Goal: Task Accomplishment & Management: Complete application form

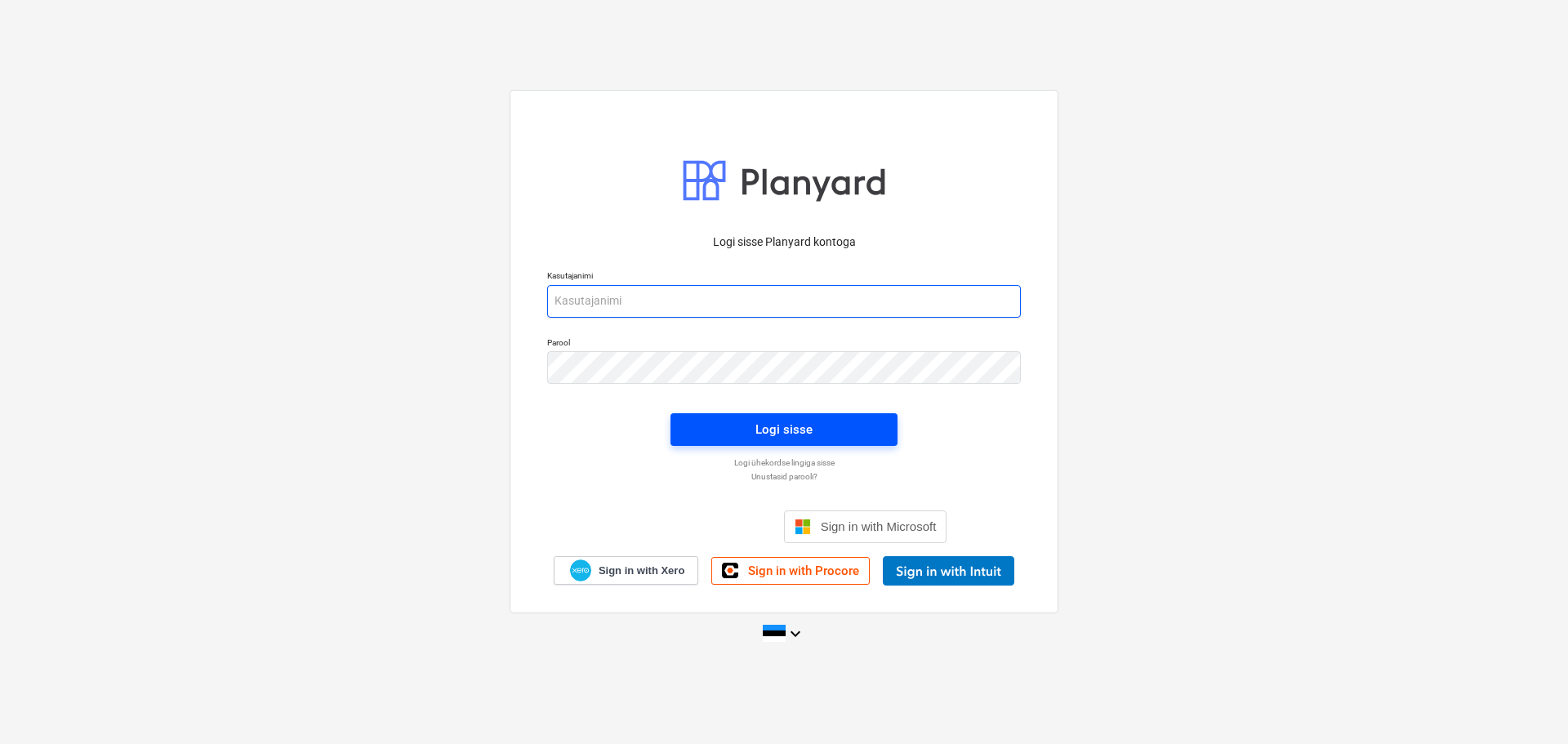
type input "raimond@hausers.ee"
click at [747, 429] on span "Logi sisse" at bounding box center [784, 429] width 187 height 21
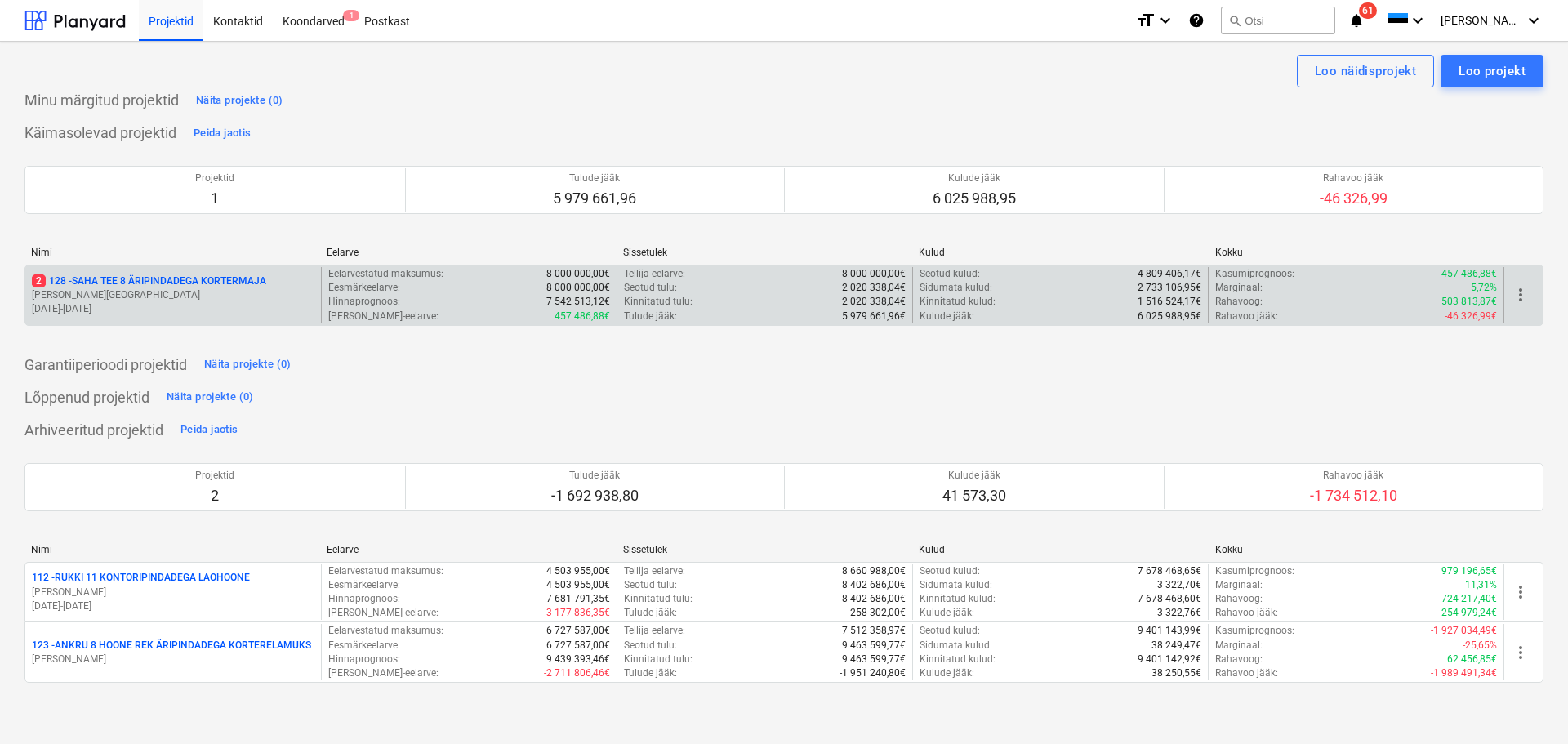
click at [90, 293] on p "[PERSON_NAME]" at bounding box center [173, 296] width 283 height 14
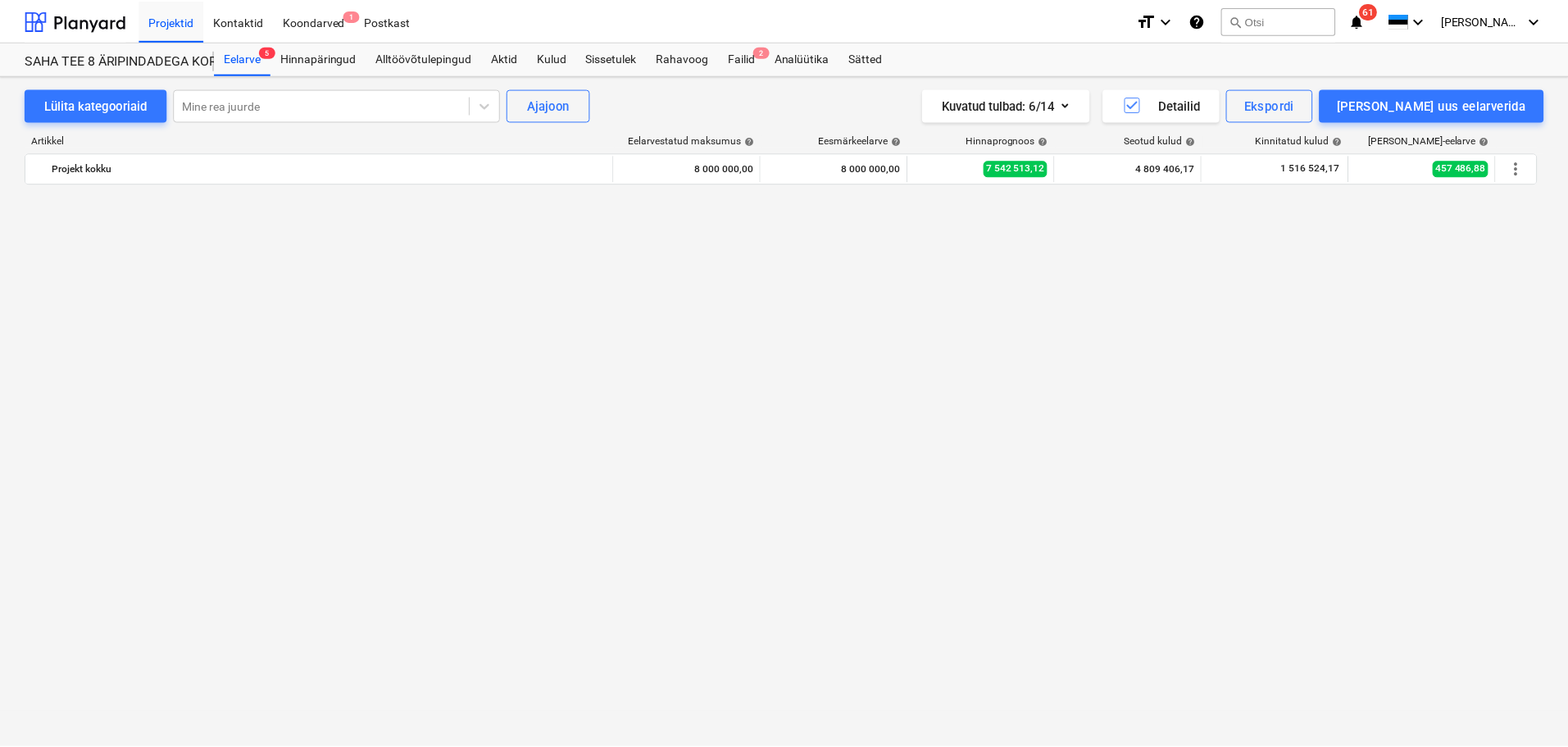
scroll to position [7434, 0]
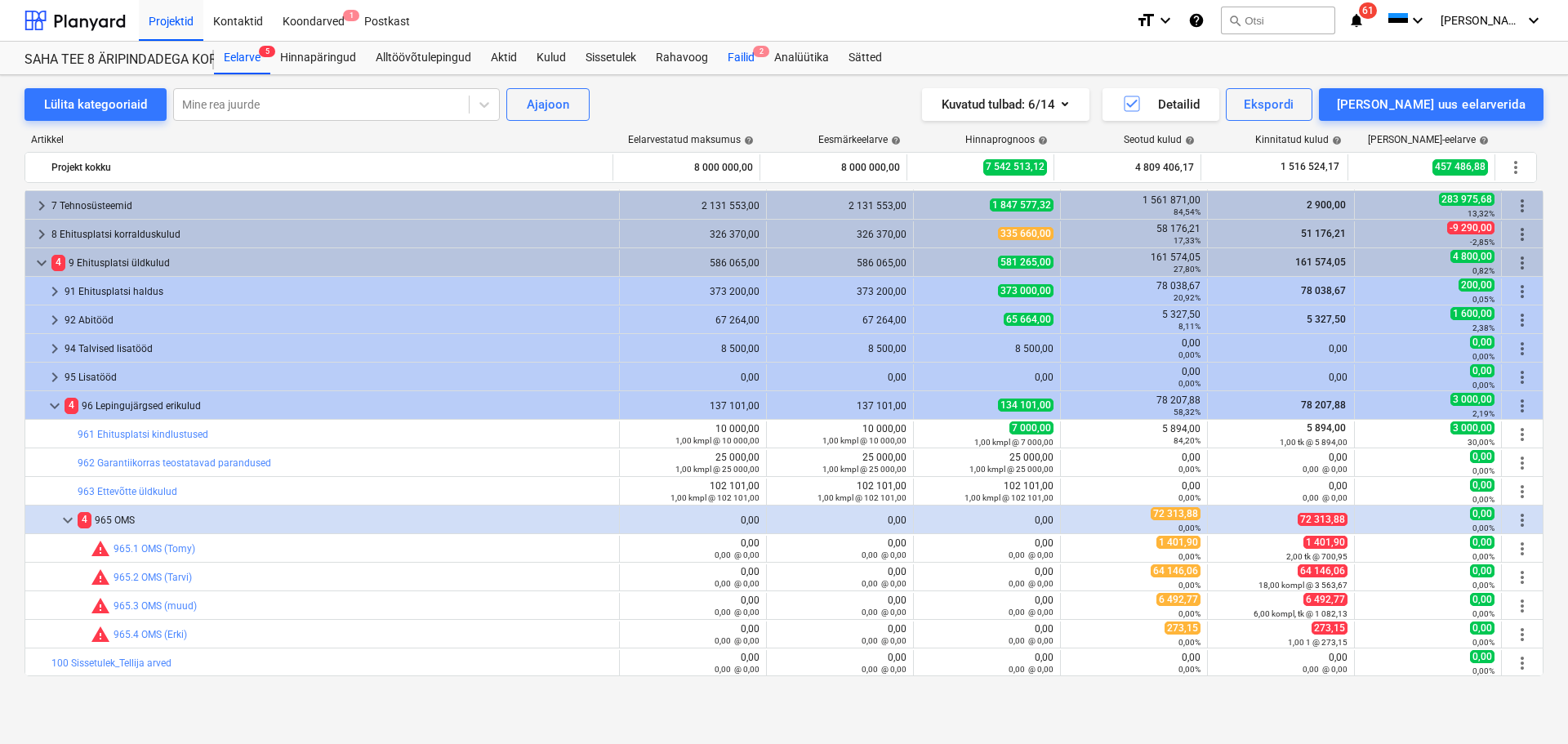
click at [753, 58] on div "Failid 2" at bounding box center [741, 58] width 47 height 33
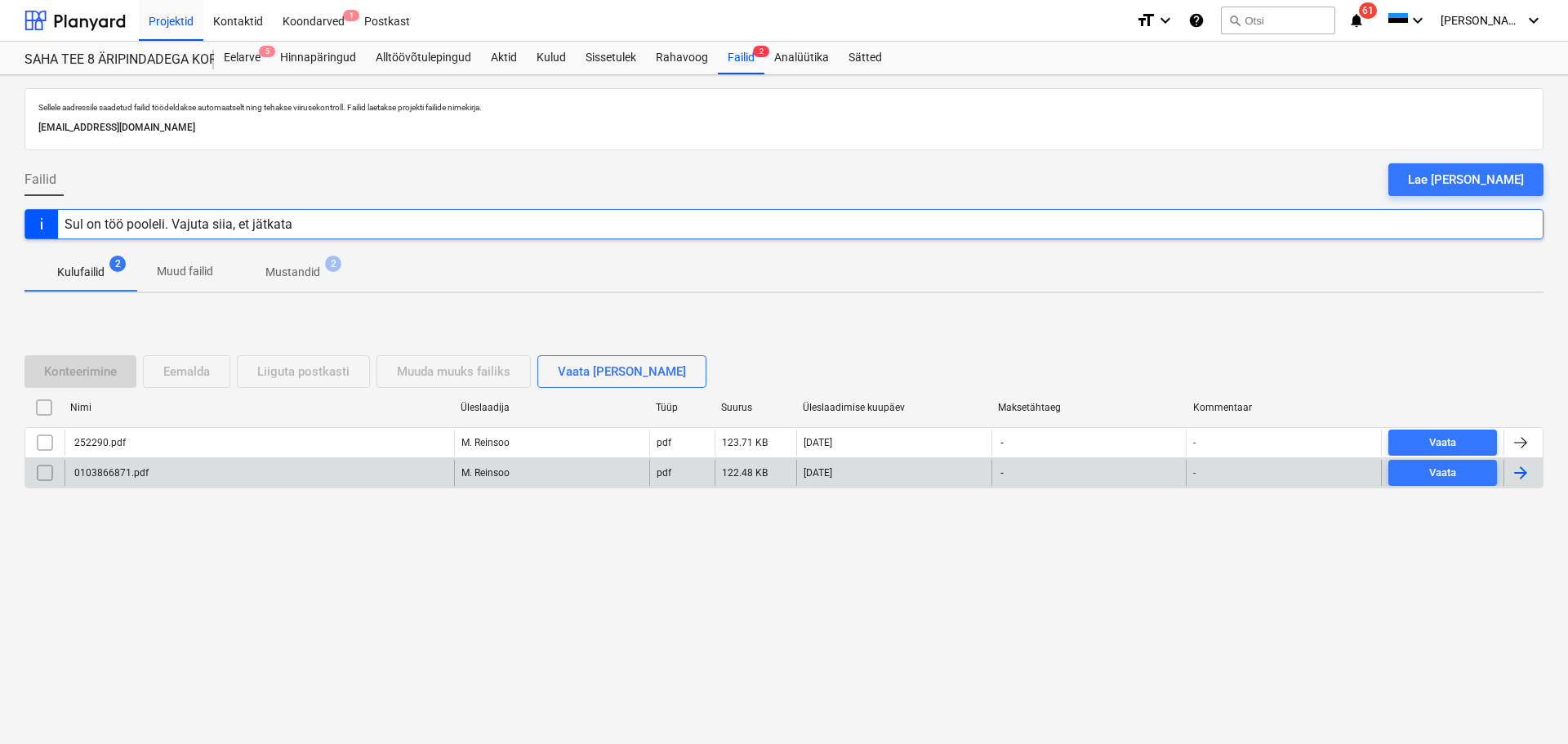
click at [200, 473] on div "0103866871.pdf" at bounding box center [259, 473] width 390 height 26
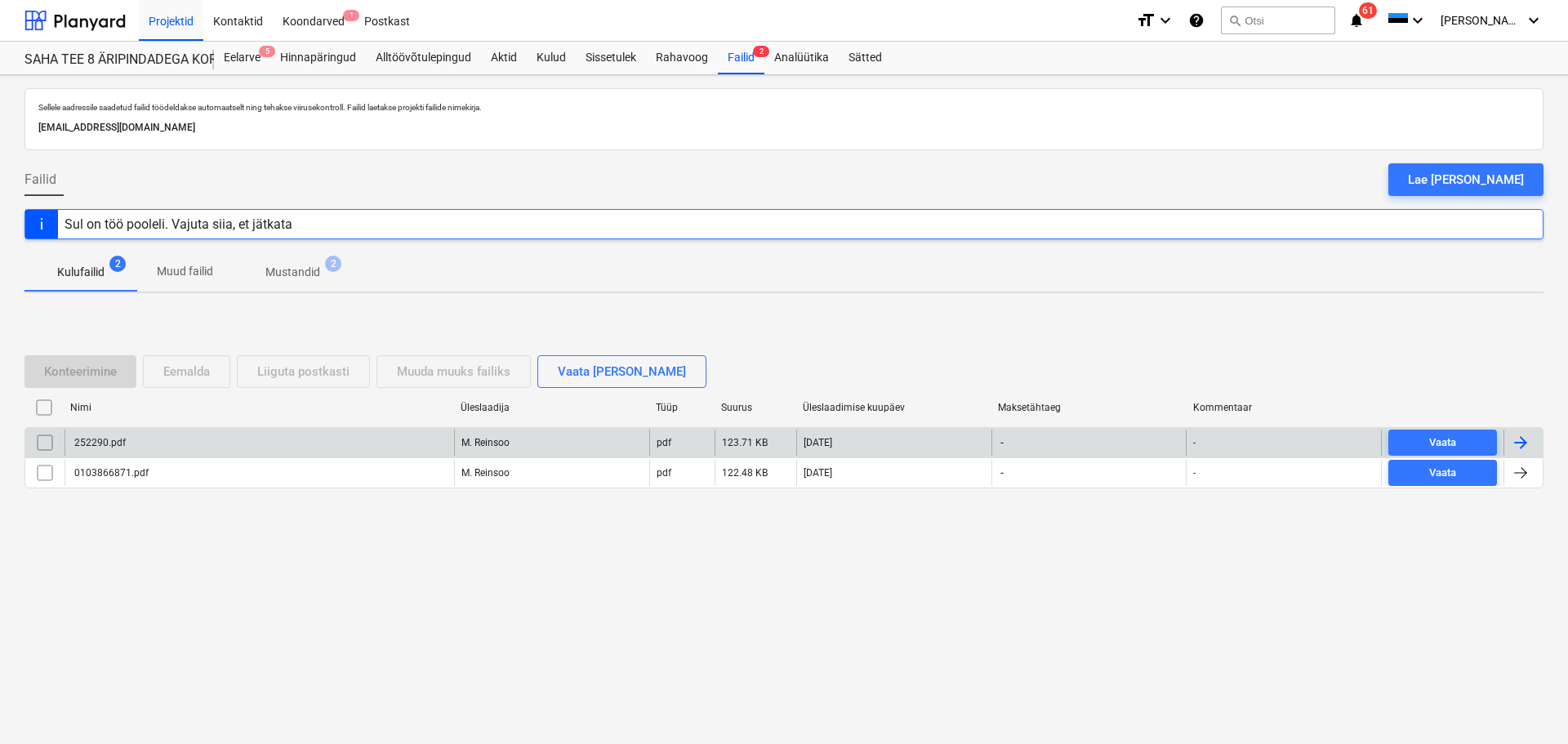
click at [139, 450] on div "252290.pdf" at bounding box center [259, 442] width 390 height 26
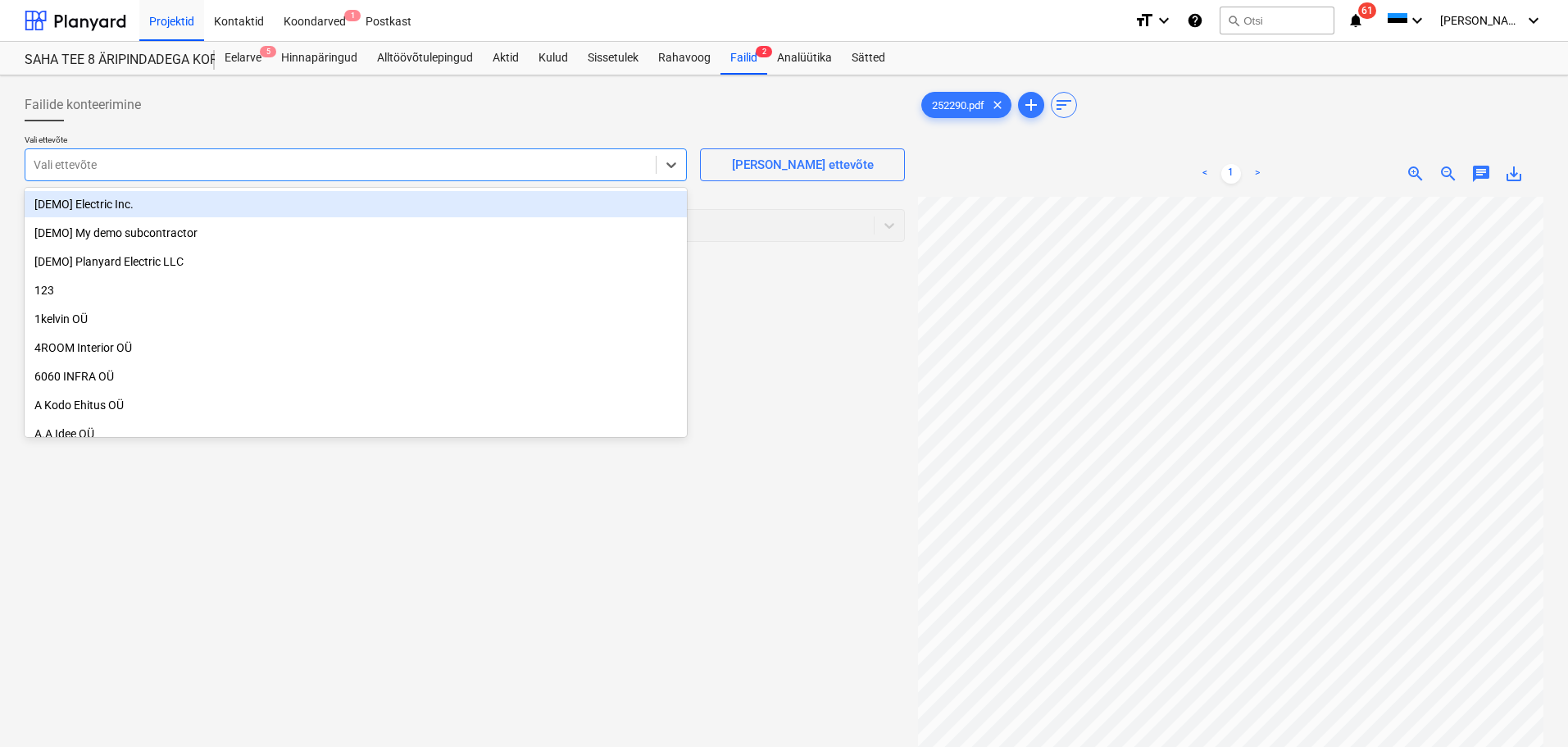
click at [127, 150] on div "Vali ettevõte" at bounding box center [355, 164] width 662 height 33
type input "gree"
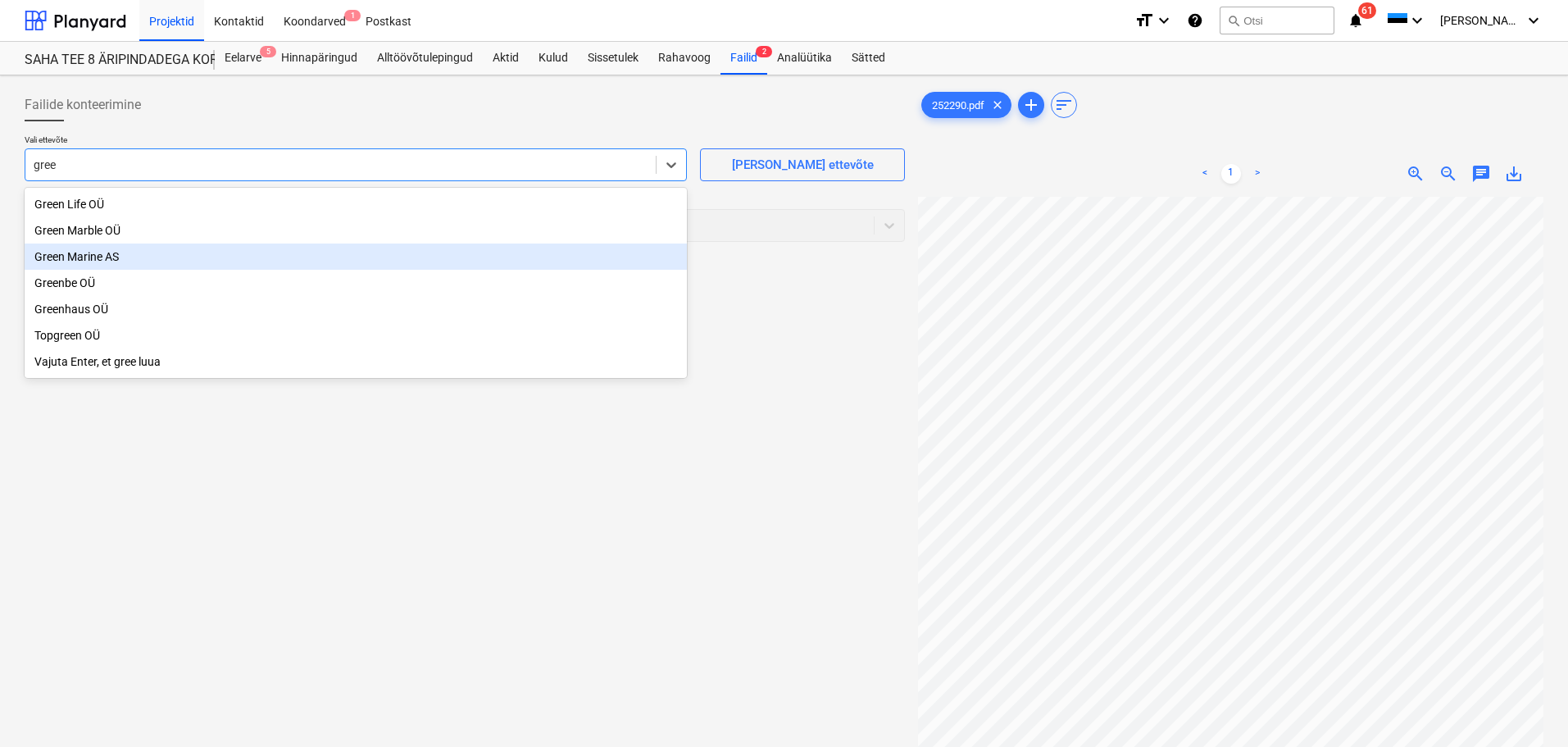
click at [110, 253] on div "Green Marine AS" at bounding box center [355, 257] width 662 height 26
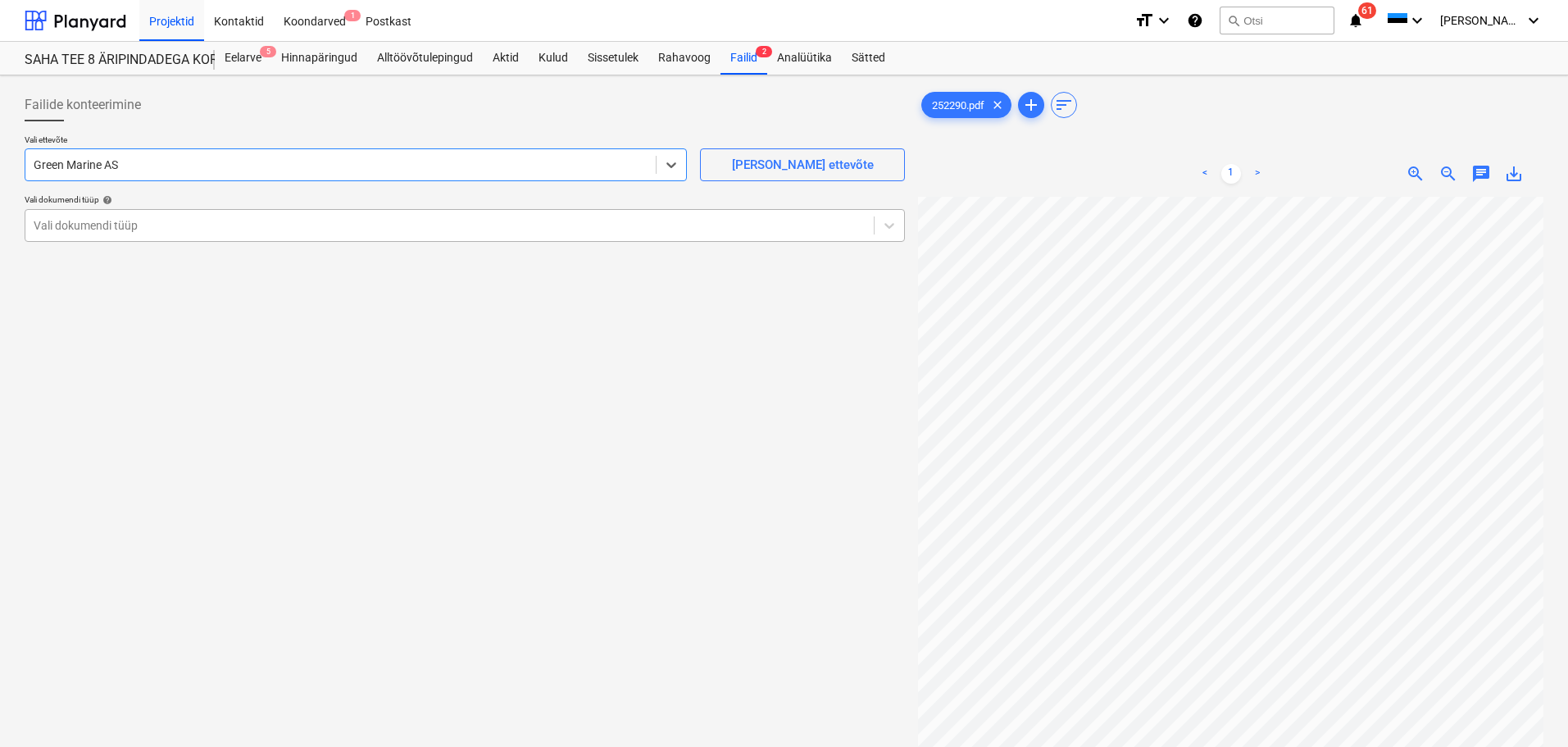
click at [144, 223] on div at bounding box center [450, 225] width 832 height 16
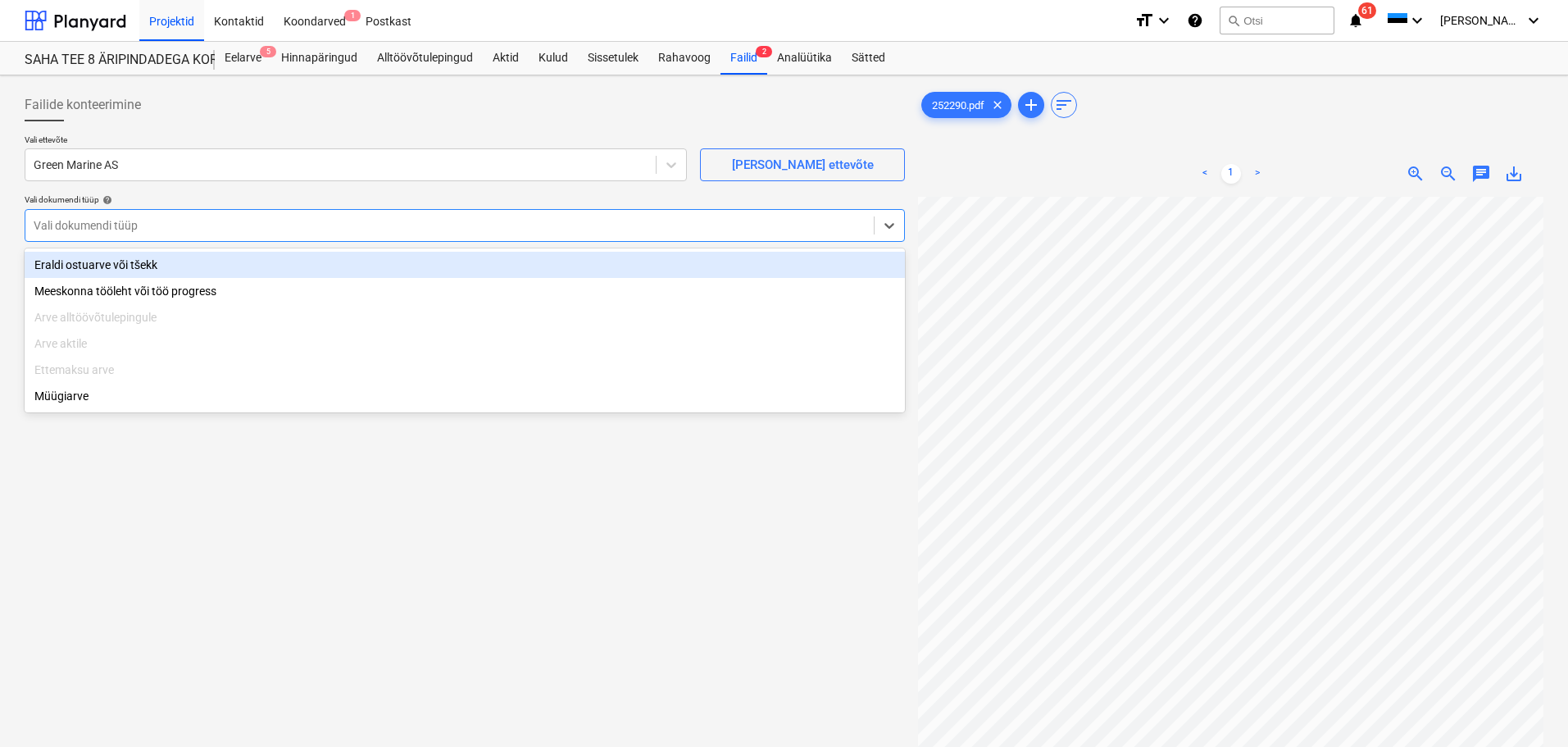
click at [124, 271] on div "Eraldi ostuarve või tšekk" at bounding box center [465, 265] width 880 height 26
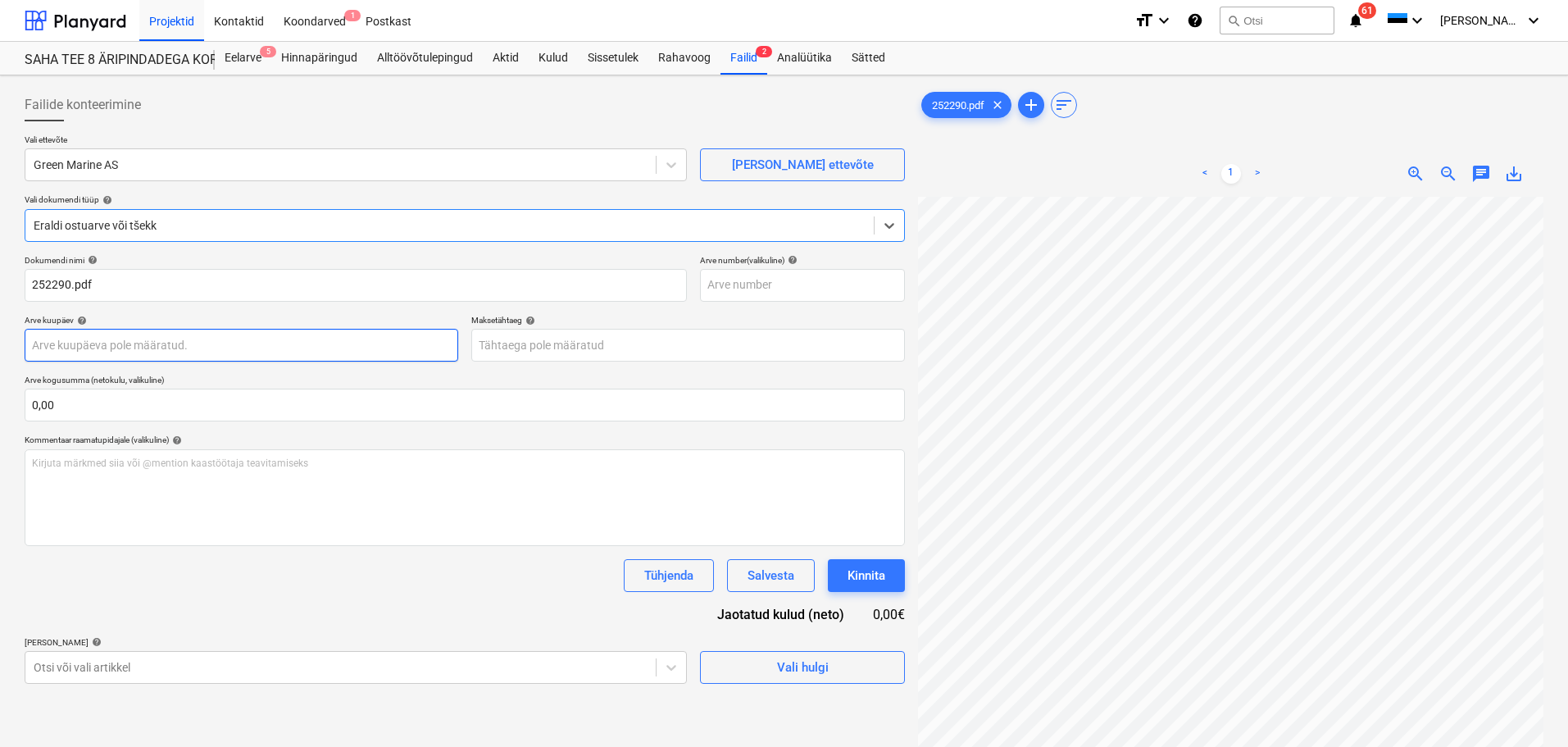
click at [131, 353] on body "Projektid Kontaktid Koondarved 1 Postkast format_size keyboard_arrow_down help …" at bounding box center [784, 374] width 1568 height 747
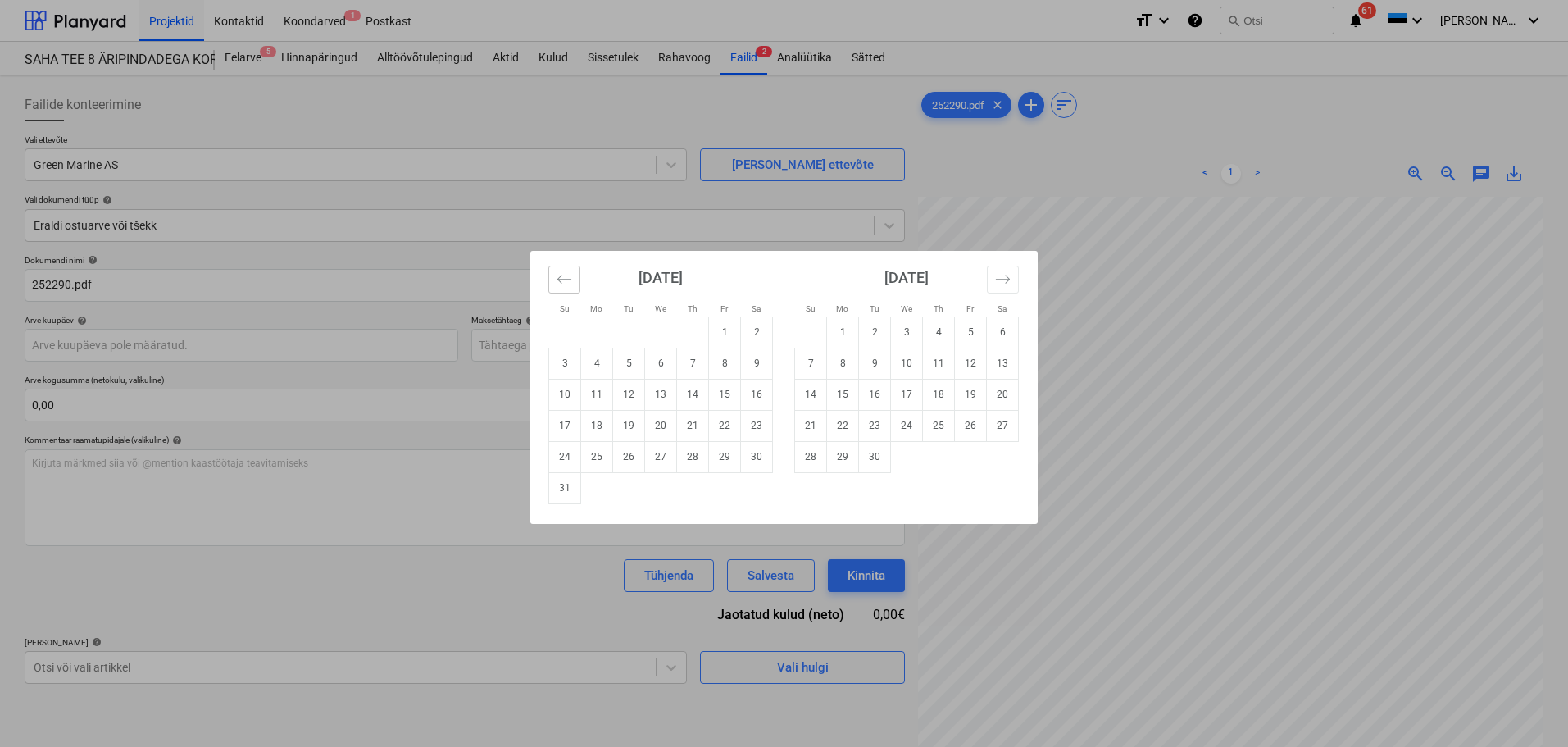
click at [565, 289] on button "Move backward to switch to the previous month." at bounding box center [564, 280] width 32 height 28
click at [704, 463] on td "31" at bounding box center [693, 456] width 32 height 31
type input "31 Jul 2025"
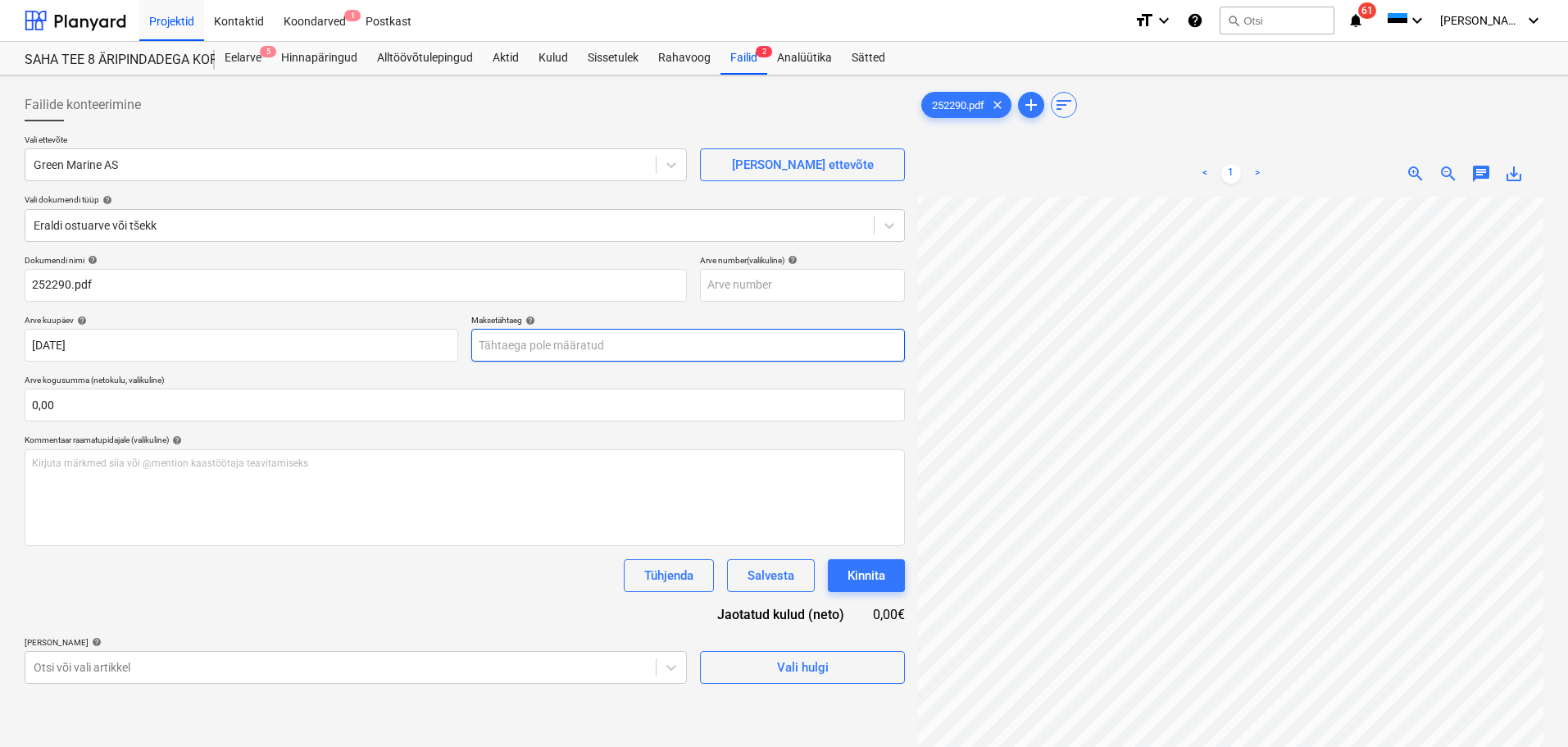
click at [550, 340] on body "Projektid Kontaktid Koondarved 1 Postkast format_size keyboard_arrow_down help …" at bounding box center [784, 374] width 1568 height 747
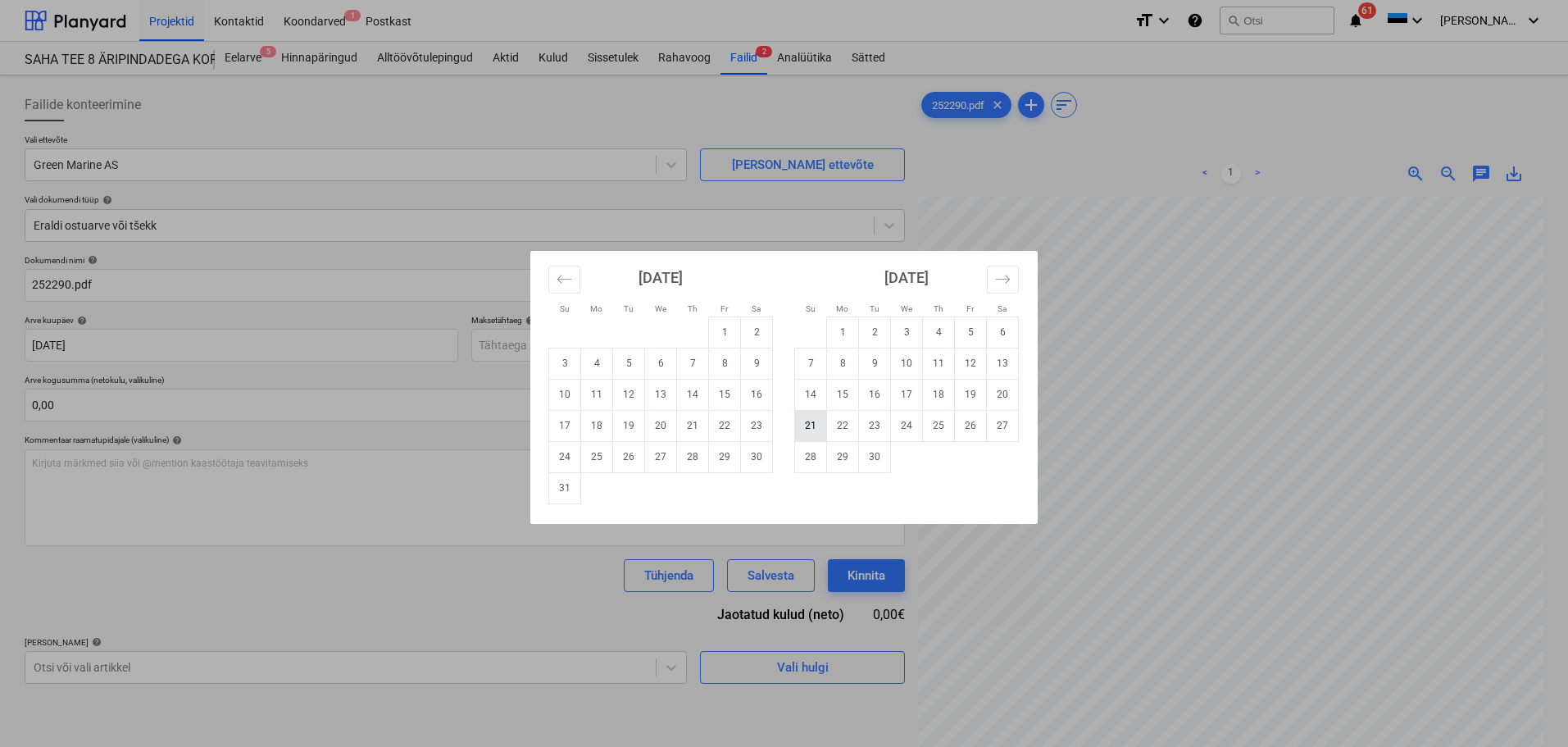
click at [818, 424] on td "21" at bounding box center [811, 425] width 32 height 31
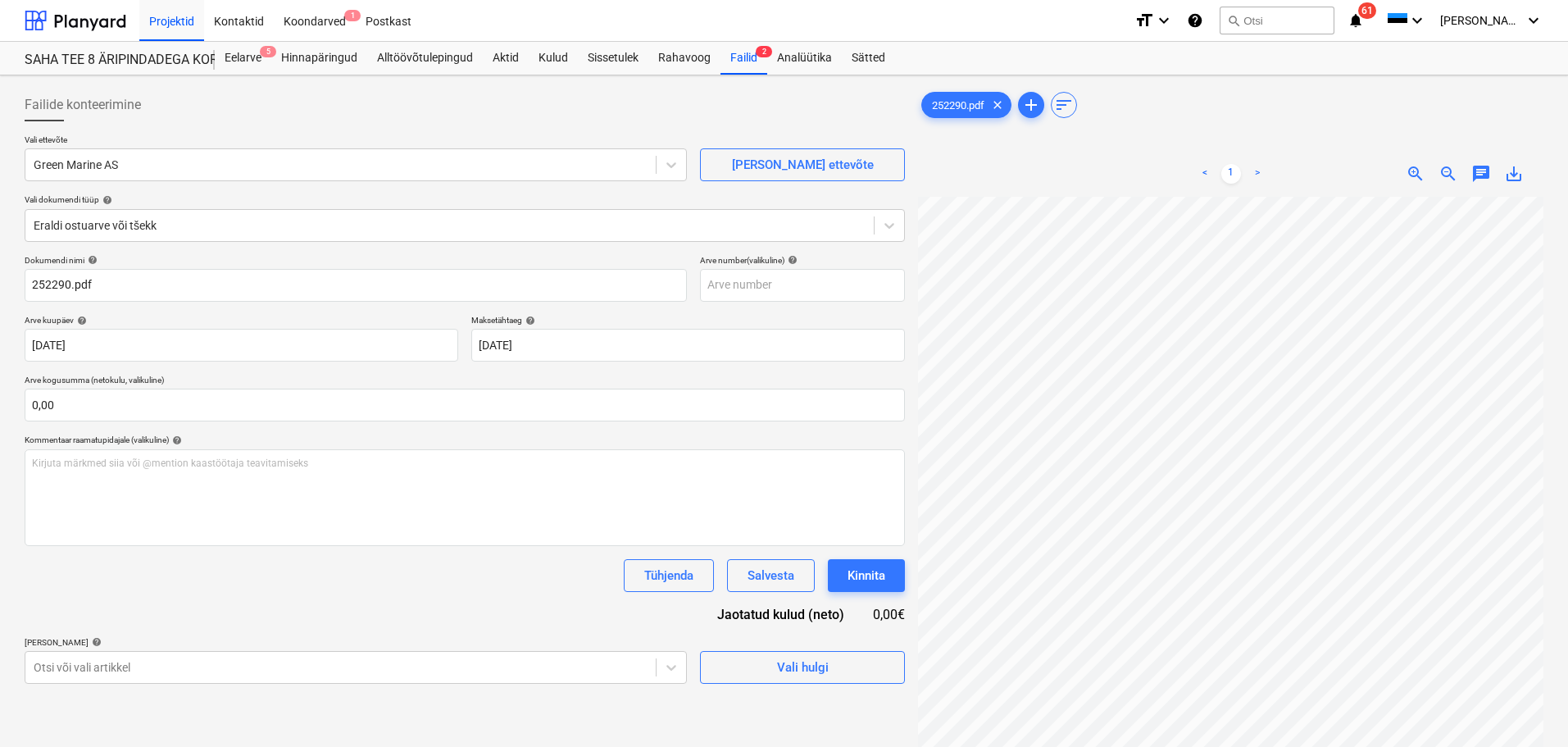
scroll to position [0, 46]
click at [551, 345] on body "Projektid Kontaktid Koondarved 1 Postkast format_size keyboard_arrow_down help …" at bounding box center [784, 374] width 1568 height 747
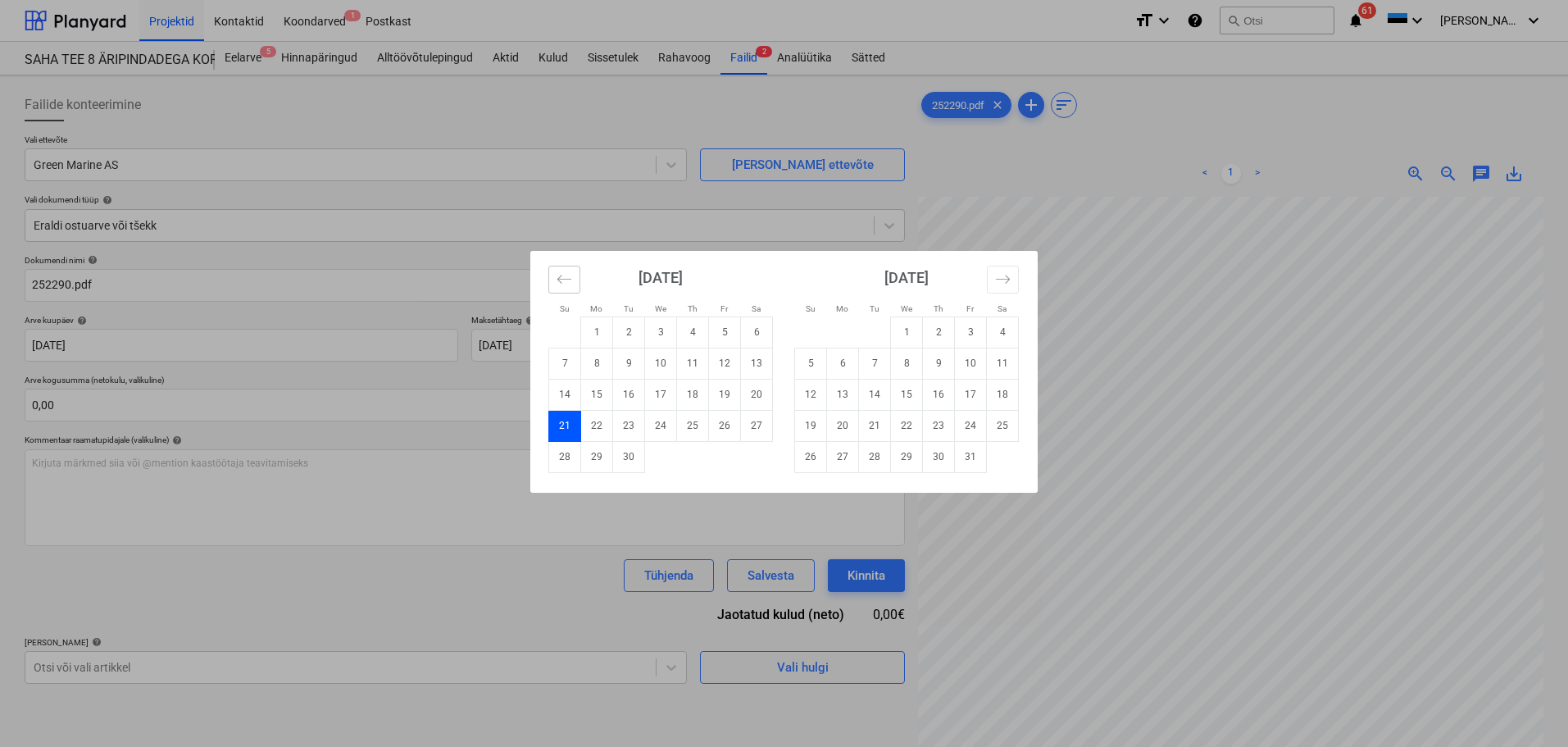
click at [565, 286] on icon "Move backward to switch to the previous month." at bounding box center [564, 280] width 16 height 16
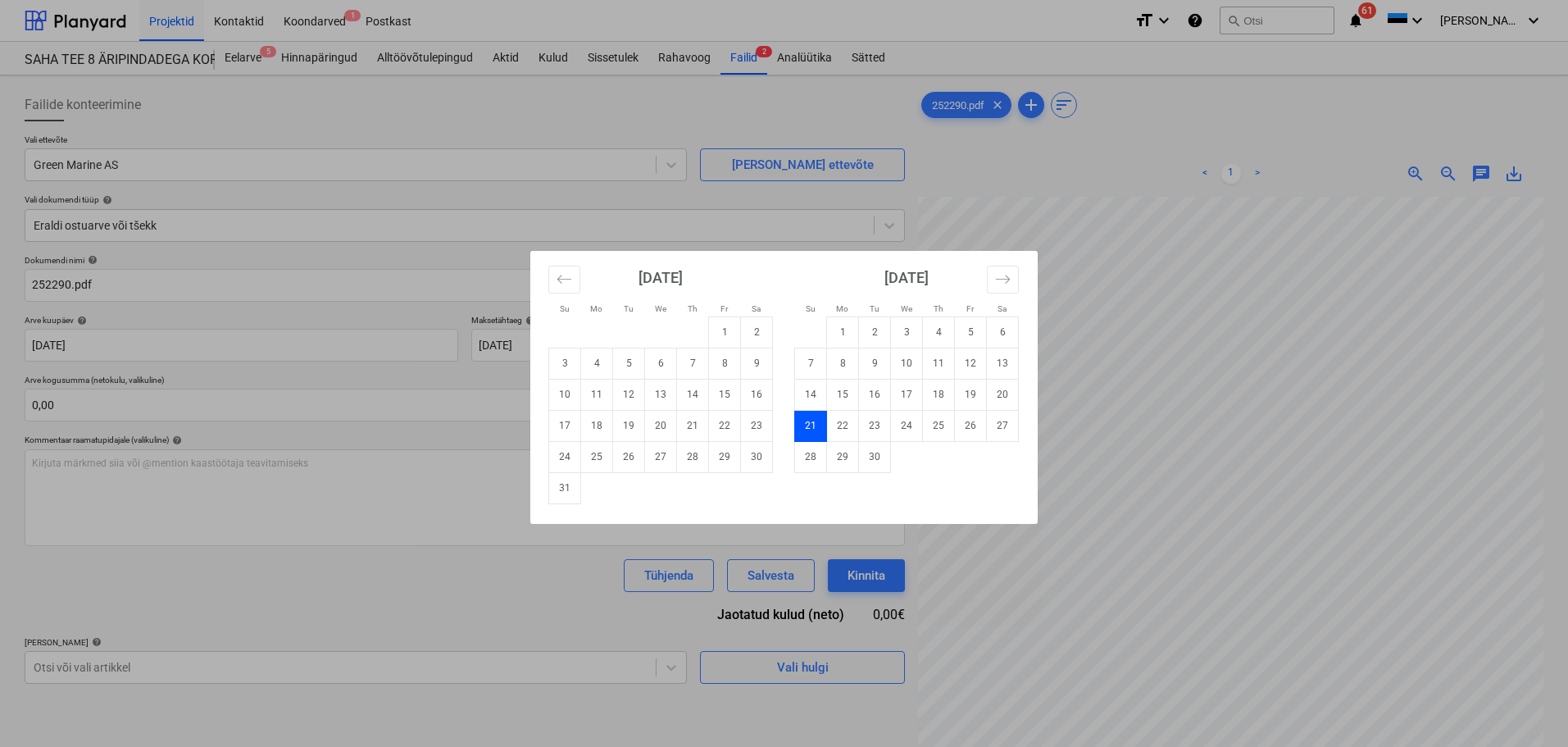
click at [687, 425] on td "21" at bounding box center [693, 425] width 32 height 31
type input "21 Aug 2025"
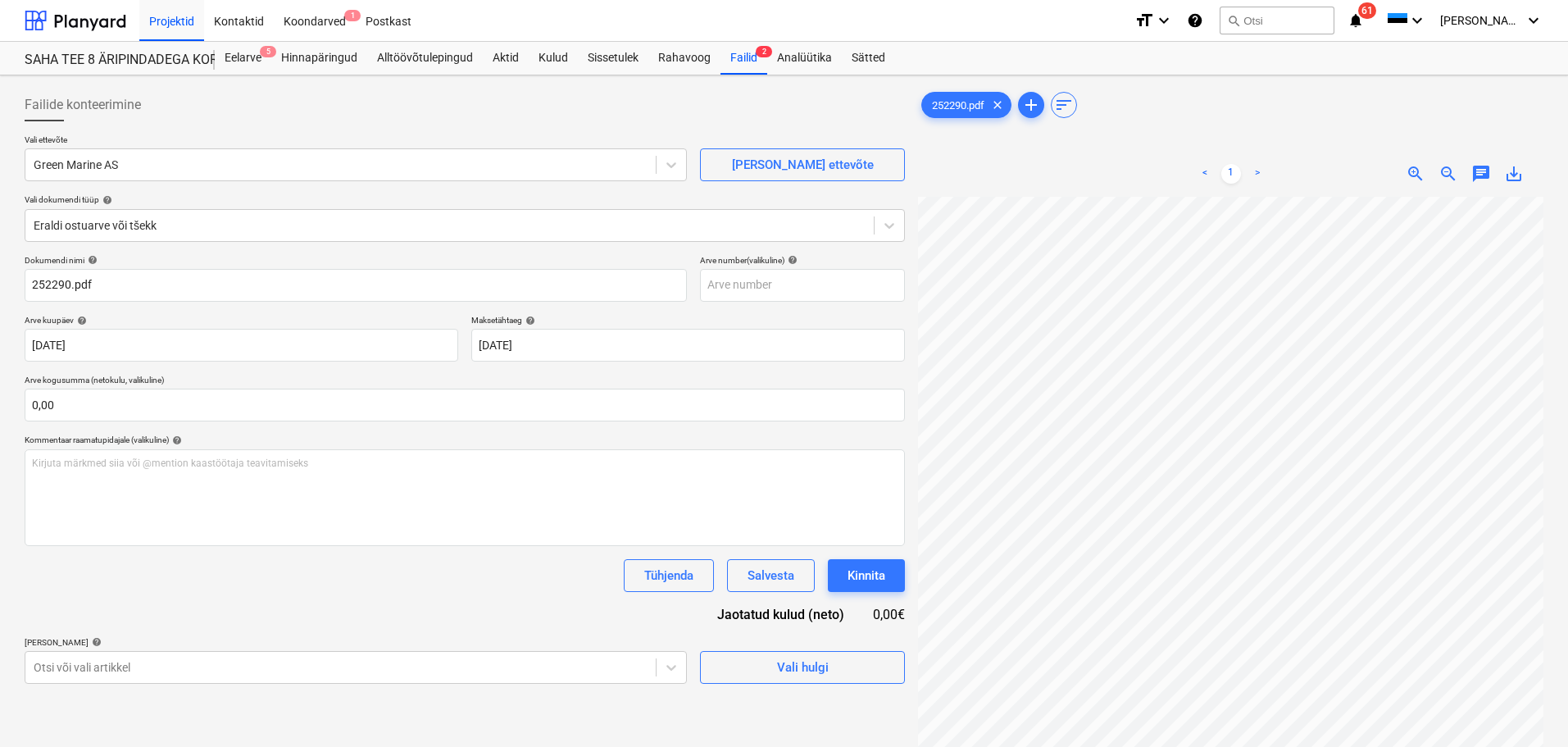
click at [509, 375] on p "Arve kogusumma (netokulu, valikuline)" at bounding box center [465, 381] width 880 height 14
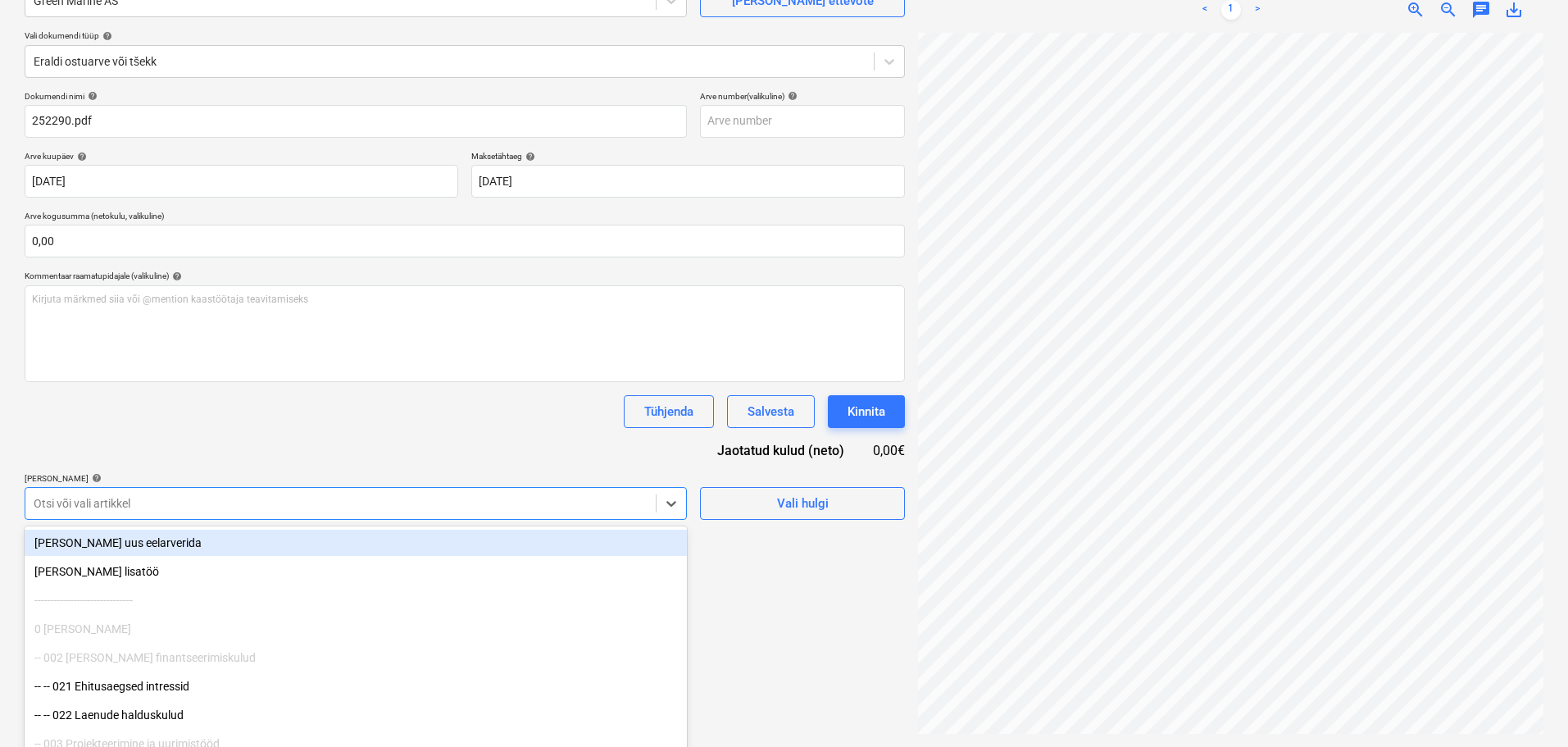
scroll to position [193, 0]
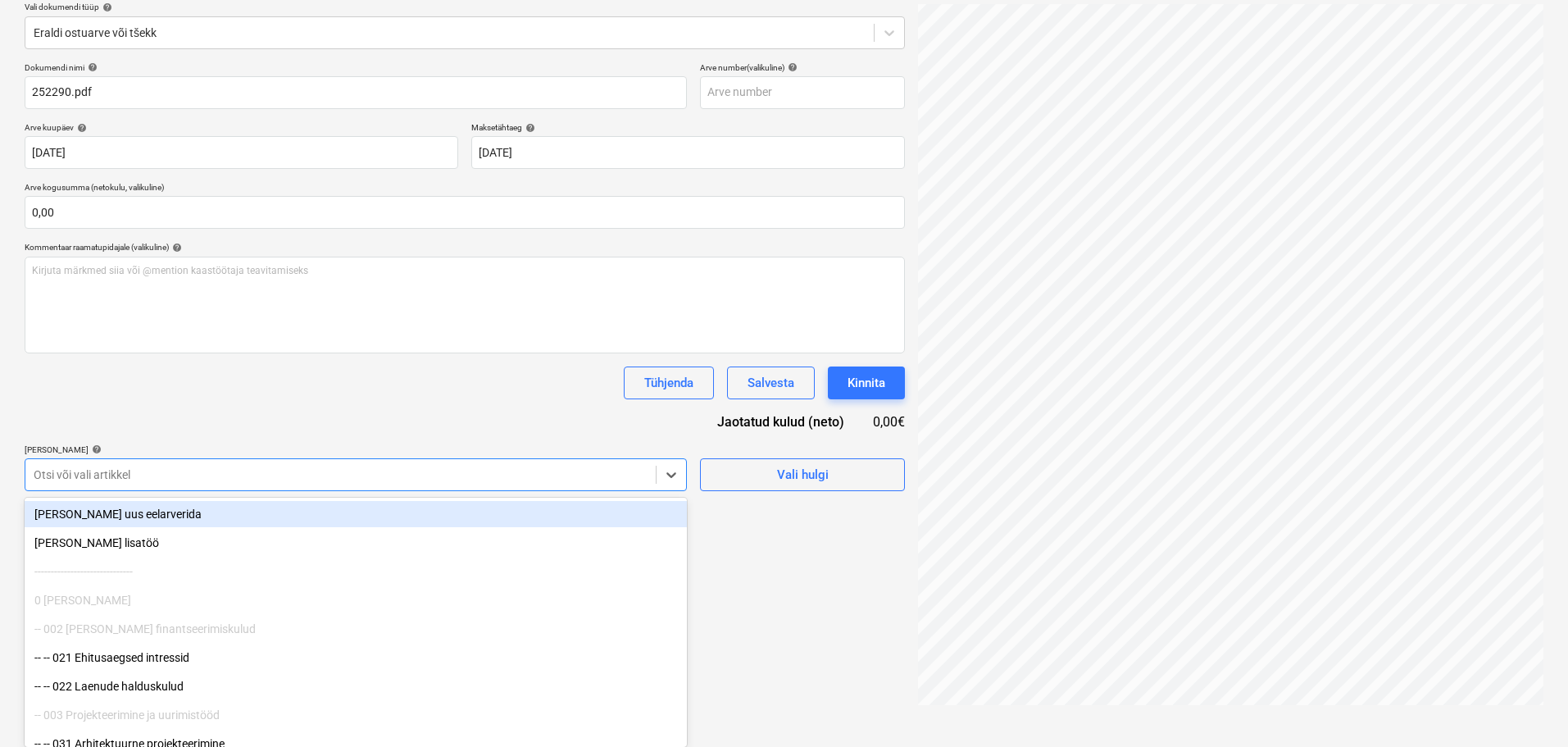
click at [315, 505] on body "Projektid Kontaktid Koondarved 1 Postkast format_size keyboard_arrow_down help …" at bounding box center [784, 180] width 1568 height 747
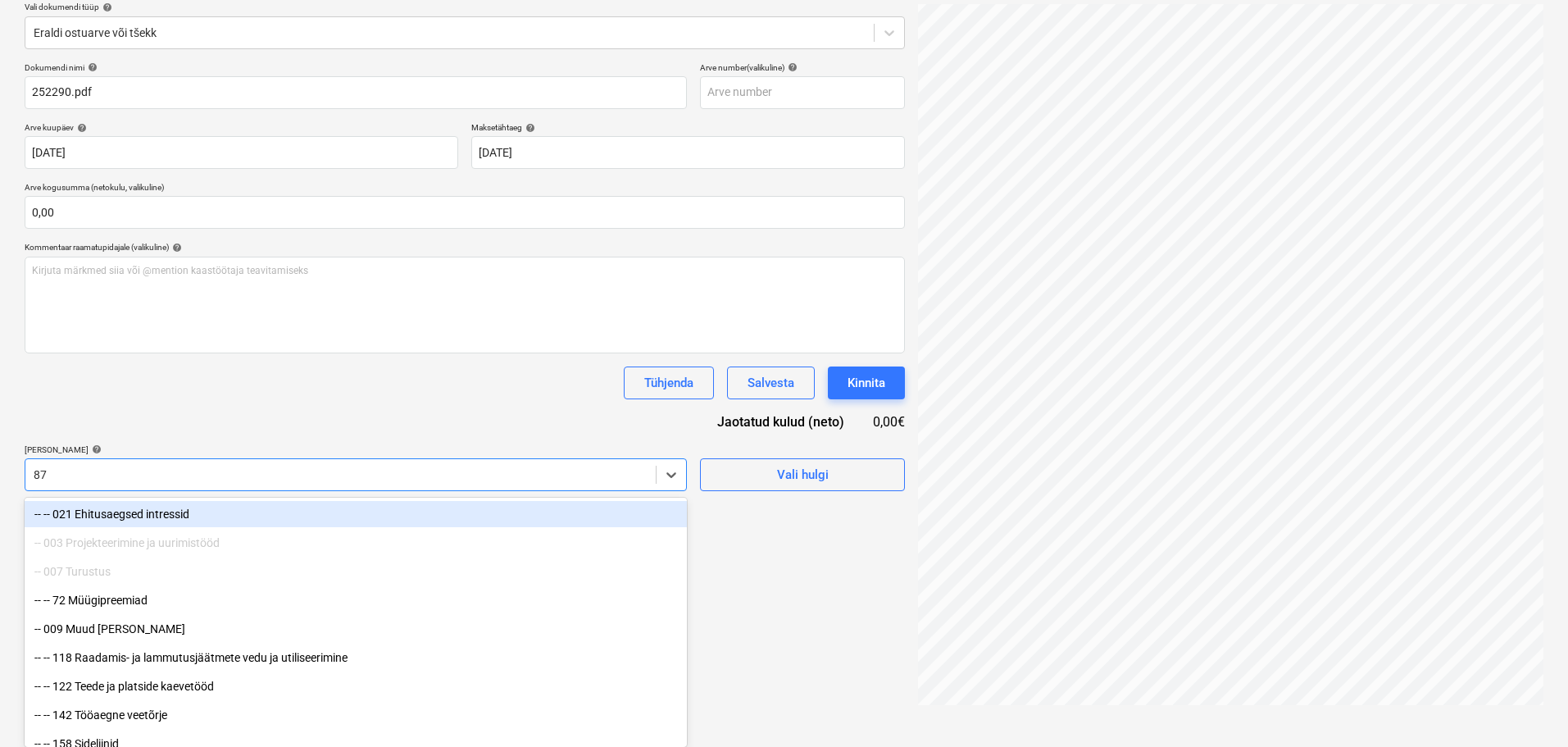
type input "873"
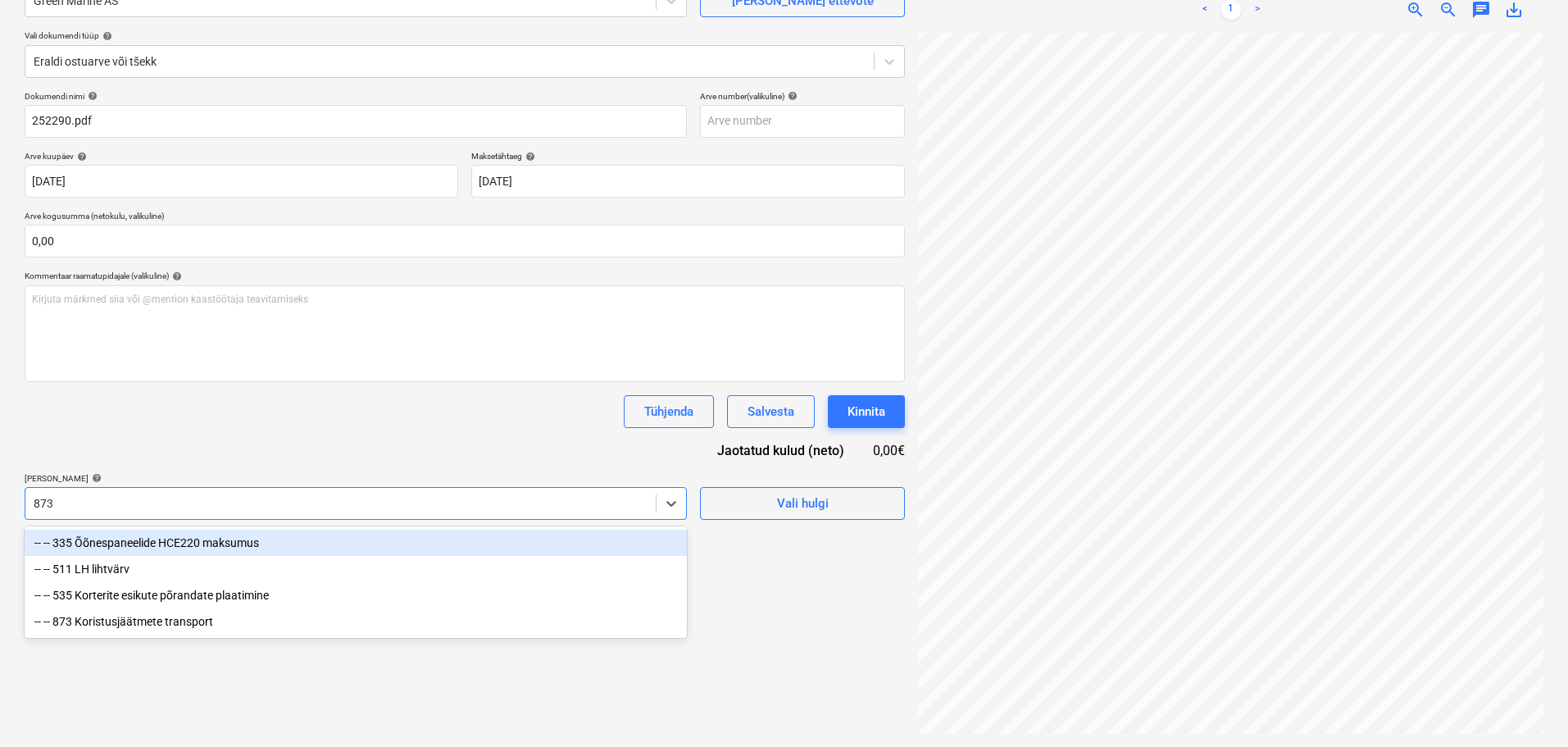
scroll to position [164, 0]
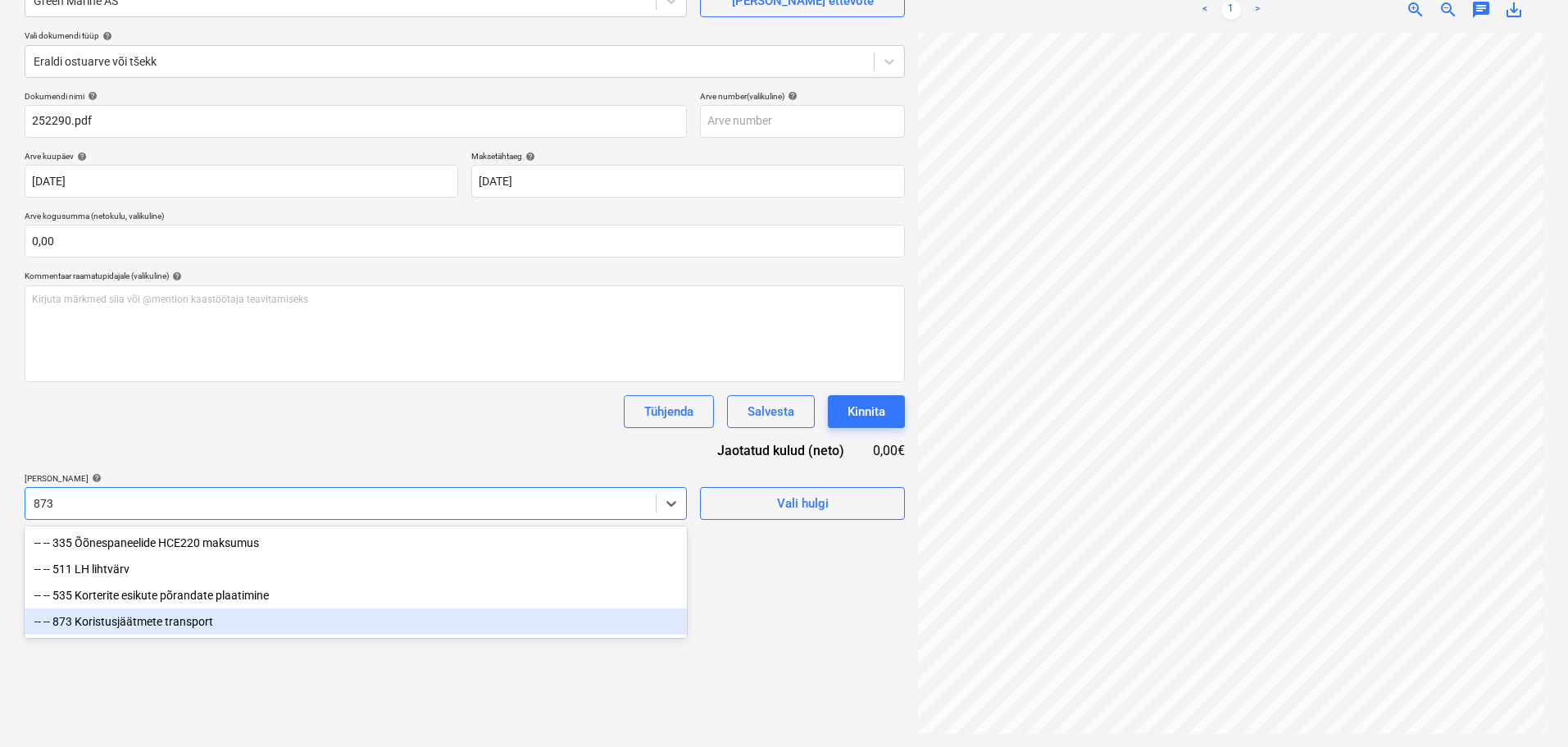
click at [172, 624] on div "-- -- 873 Koristusjäätmete transport" at bounding box center [355, 622] width 662 height 26
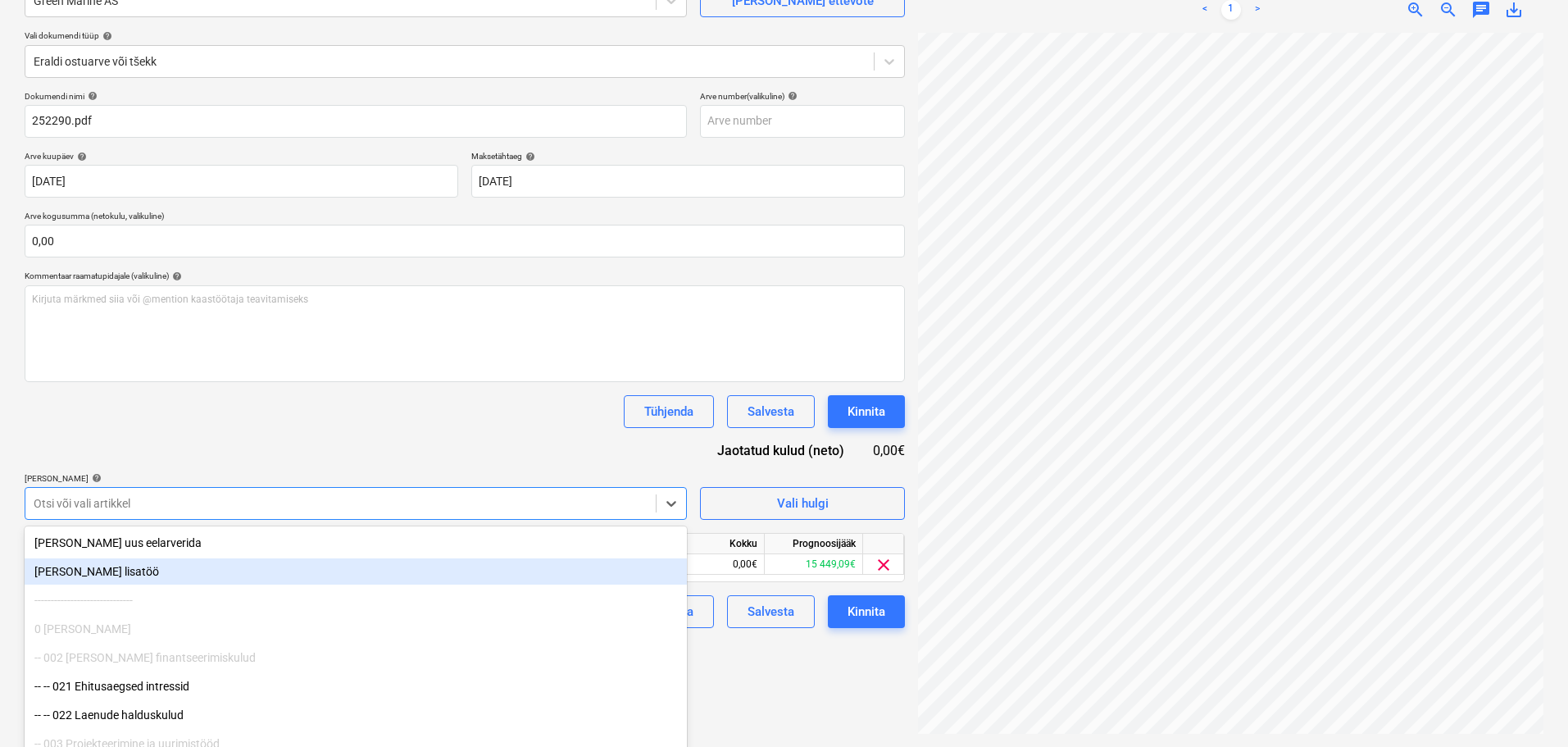
click at [333, 430] on div "Dokumendi nimi help 252290.pdf Arve number (valikuline) help Arve kuupäev help …" at bounding box center [465, 359] width 880 height 537
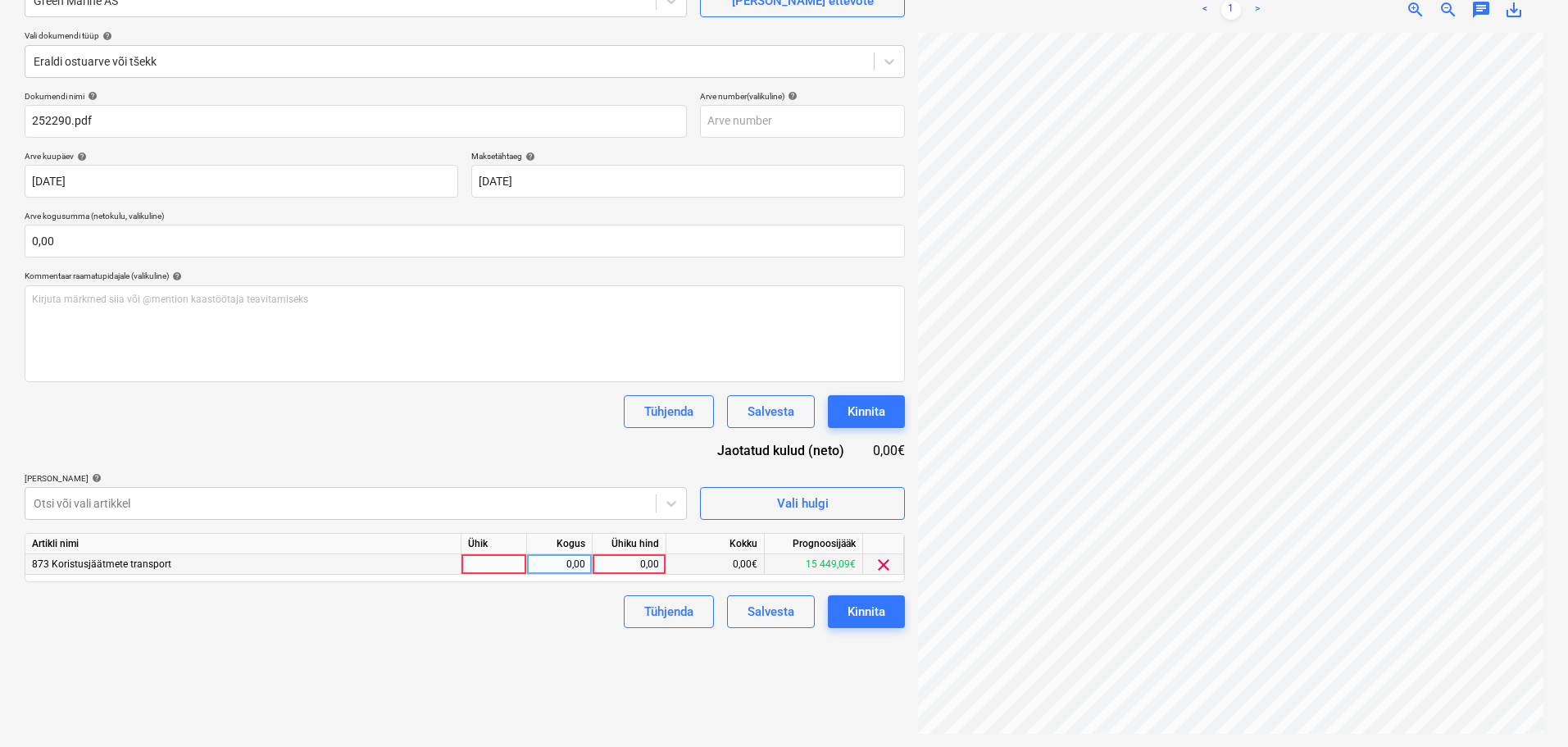
click at [497, 563] on div at bounding box center [495, 565] width 66 height 21
type input "1"
click at [570, 561] on div "0,00" at bounding box center [560, 565] width 52 height 21
click at [630, 564] on div "0,00" at bounding box center [629, 565] width 60 height 21
type input "307"
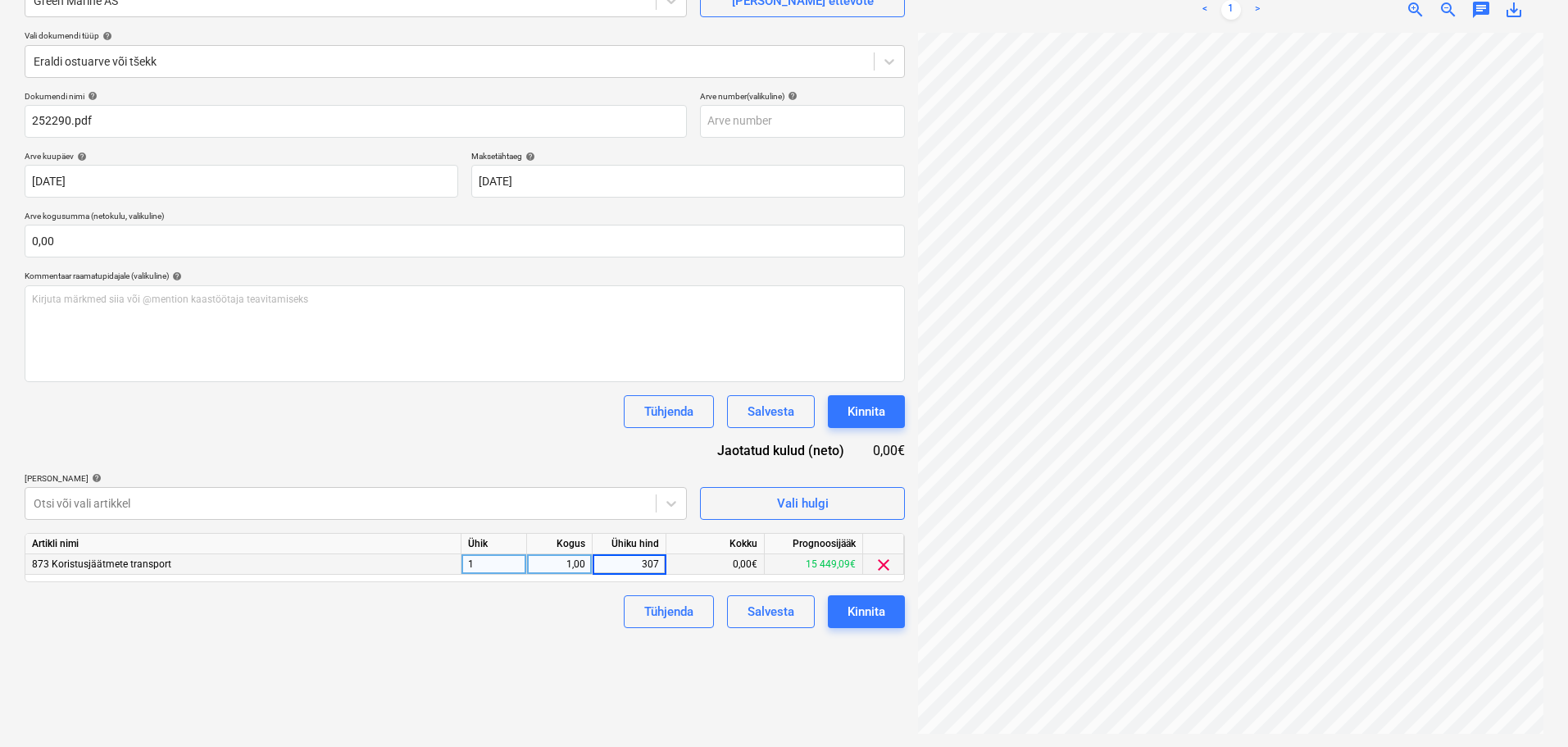
click at [434, 462] on div "Dokumendi nimi help 252290.pdf Arve number (valikuline) help Arve kuupäev help …" at bounding box center [465, 359] width 880 height 537
click at [857, 621] on div "Kinnita" at bounding box center [866, 612] width 38 height 21
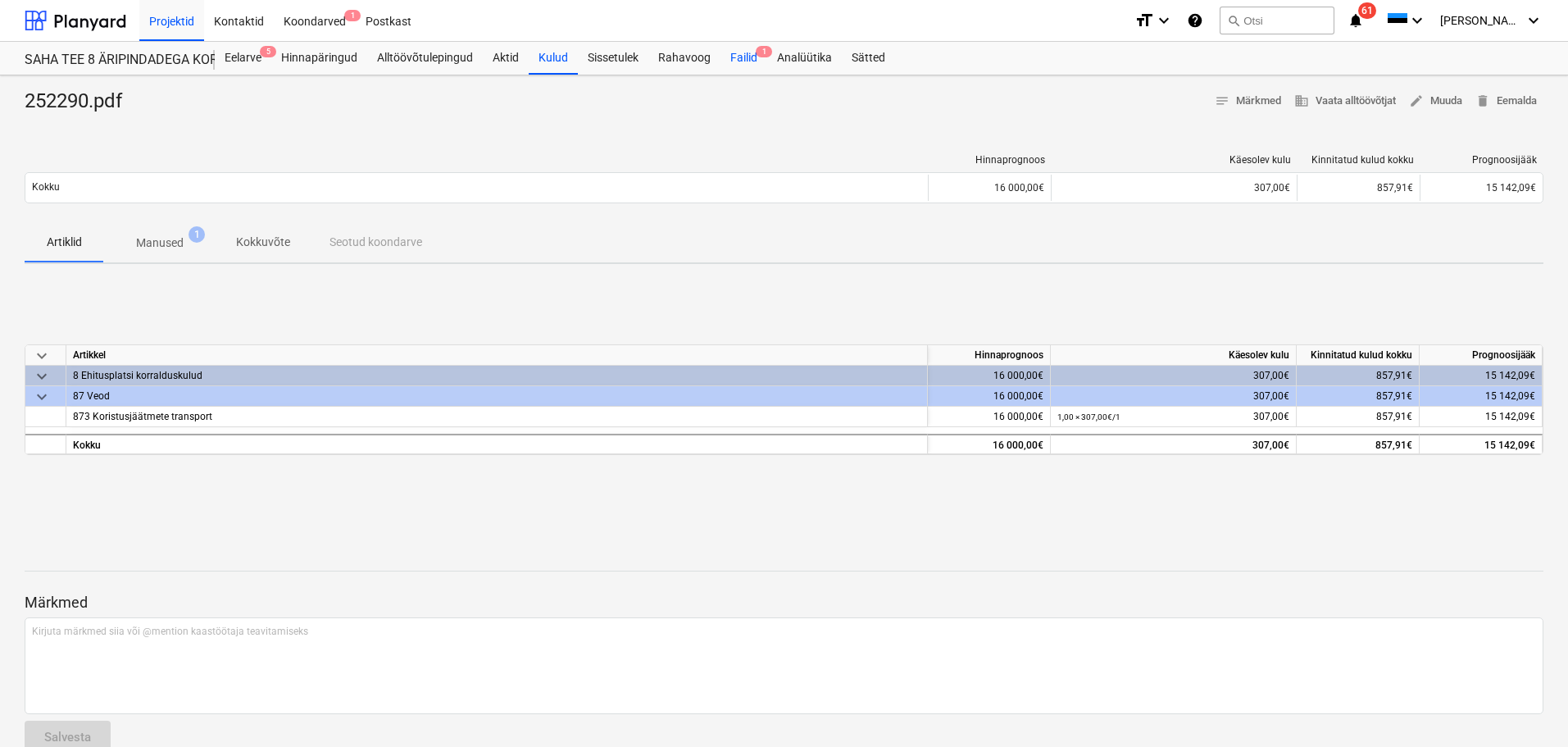
click at [747, 65] on div "Failid 1" at bounding box center [744, 58] width 47 height 33
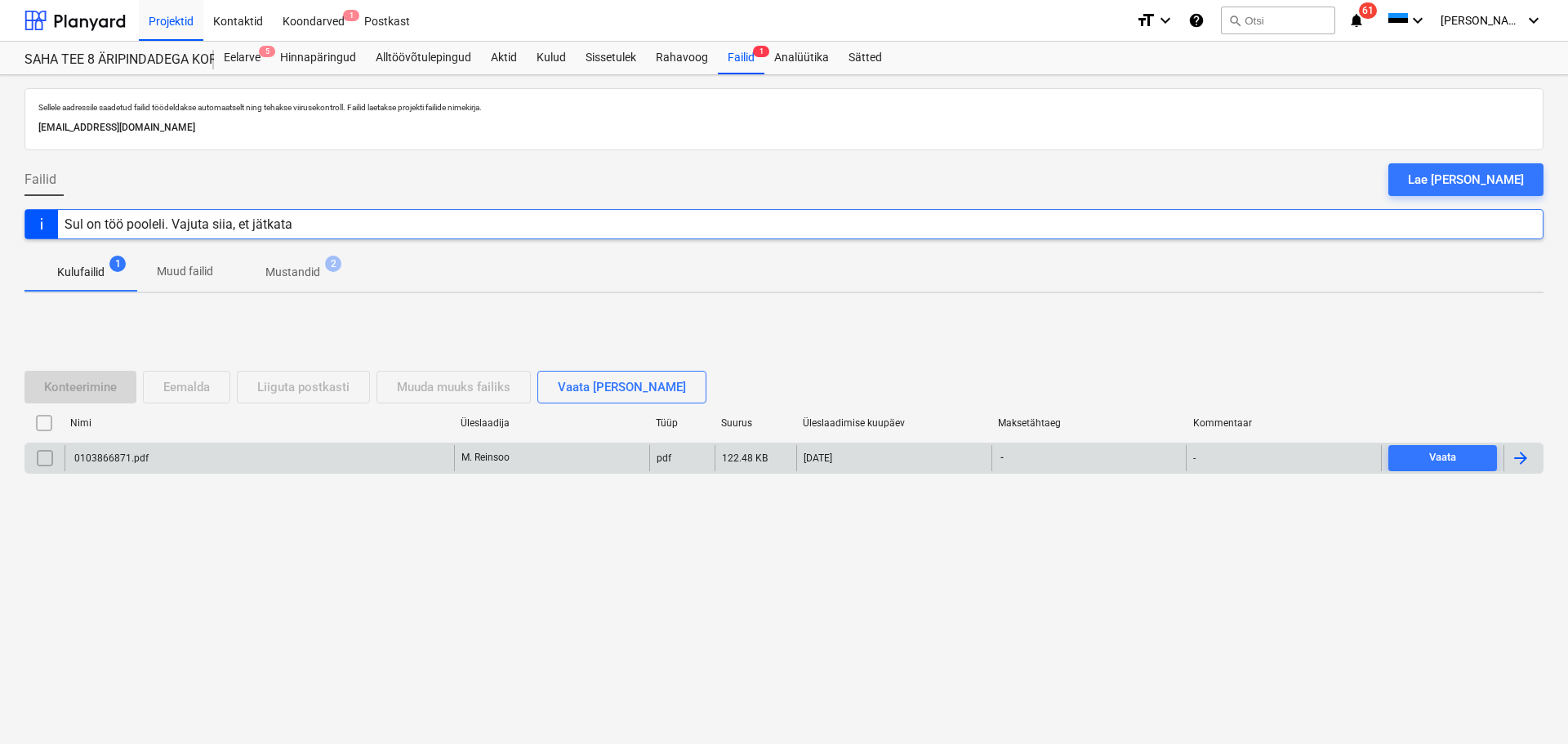
click at [109, 449] on div "0103866871.pdf" at bounding box center [259, 458] width 390 height 26
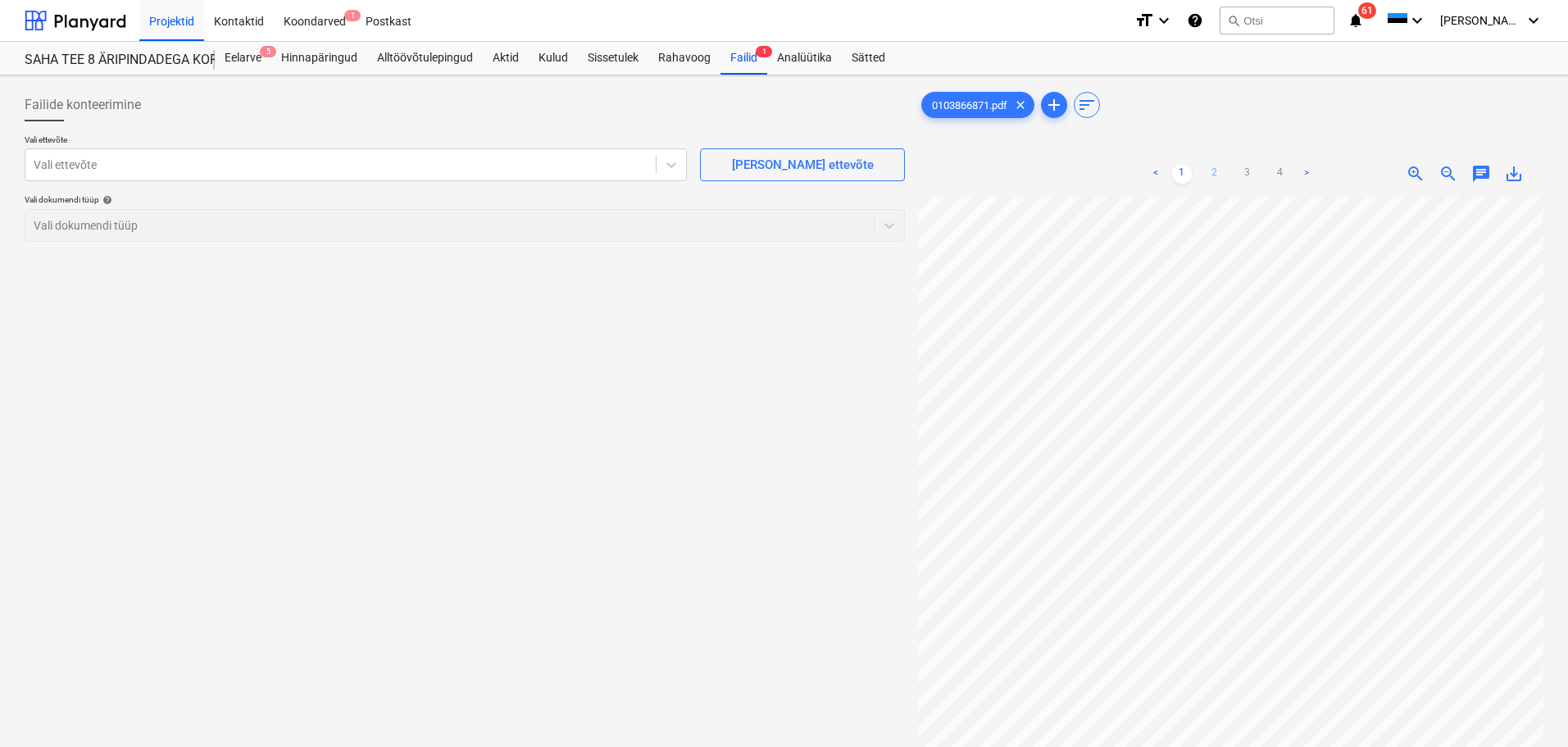
click at [1207, 175] on link "2" at bounding box center [1216, 174] width 20 height 20
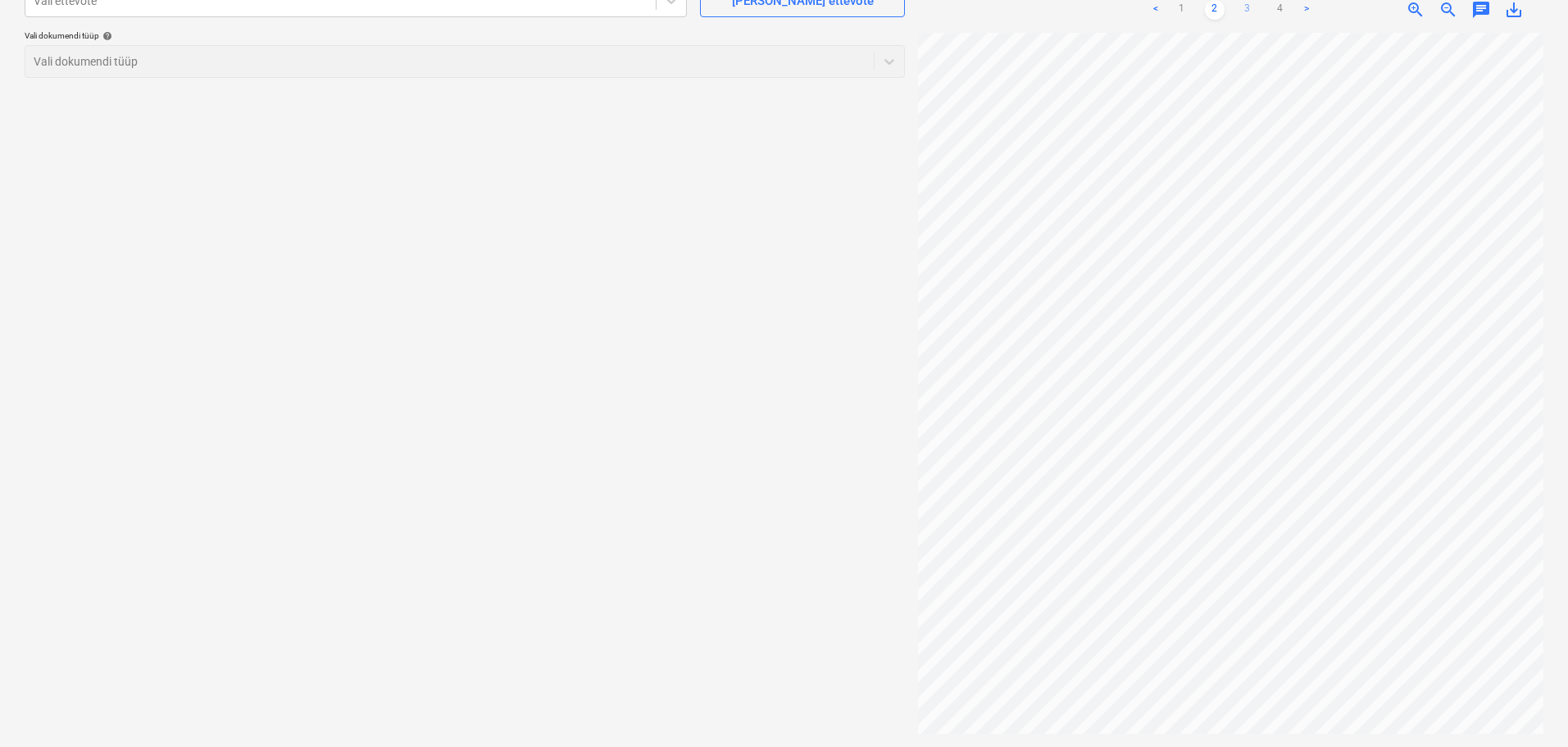
click at [1251, 7] on link "3" at bounding box center [1247, 10] width 20 height 20
click at [1239, 583] on html "Projektid Kontaktid Koondarved 1 Postkast format_size keyboard_arrow_down help …" at bounding box center [784, 209] width 1568 height 747
click at [1172, 583] on html "Projektid Kontaktid Koondarved 1 Postkast format_size keyboard_arrow_down help …" at bounding box center [784, 209] width 1568 height 747
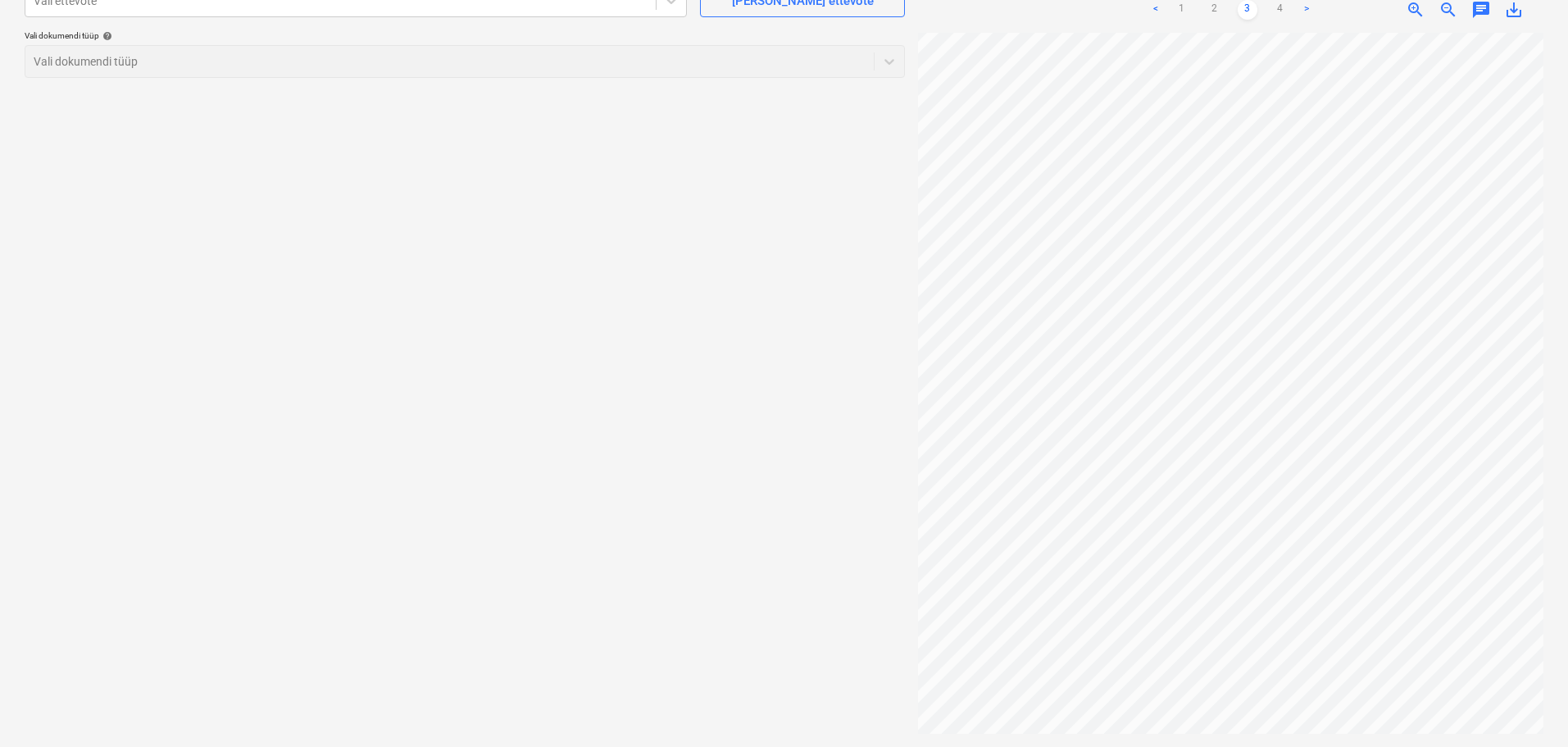
scroll to position [106, 107]
click at [1282, 10] on link "4" at bounding box center [1280, 10] width 20 height 20
click at [1251, 10] on link "3" at bounding box center [1247, 10] width 20 height 20
click at [1274, 11] on link "4" at bounding box center [1280, 10] width 20 height 20
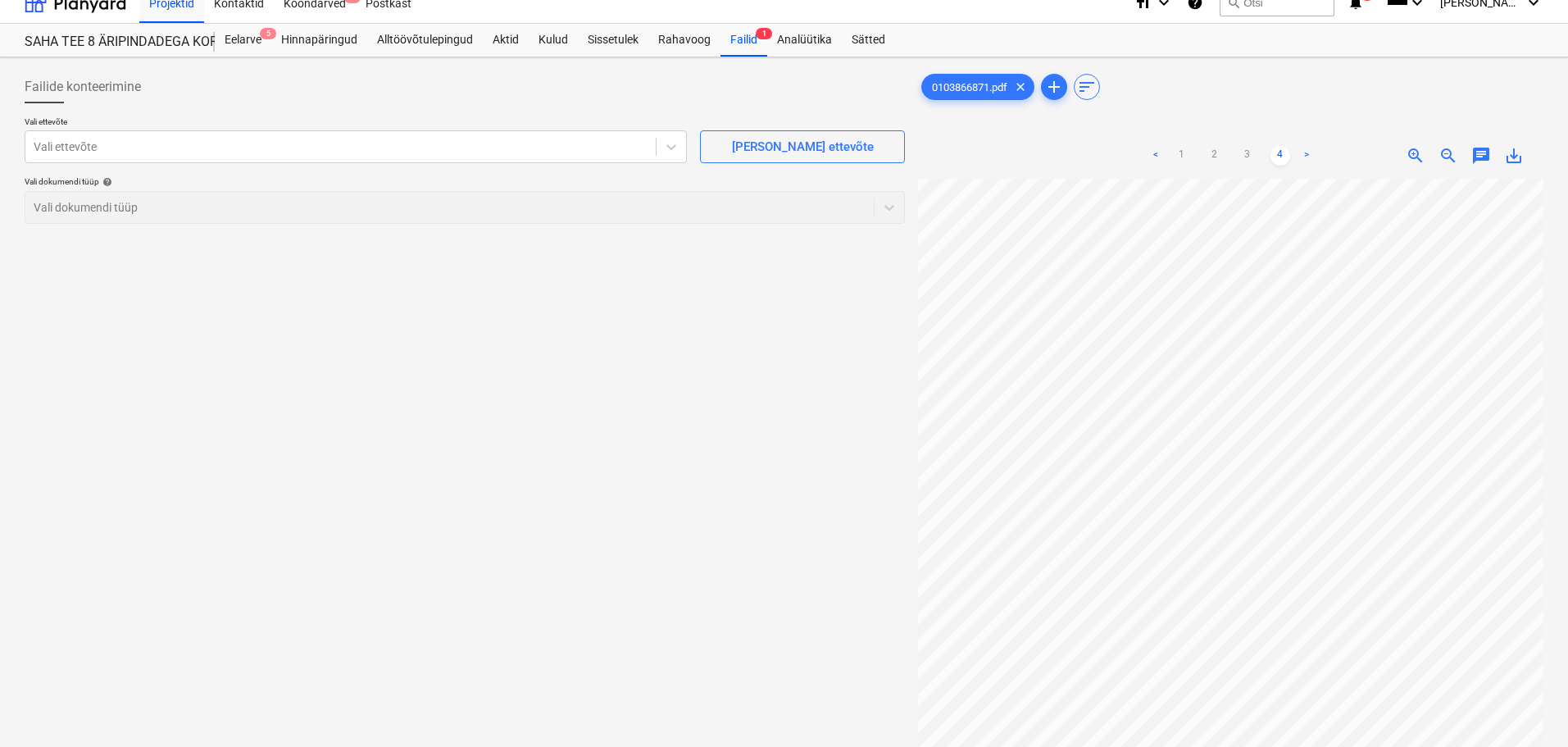
scroll to position [0, 0]
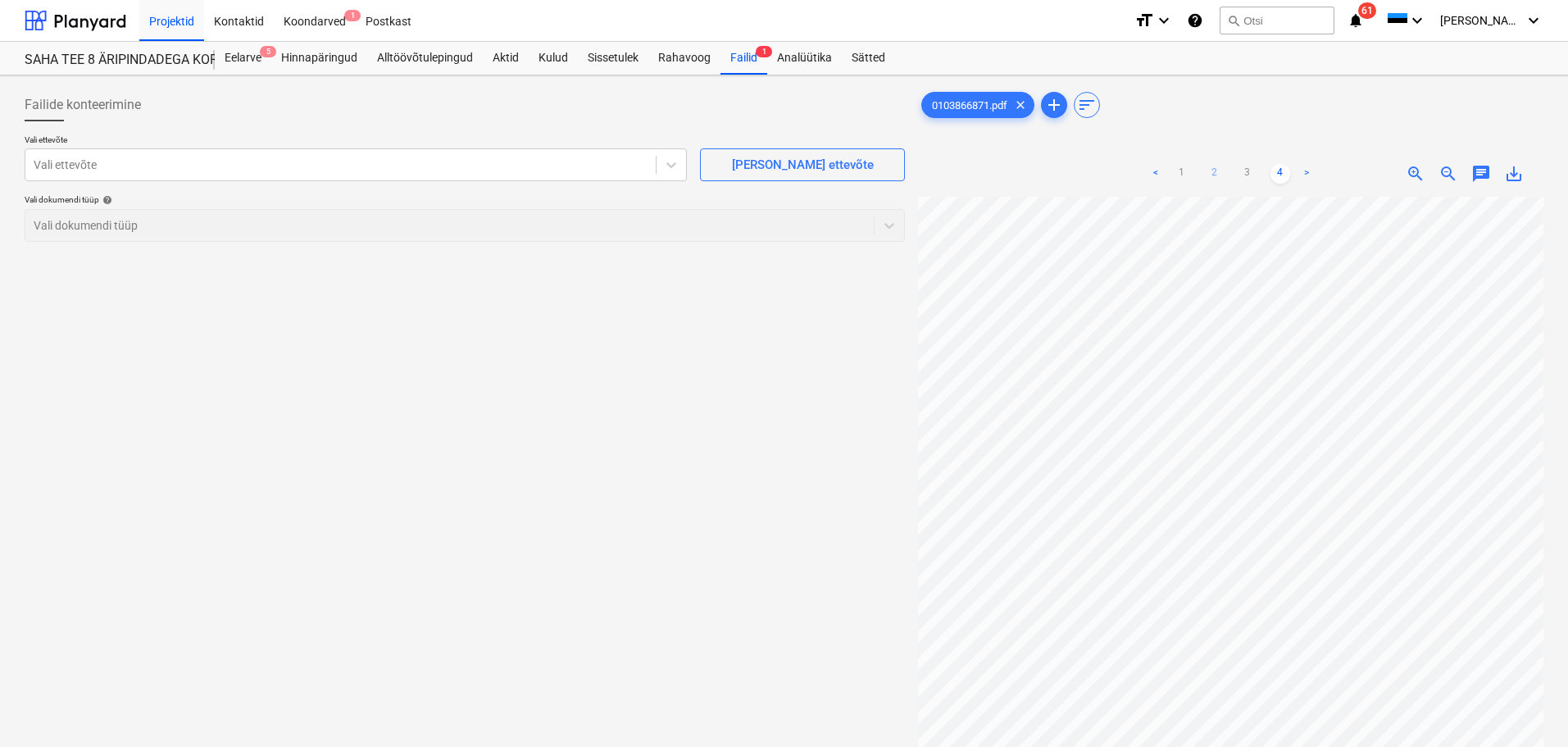
click at [1223, 174] on link "2" at bounding box center [1216, 174] width 20 height 20
click at [1173, 166] on link "1" at bounding box center [1183, 174] width 20 height 20
click at [1214, 173] on link "2" at bounding box center [1216, 174] width 20 height 20
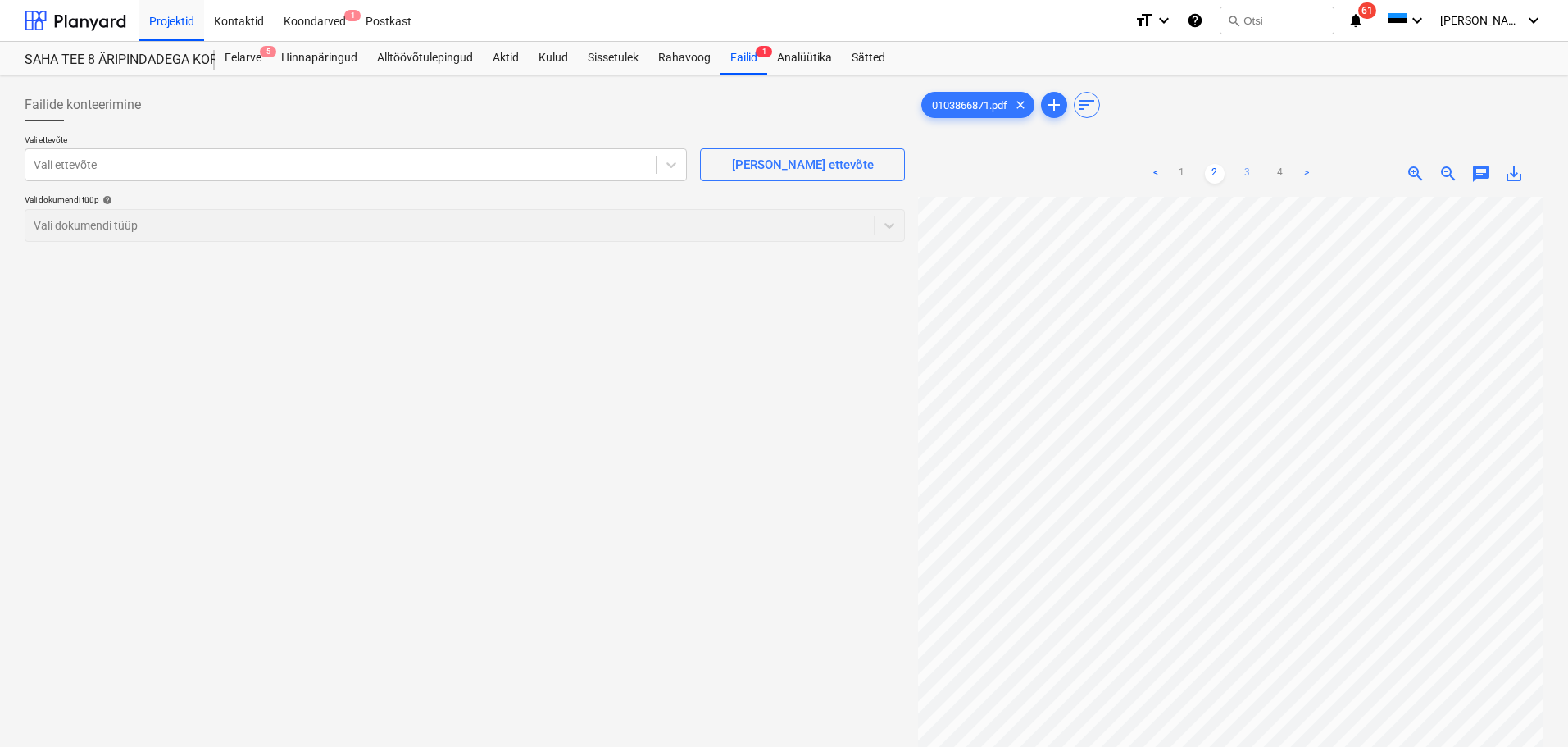
click at [1249, 171] on link "3" at bounding box center [1247, 174] width 20 height 20
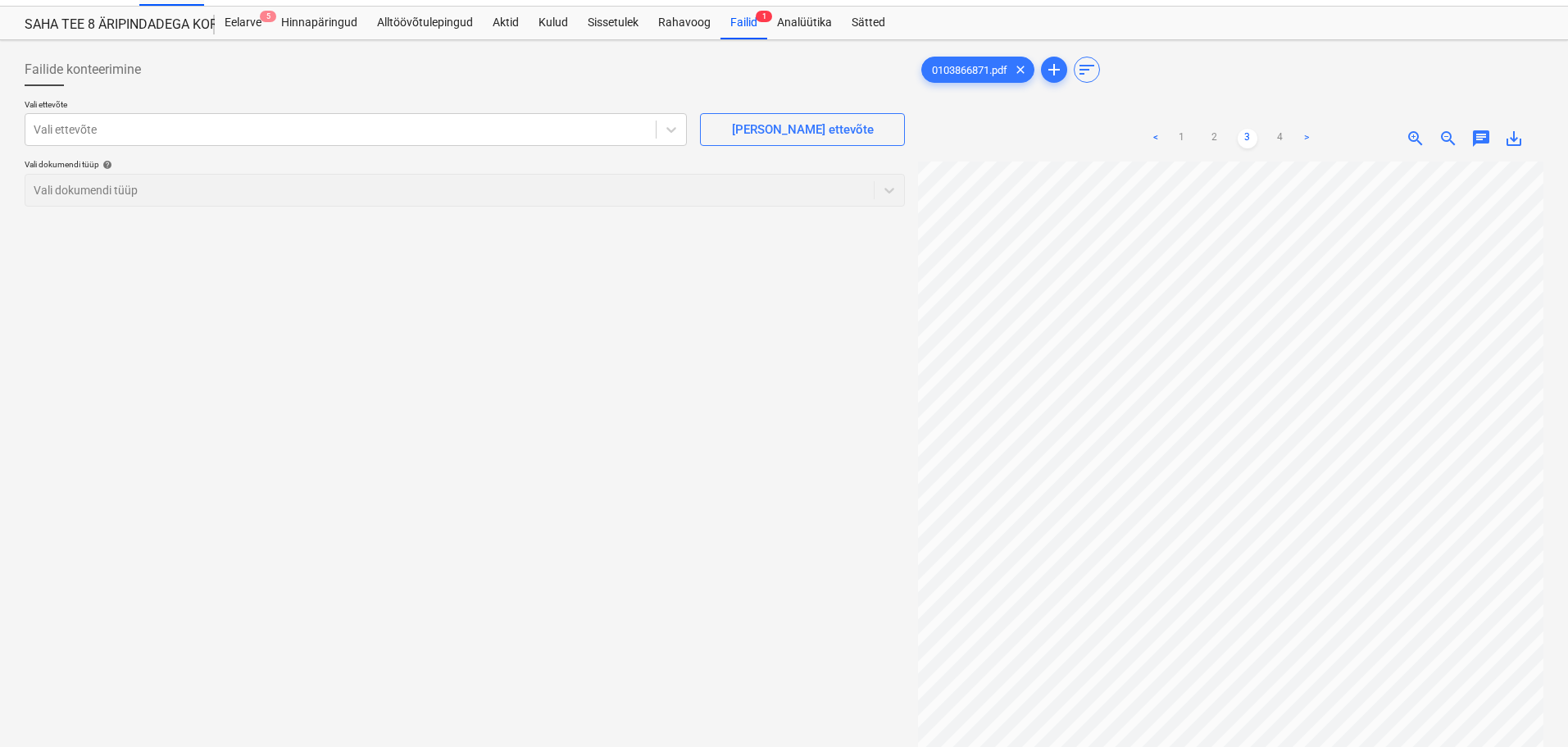
scroll to position [0, 0]
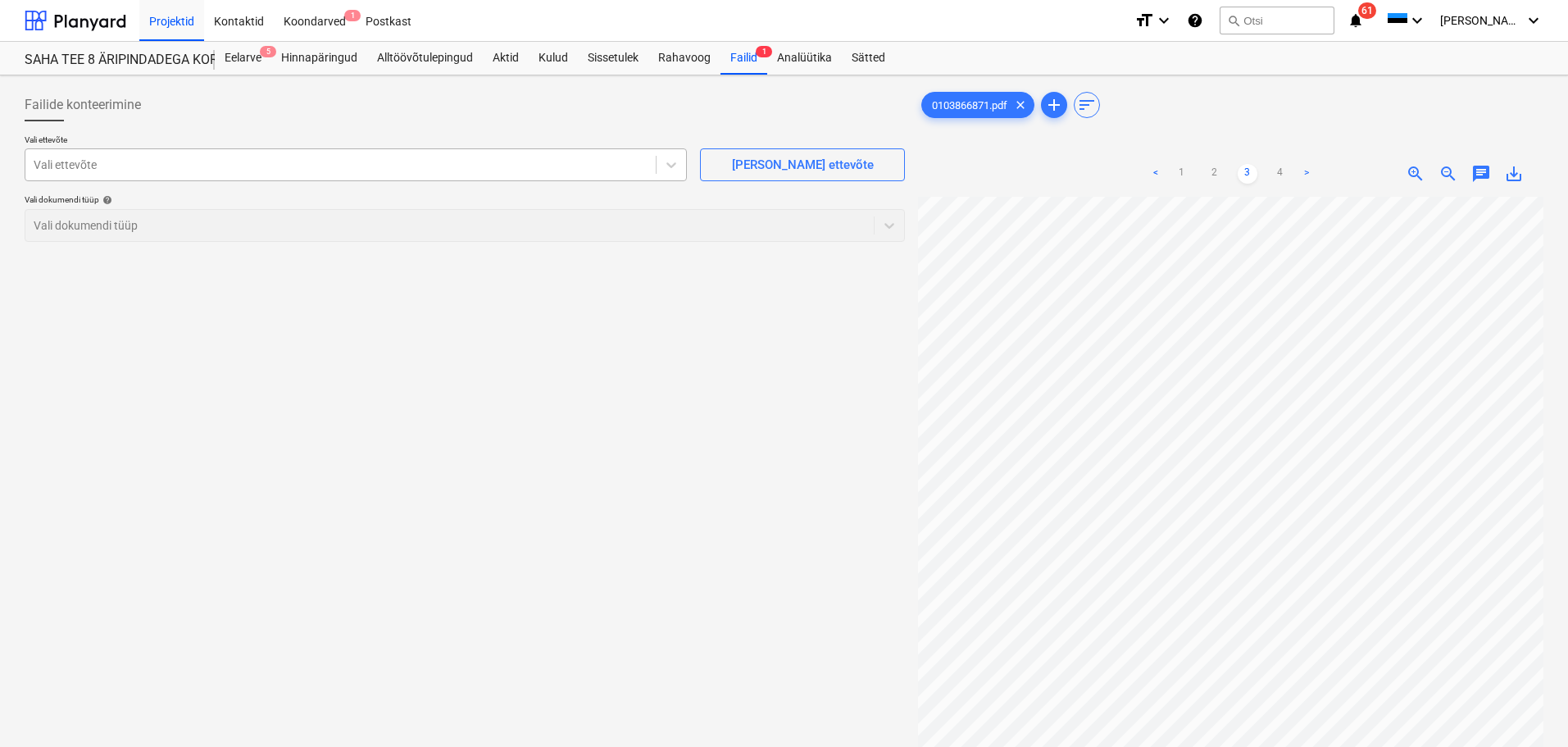
click at [355, 156] on div at bounding box center [340, 164] width 614 height 16
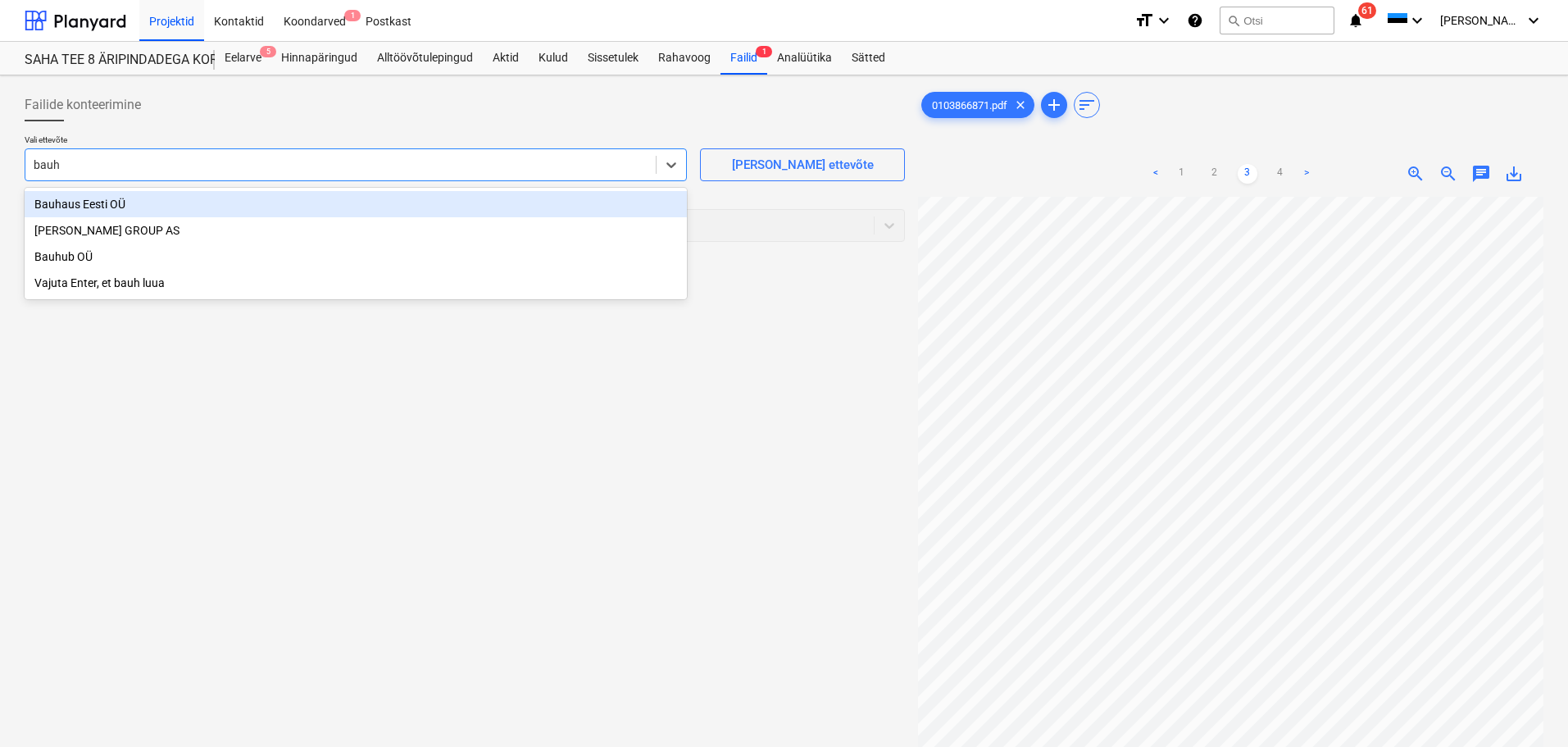
type input "bauho"
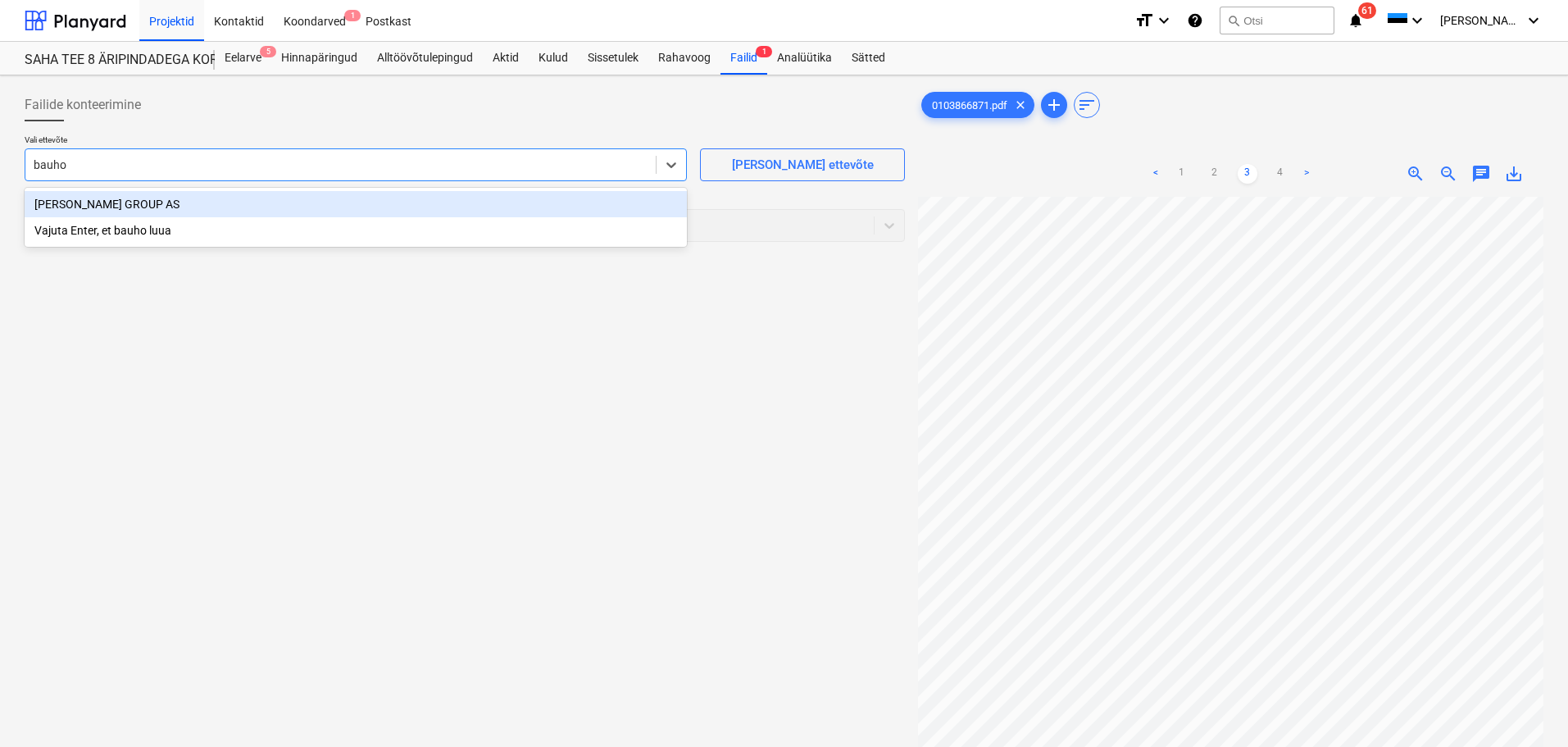
click at [216, 205] on div "[PERSON_NAME] GROUP AS" at bounding box center [355, 204] width 662 height 26
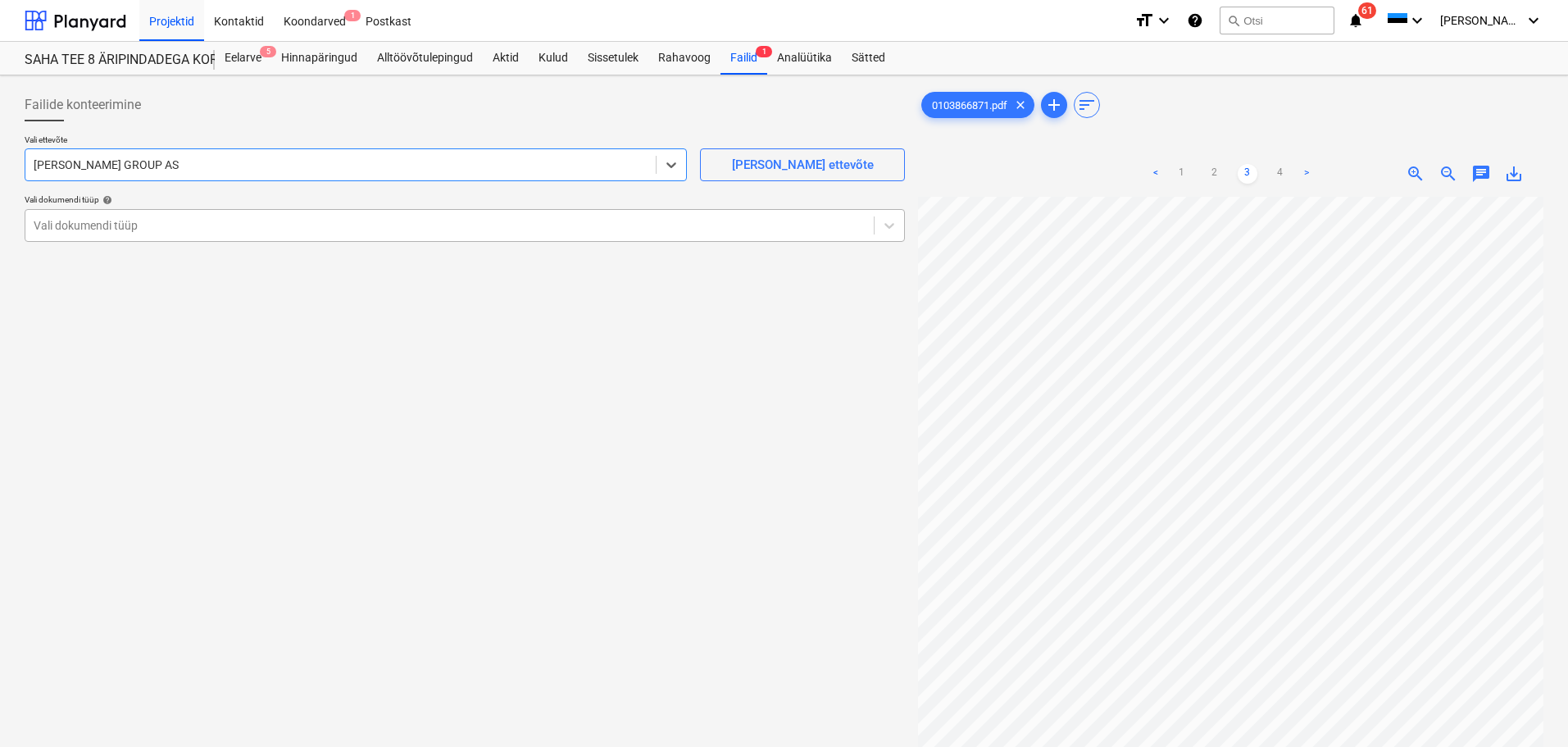
click at [193, 235] on div "Vali dokumendi tüüp" at bounding box center [450, 225] width 848 height 23
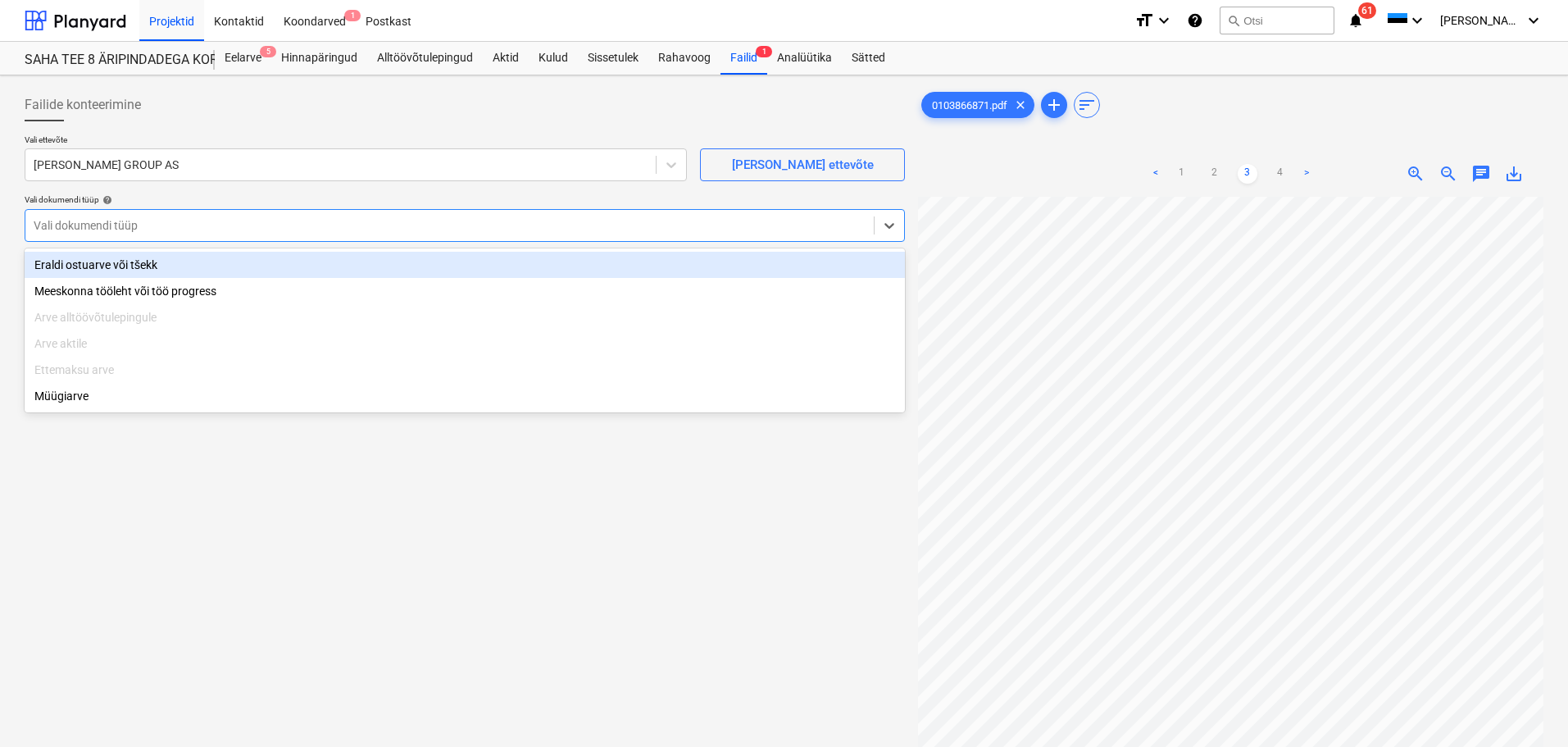
click at [170, 271] on div "Eraldi ostuarve või tšekk" at bounding box center [465, 265] width 880 height 26
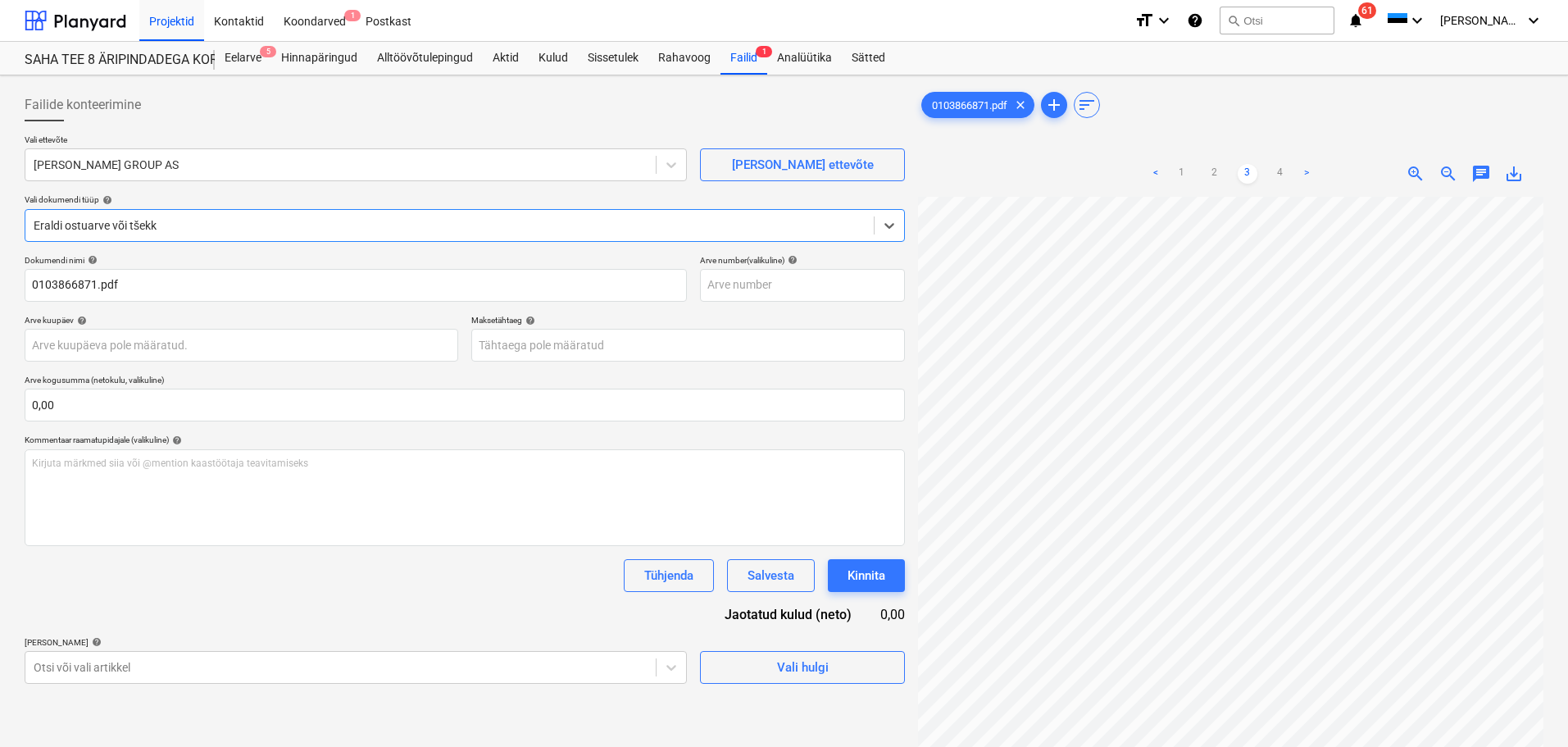
scroll to position [0, 98]
click at [1182, 181] on link "1" at bounding box center [1183, 174] width 20 height 20
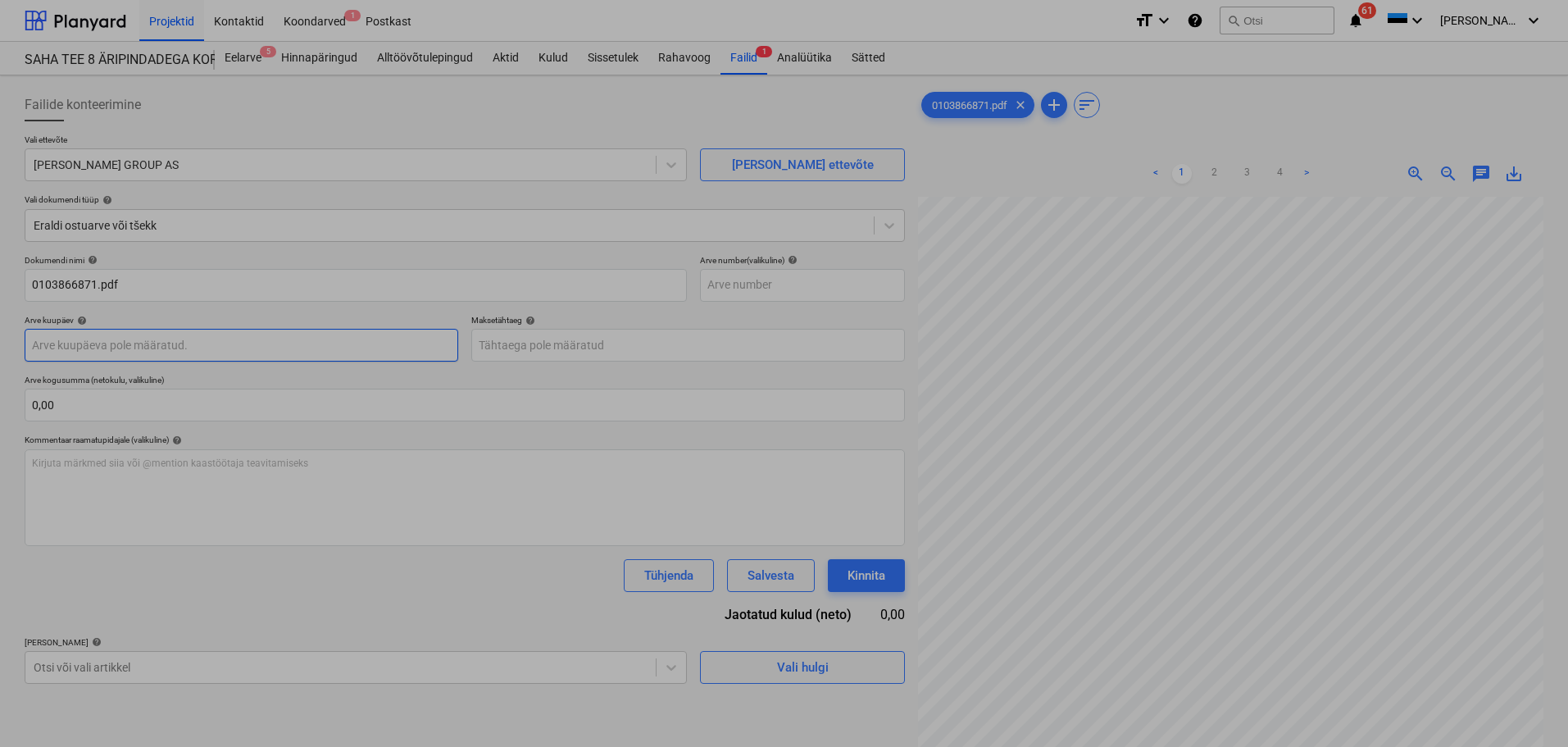
click at [142, 347] on body "Projektid Kontaktid Koondarved 1 Postkast format_size keyboard_arrow_down help …" at bounding box center [784, 374] width 1568 height 747
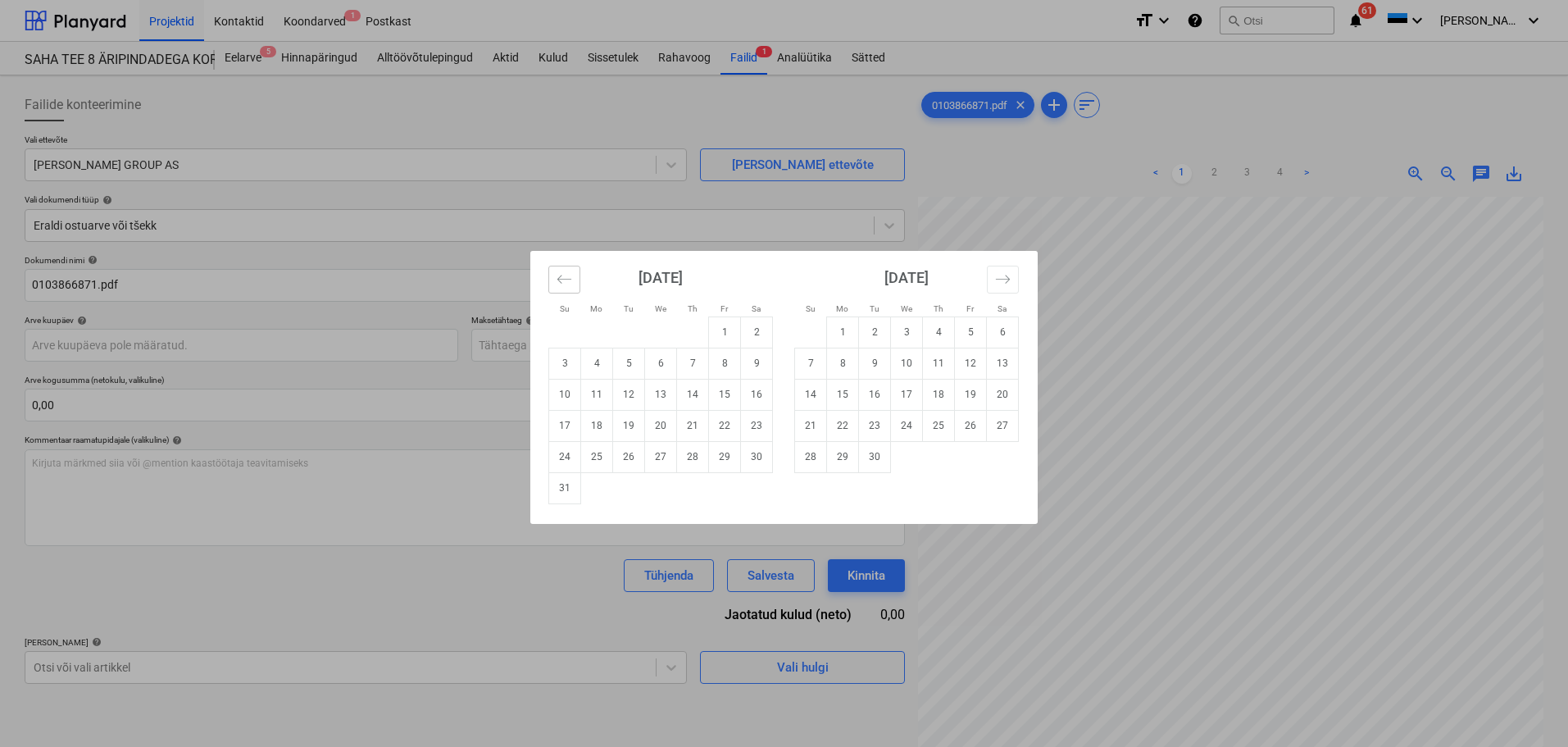
click at [566, 277] on icon "Move backward to switch to the previous month." at bounding box center [564, 280] width 16 height 16
click at [702, 450] on td "31" at bounding box center [693, 456] width 32 height 31
type input "31 Jul 2025"
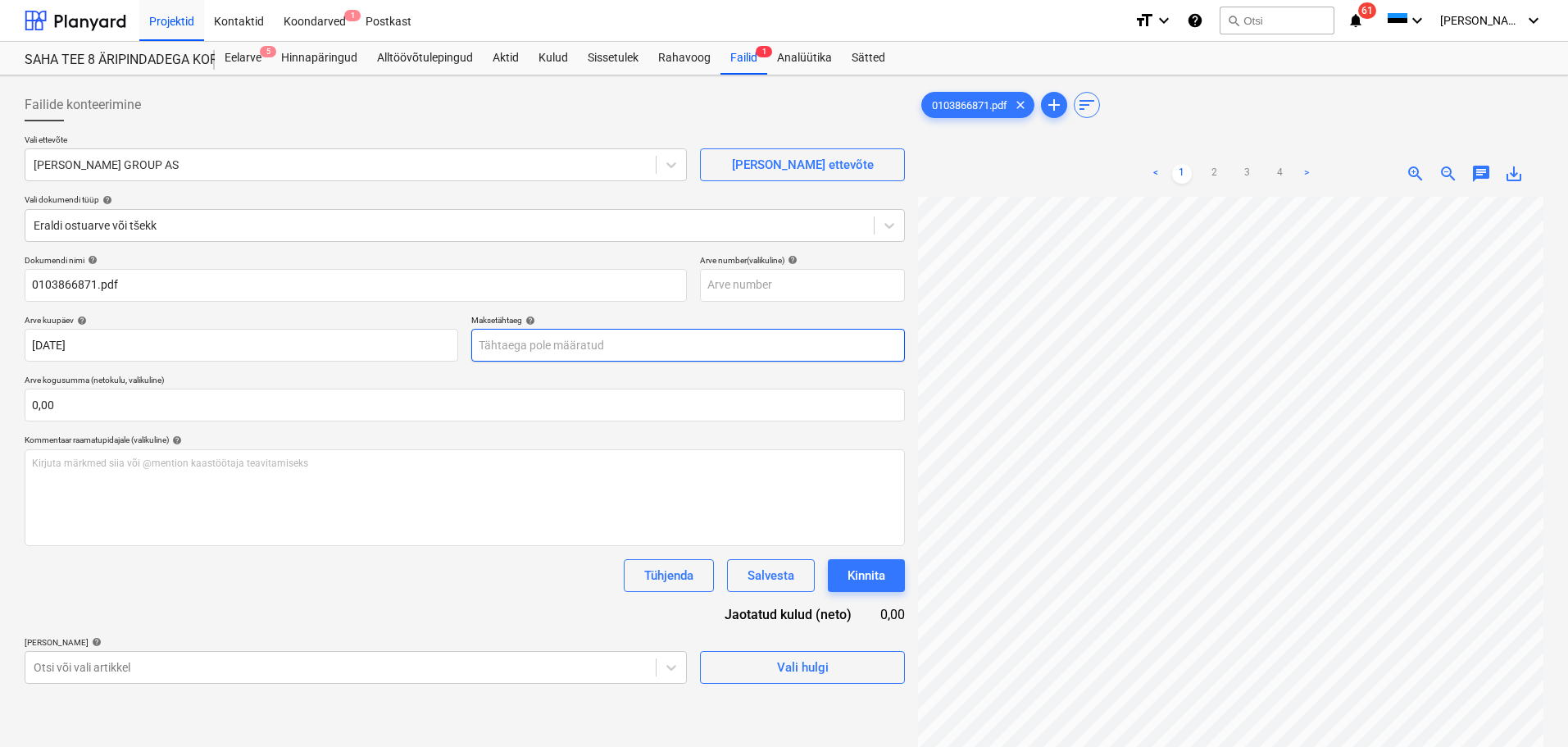
click at [494, 340] on body "Projektid Kontaktid Koondarved 1 Postkast format_size keyboard_arrow_down help …" at bounding box center [784, 374] width 1568 height 747
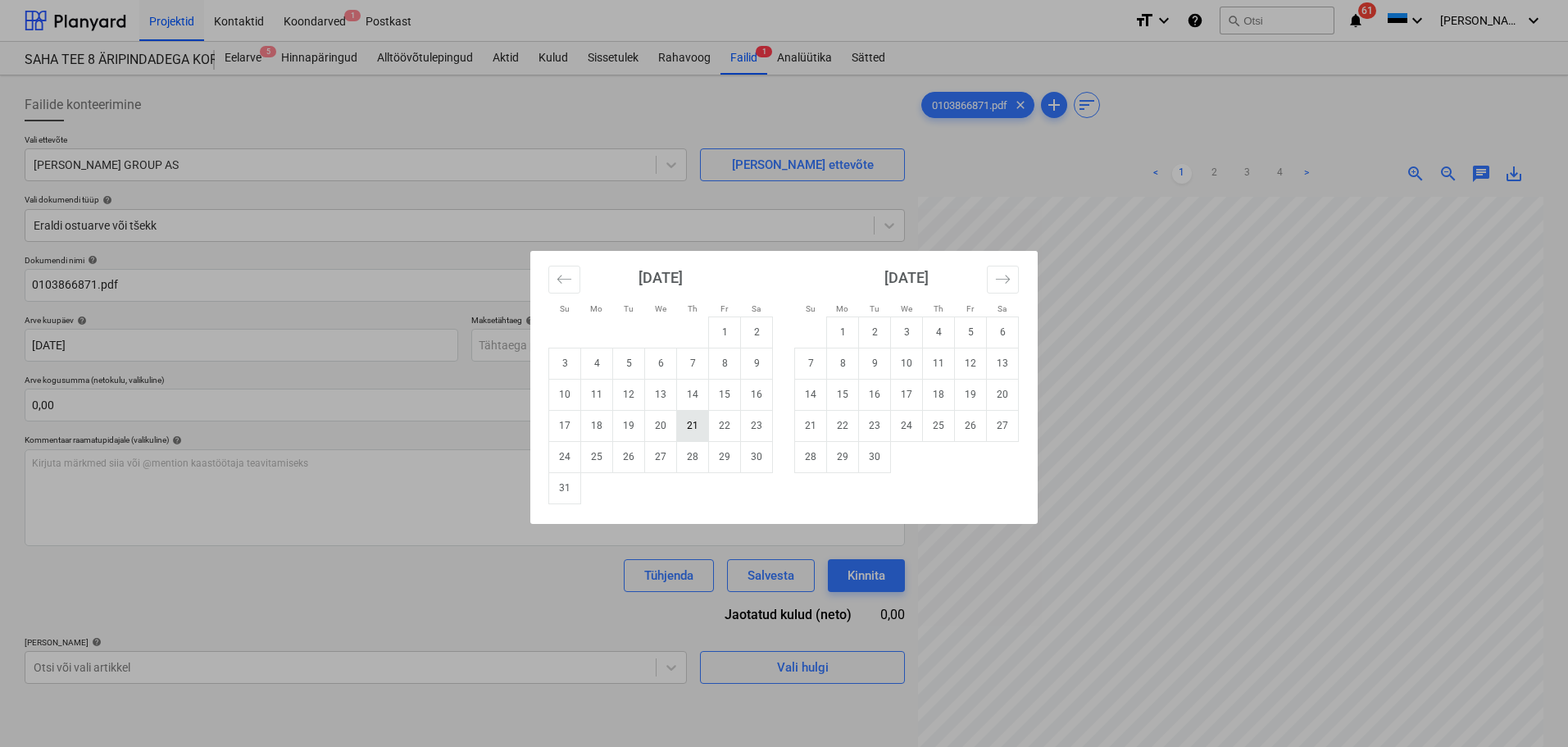
click at [682, 421] on td "21" at bounding box center [693, 425] width 32 height 31
type input "21 Aug 2025"
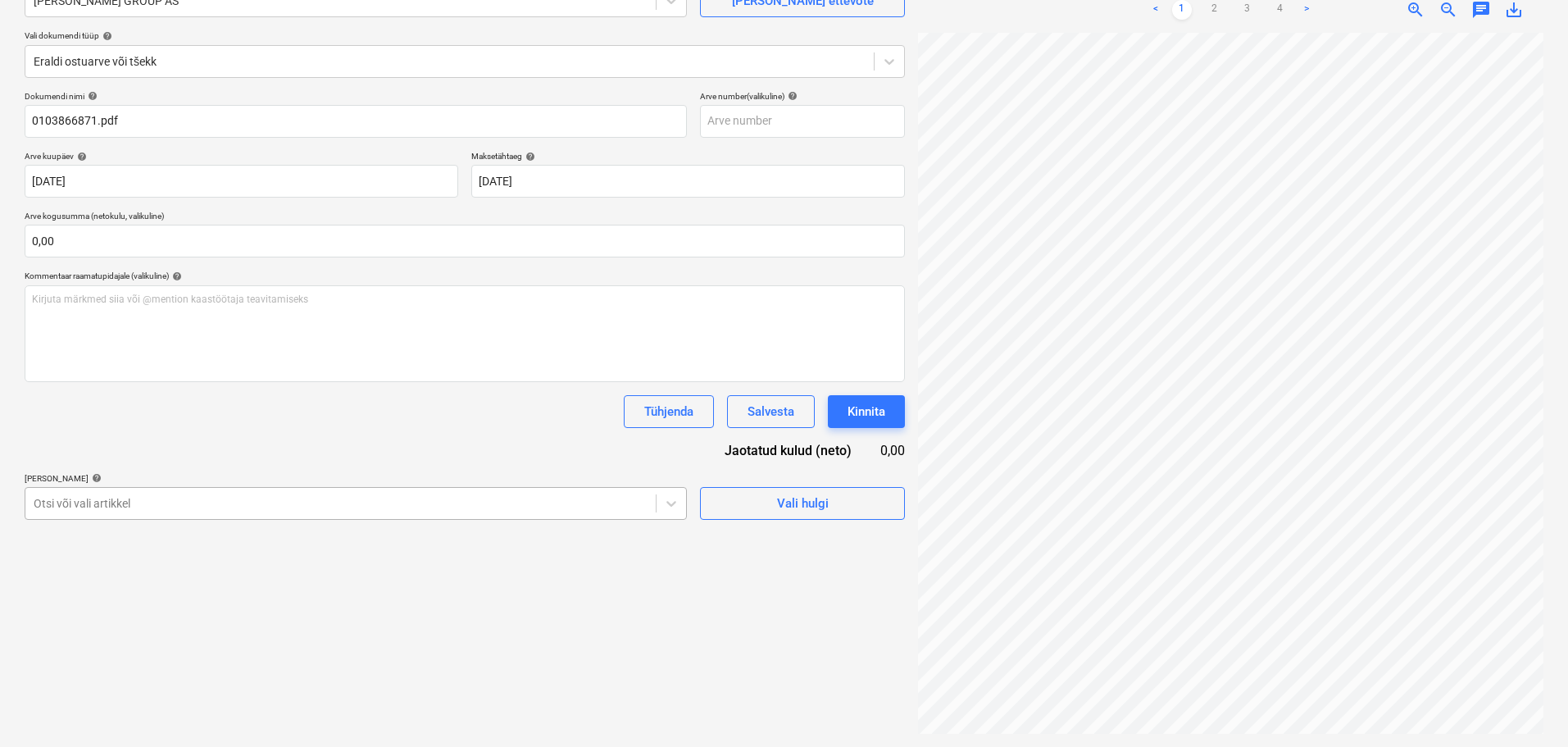
click at [317, 501] on body "Projektid Kontaktid Koondarved 1 Postkast format_size keyboard_arrow_down help …" at bounding box center [784, 209] width 1568 height 747
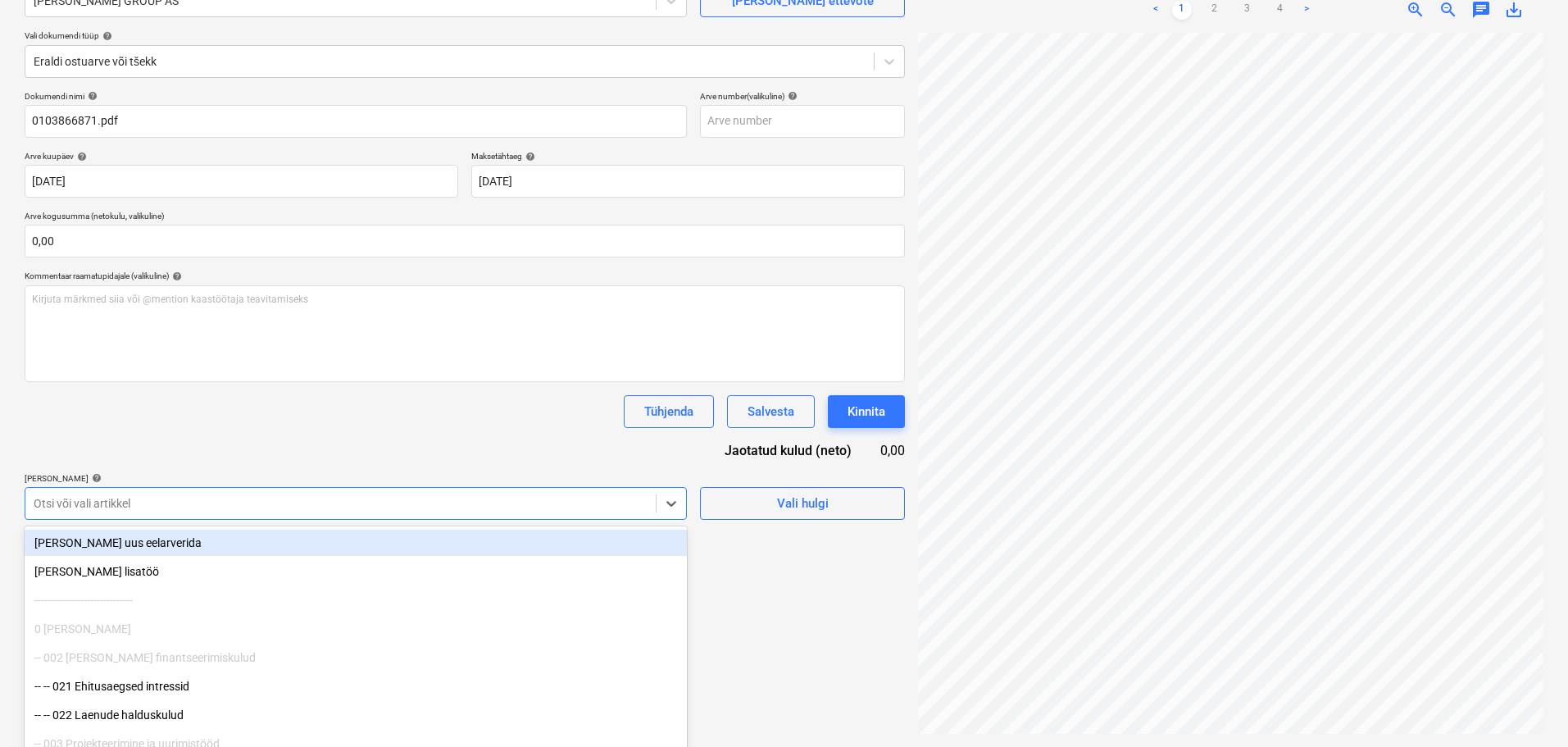
scroll to position [193, 0]
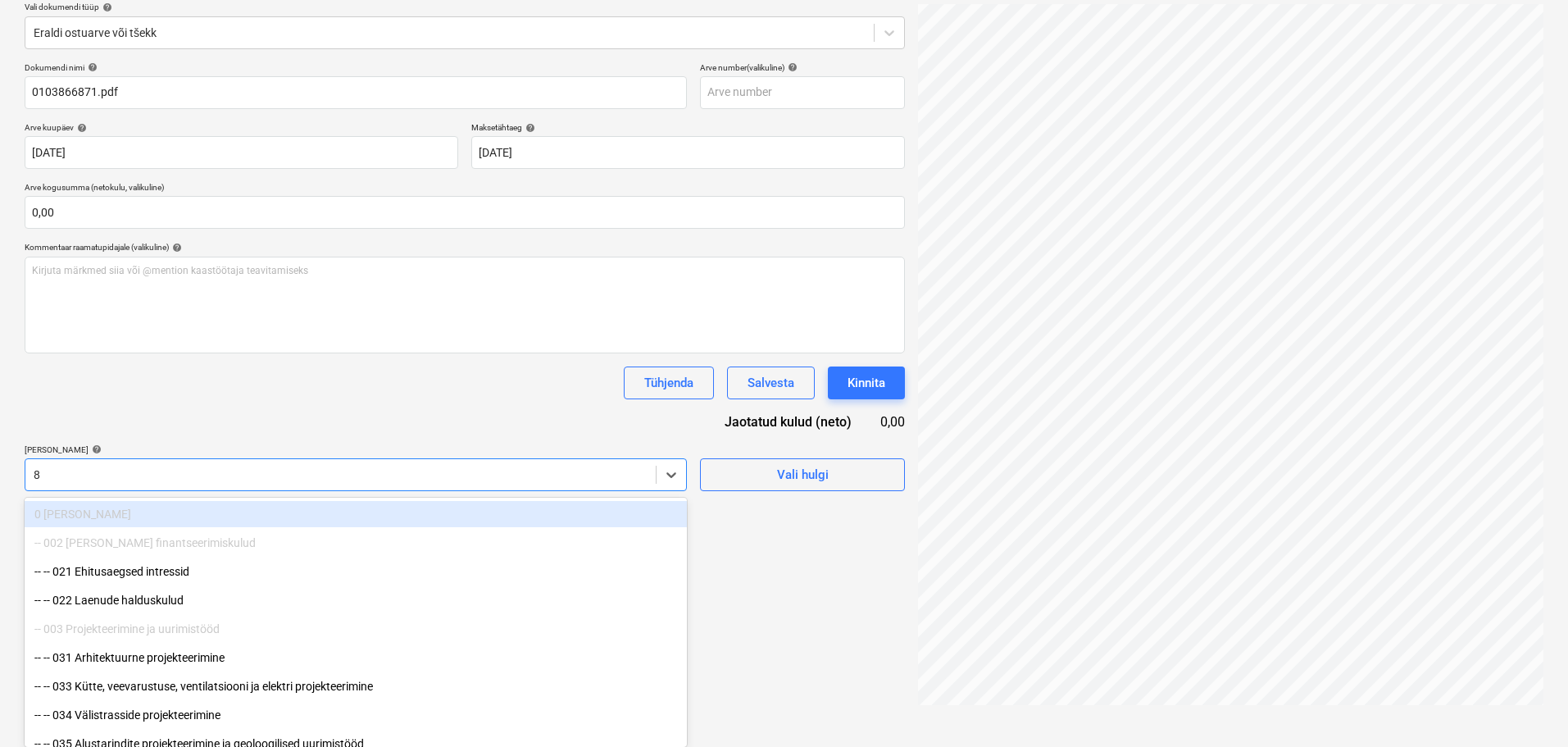
type input "85"
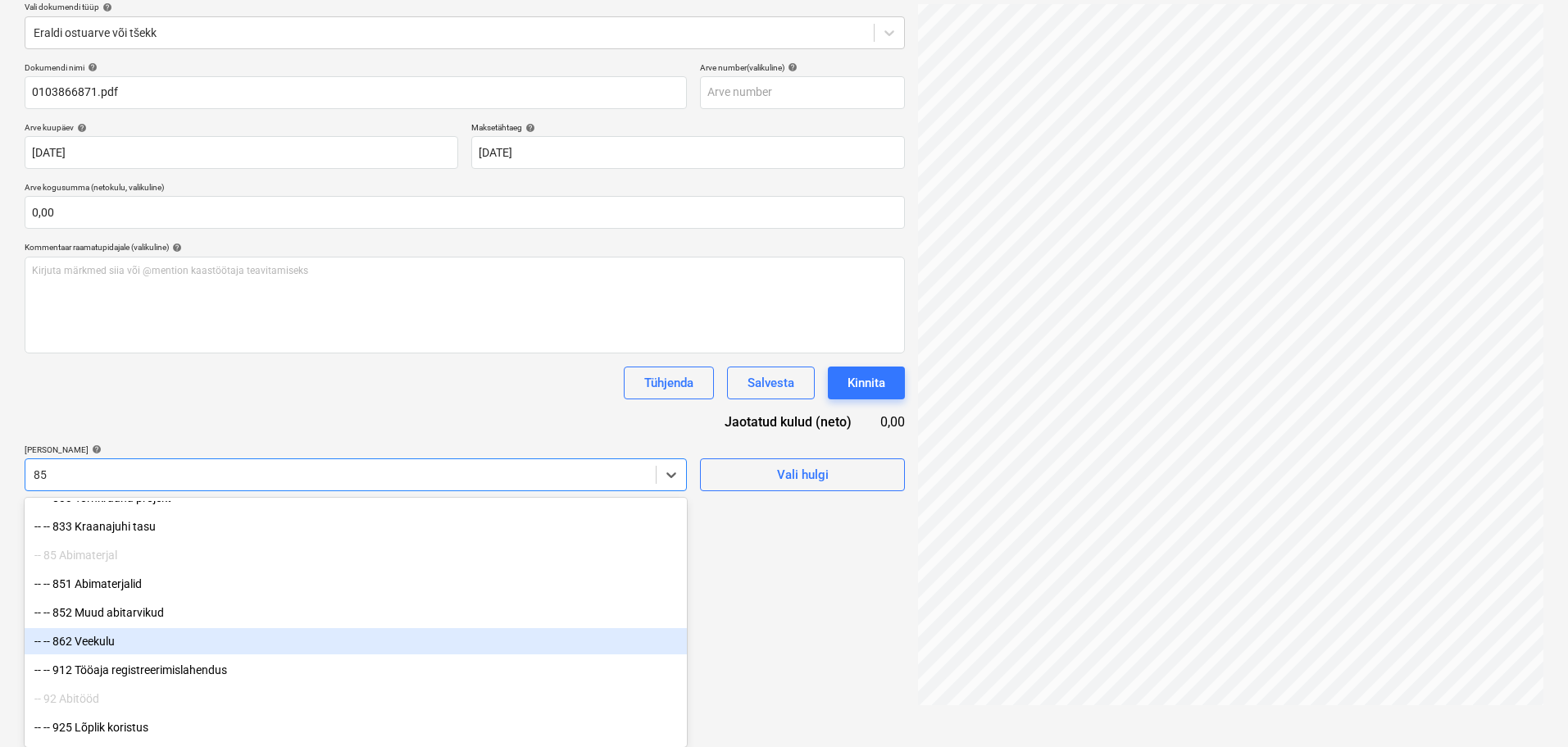
scroll to position [2227, 0]
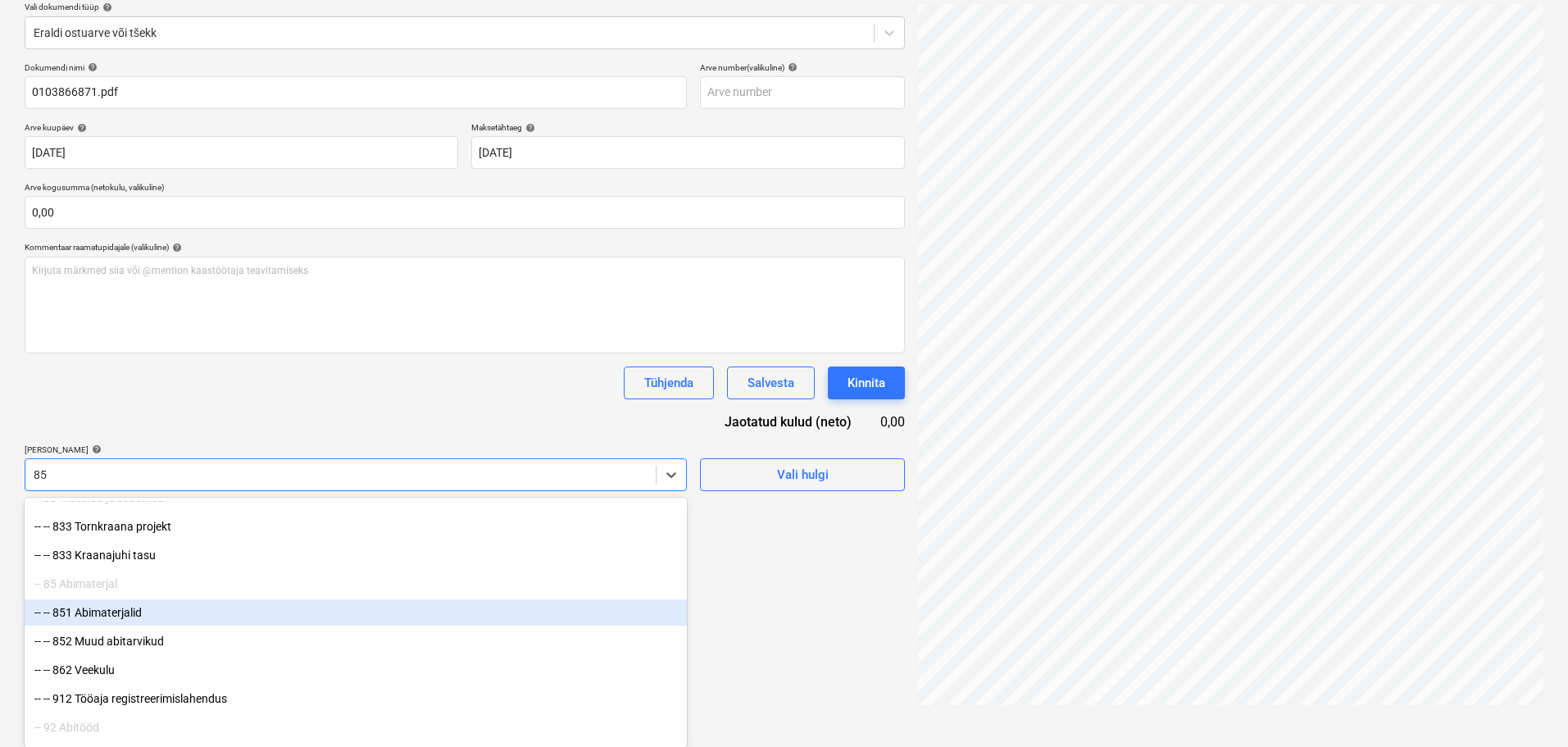
click at [127, 618] on div "-- -- 851 Abimaterjalid" at bounding box center [355, 613] width 662 height 26
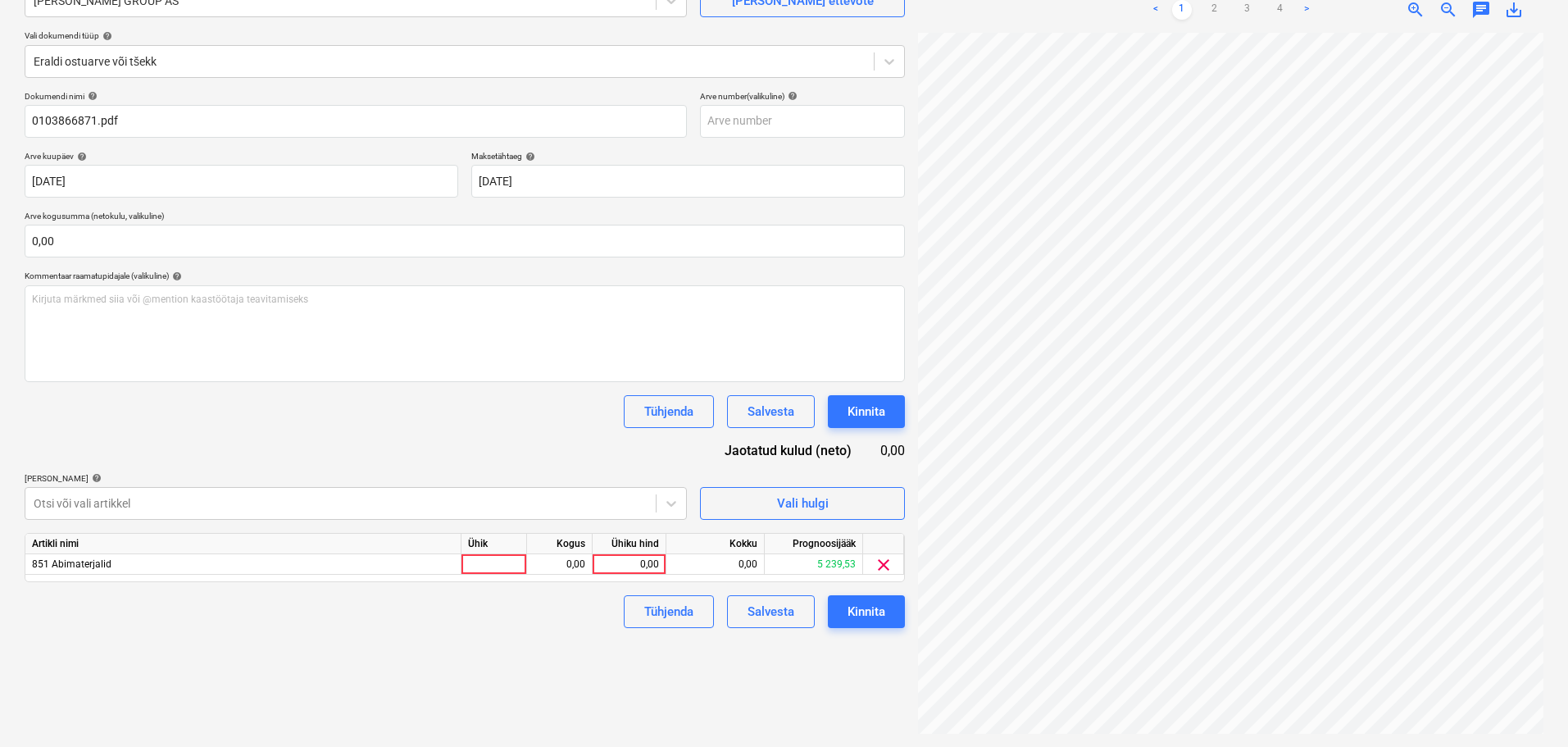
scroll to position [164, 0]
click at [263, 403] on div "Dokumendi nimi help 0103866871.pdf Arve number (valikuline) help Arve kuupäev h…" at bounding box center [465, 359] width 880 height 537
click at [498, 558] on div at bounding box center [495, 565] width 66 height 21
type input "1"
click at [558, 563] on div "0,00" at bounding box center [560, 565] width 52 height 21
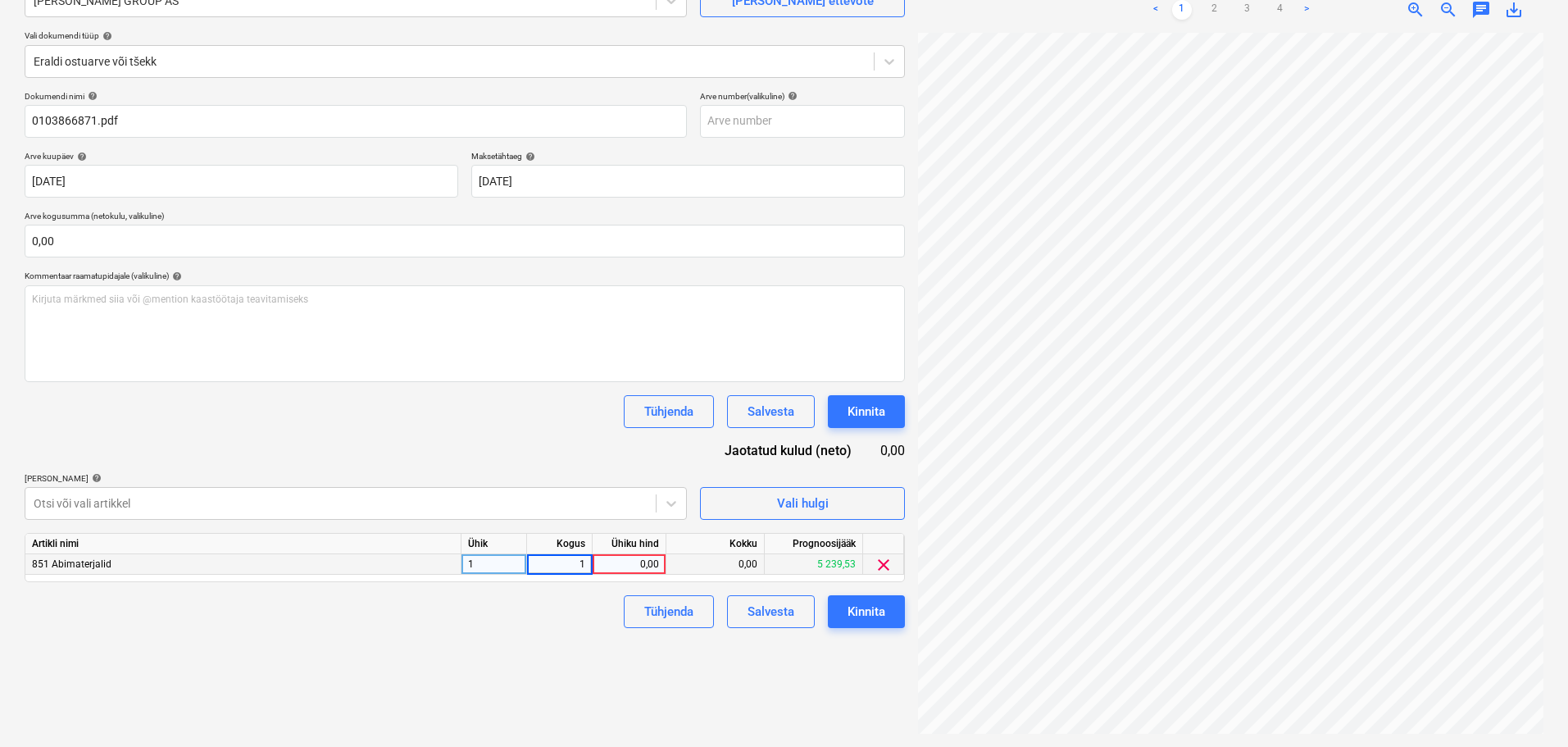
click at [641, 564] on div "0,00" at bounding box center [629, 565] width 60 height 21
type input "31,73"
click at [773, 643] on div "Failide konteerimine Vali ettevõte BAUHOF GROUP AS Lisa uus ettevõte Vali dokum…" at bounding box center [465, 330] width 894 height 823
click at [1251, 12] on link "3" at bounding box center [1247, 10] width 20 height 20
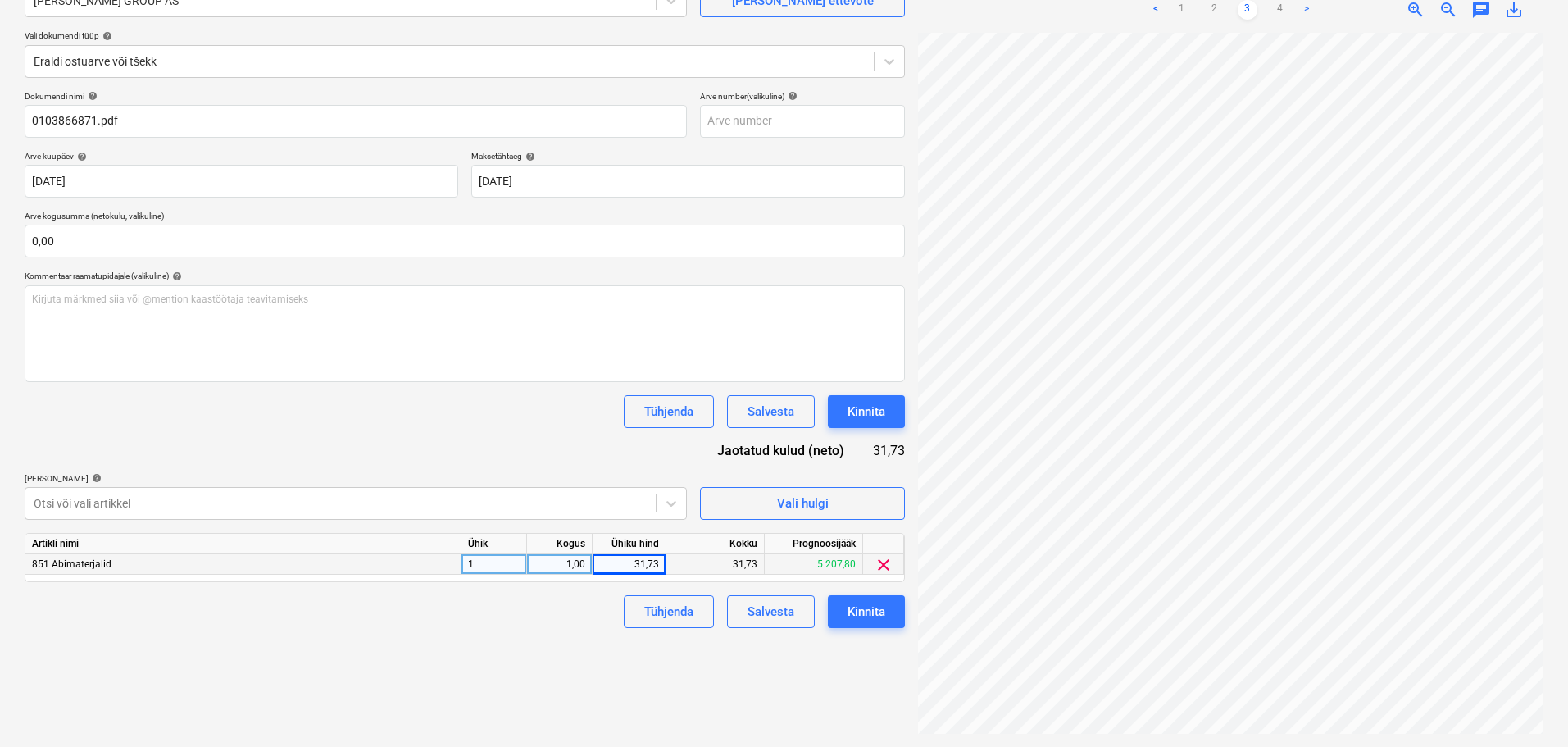
scroll to position [26, 109]
click at [1280, 9] on link "4" at bounding box center [1280, 10] width 20 height 20
click at [871, 612] on div "Kinnita" at bounding box center [866, 612] width 38 height 21
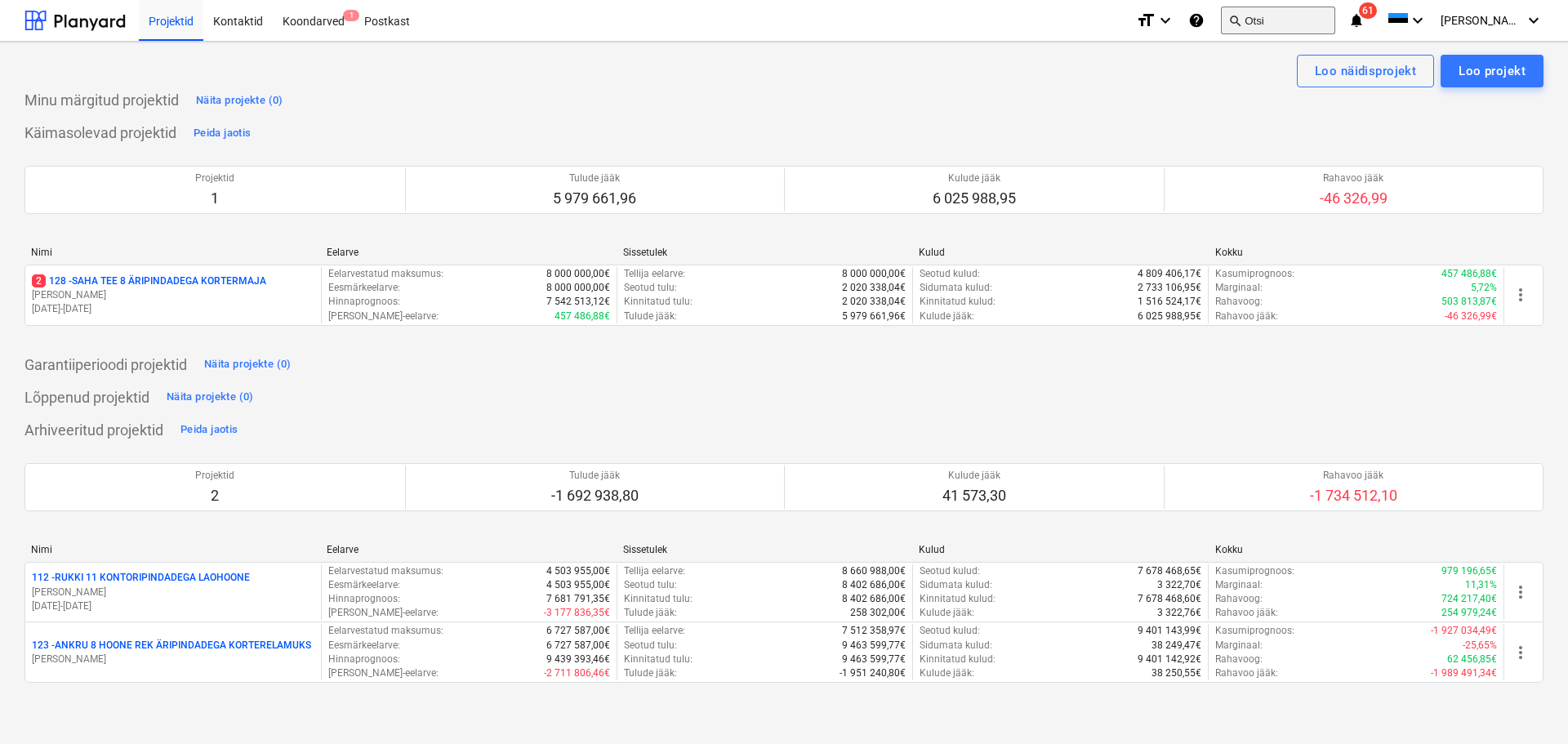
click at [1319, 20] on button "search Otsi" at bounding box center [1277, 21] width 114 height 28
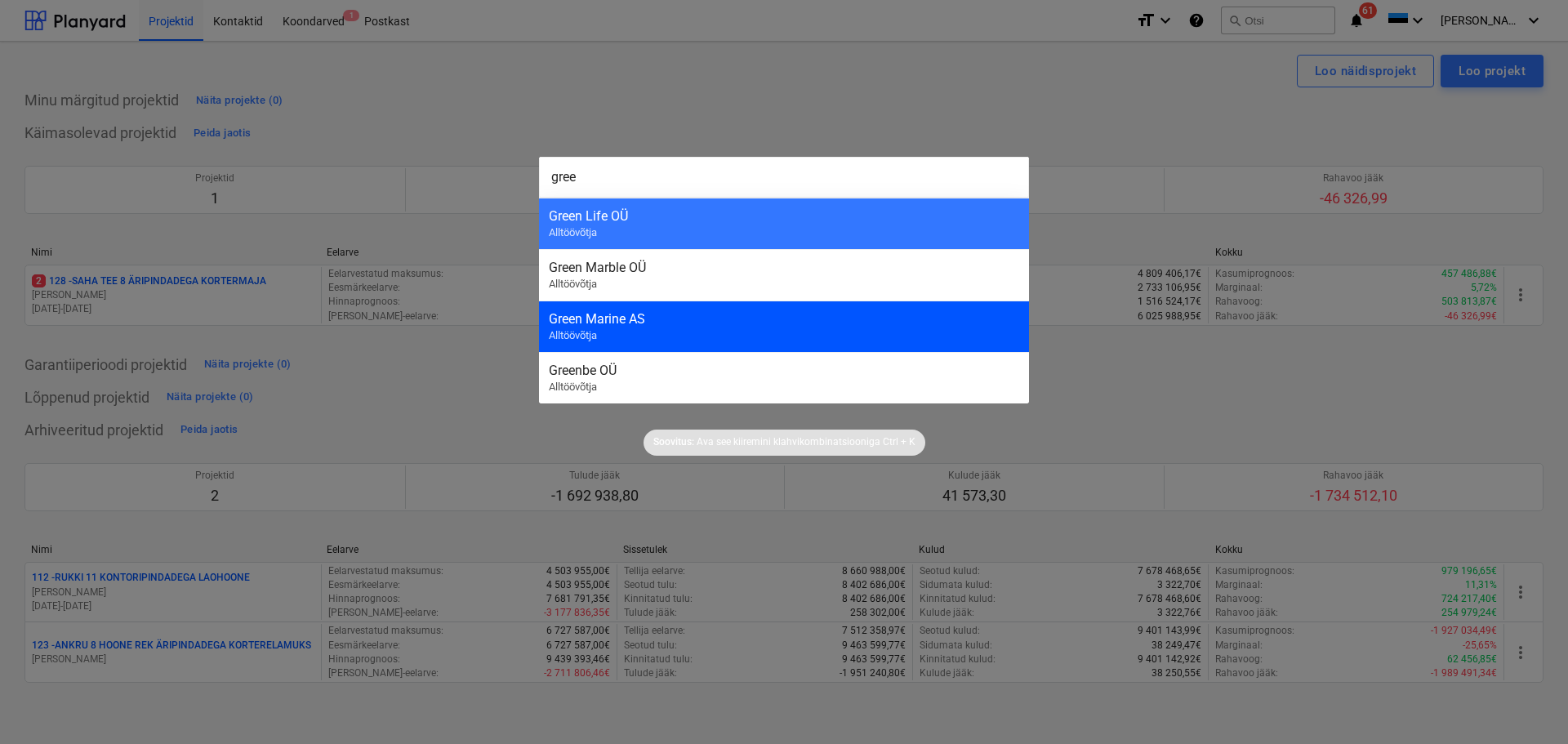
type input "gree"
click at [653, 311] on div "Green Marine AS" at bounding box center [784, 319] width 470 height 16
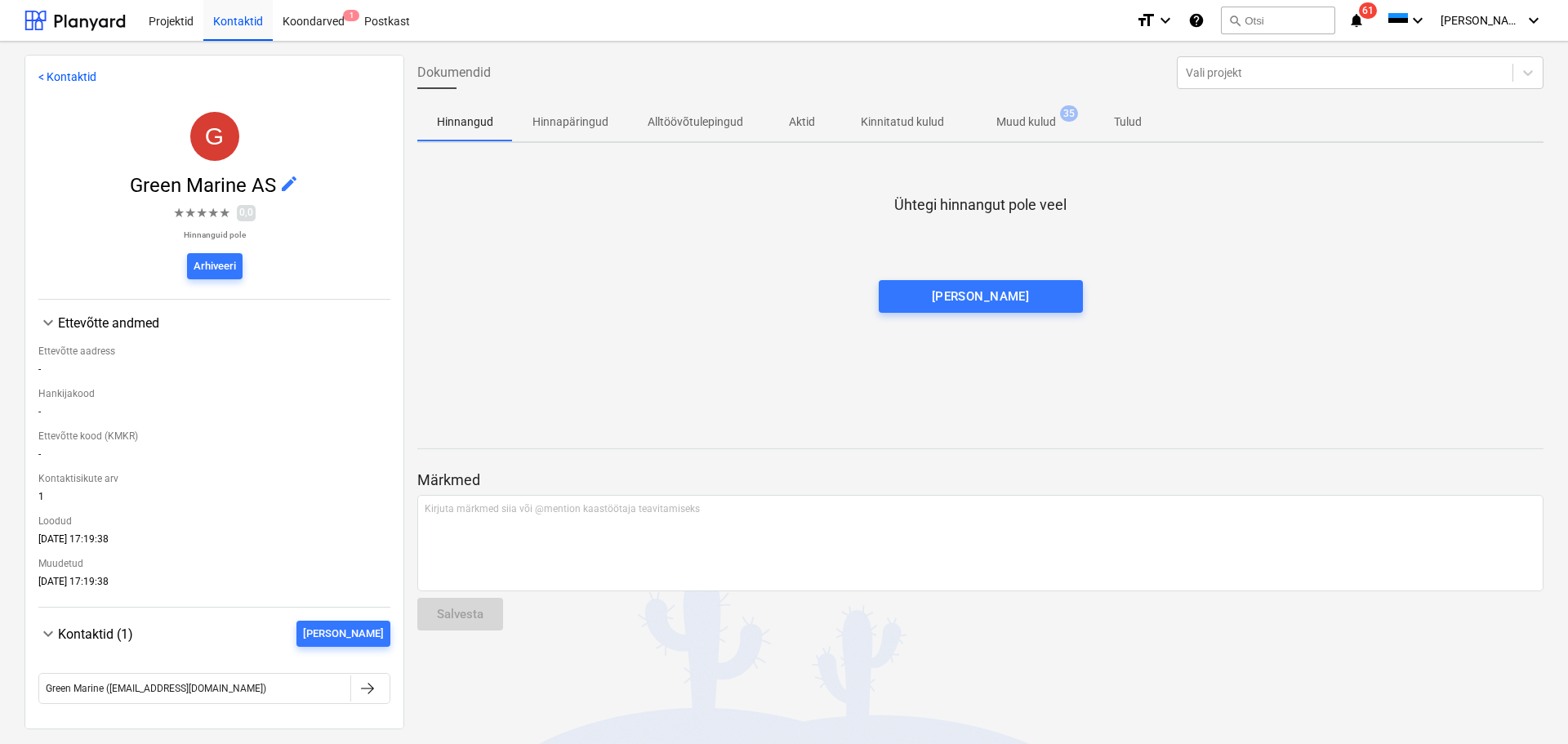
click at [1042, 128] on p "Muud kulud" at bounding box center [1026, 121] width 60 height 17
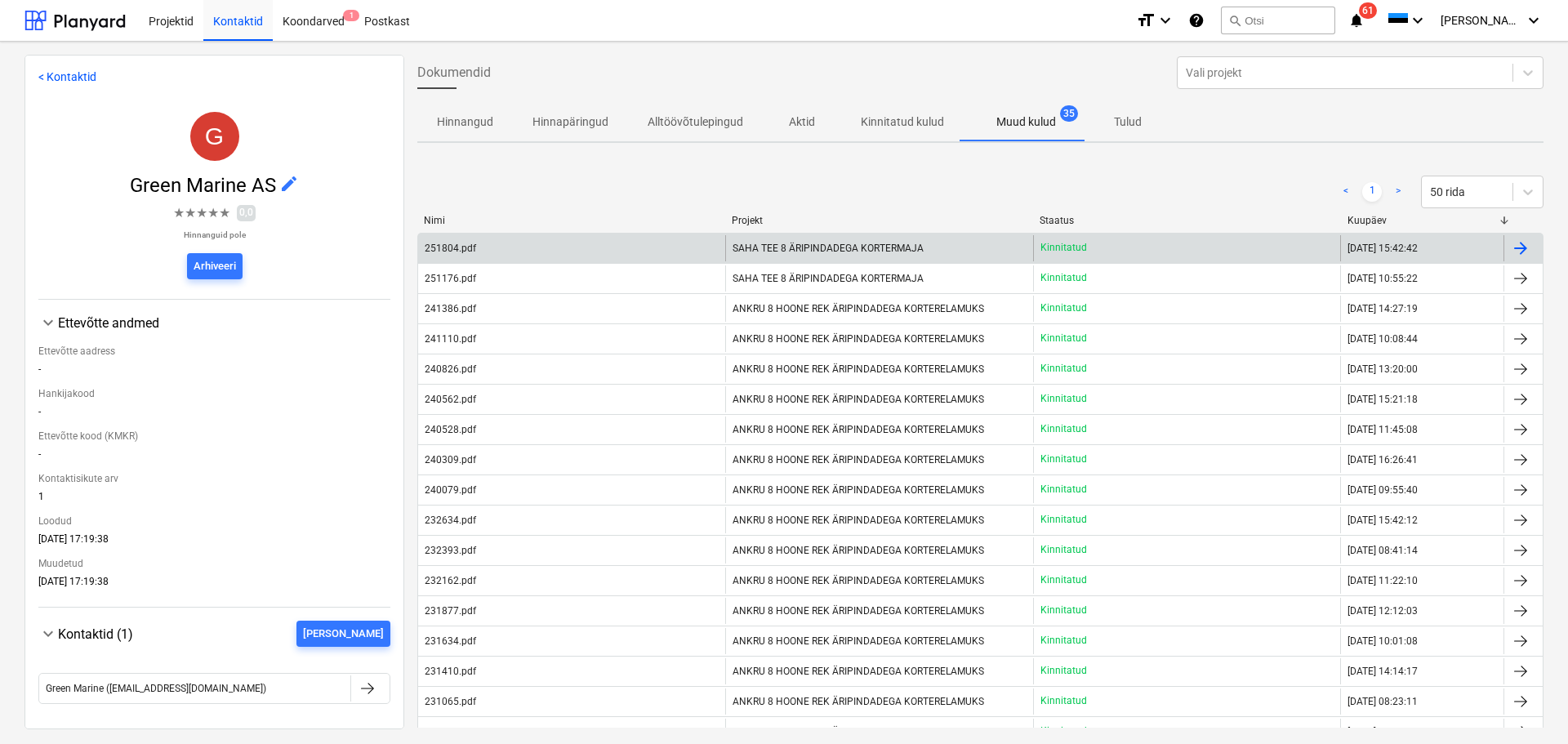
click at [589, 253] on div "251804.pdf" at bounding box center [572, 248] width 307 height 26
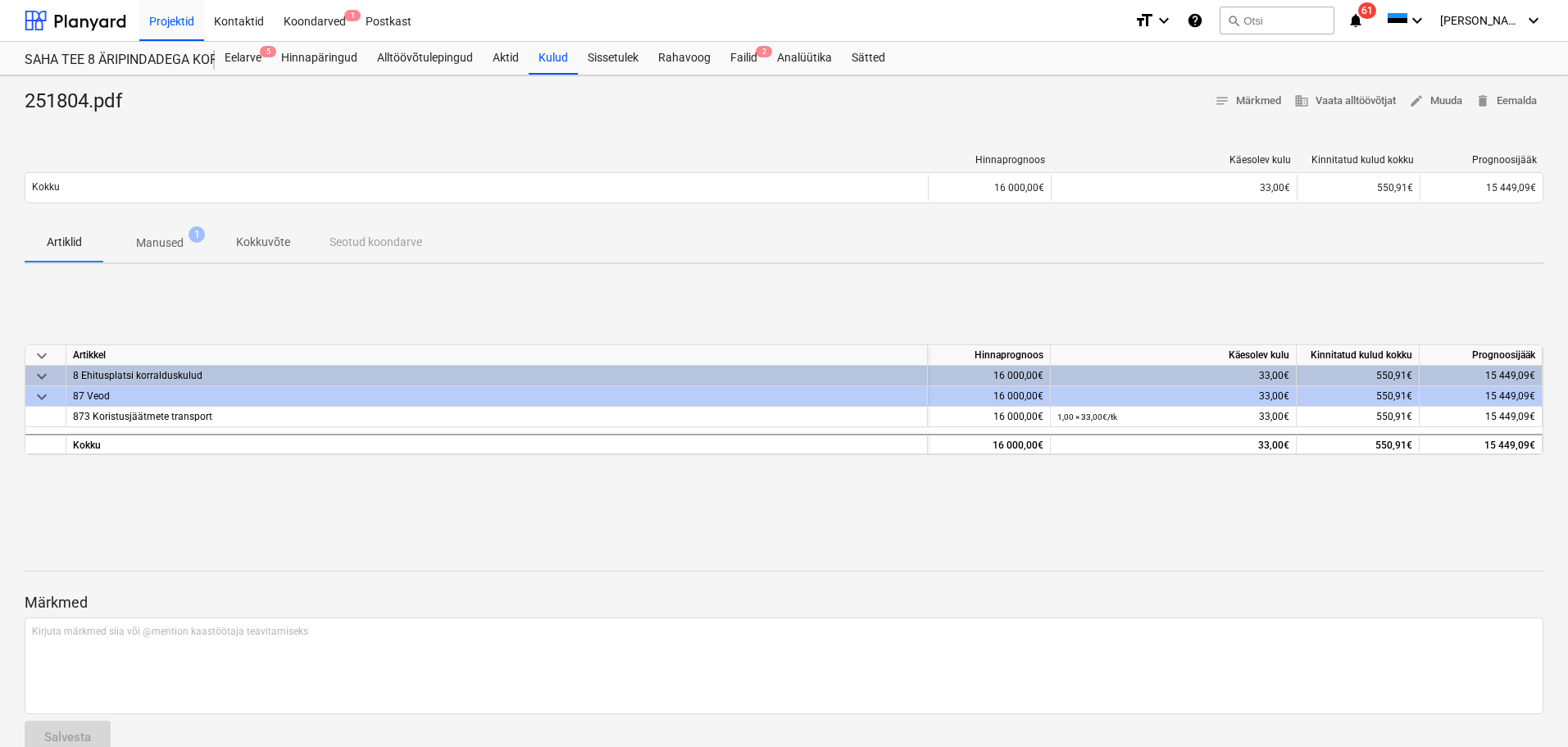
click at [167, 236] on p "Manused" at bounding box center [160, 243] width 48 height 17
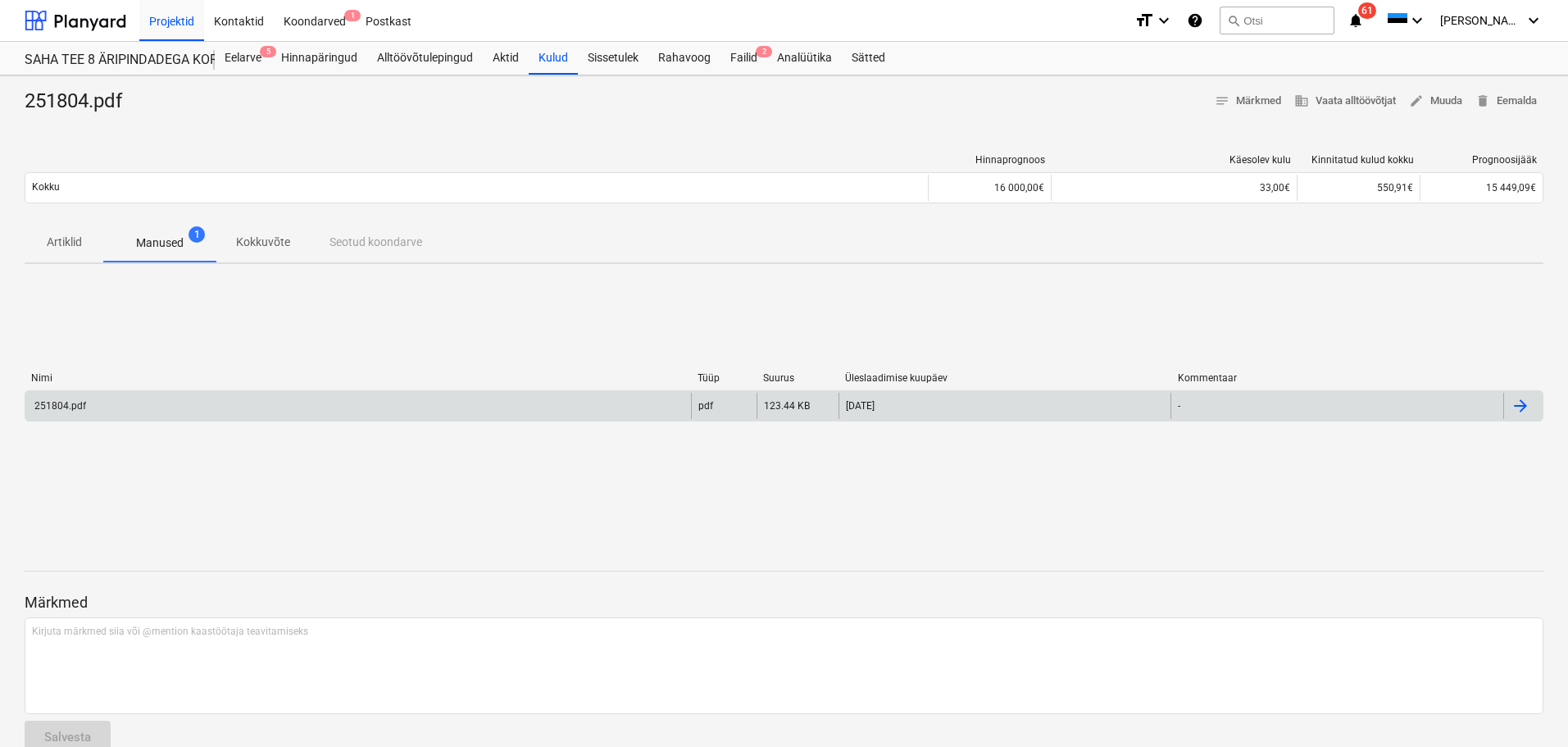
click at [505, 400] on div "251804.pdf" at bounding box center [358, 405] width 666 height 26
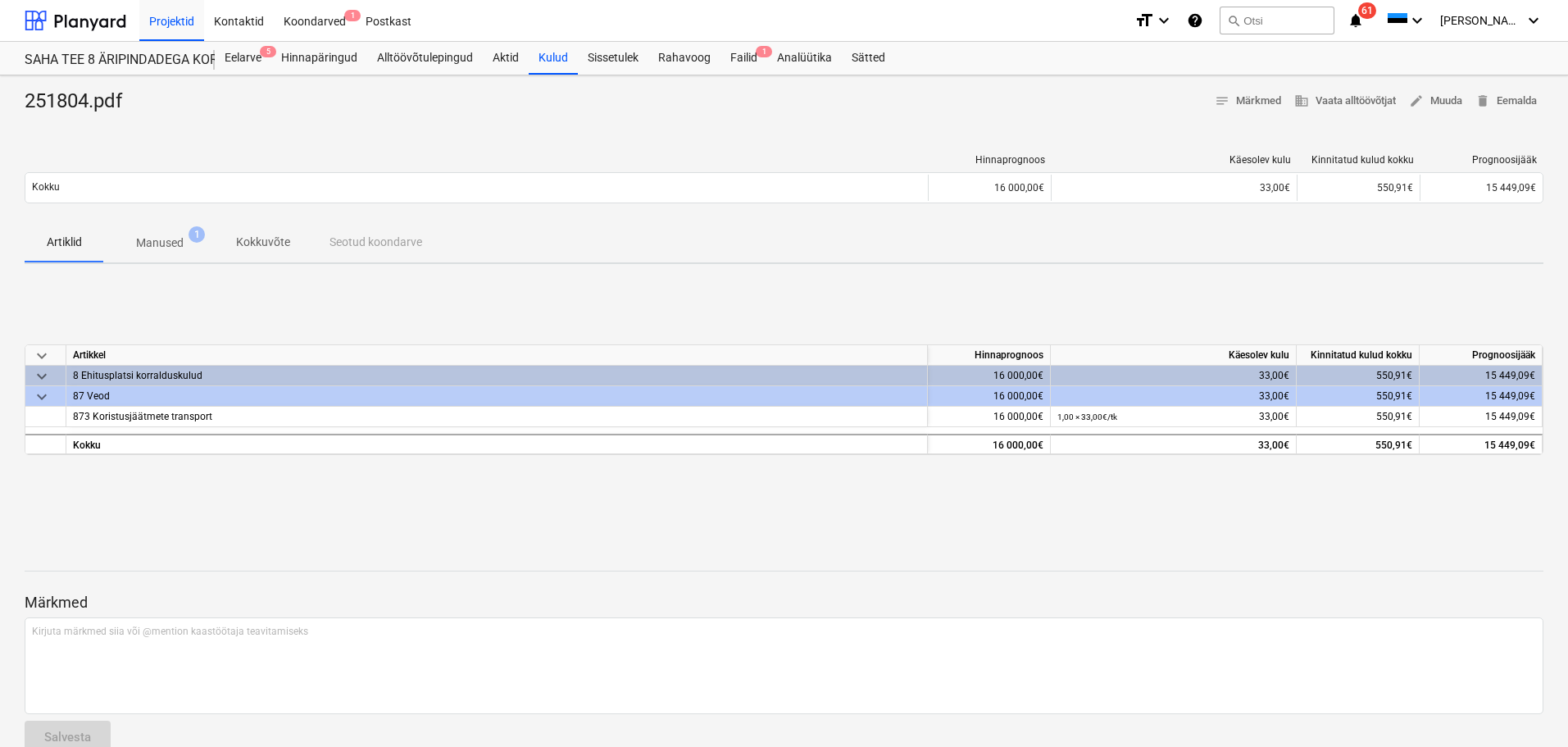
drag, startPoint x: 1000, startPoint y: 2, endPoint x: 903, endPoint y: 104, distance: 140.8
click at [903, 104] on div "251804.pdf notes Märkmed business Vaata alltöövõtjat edit Muuda delete Eemalda" at bounding box center [784, 102] width 1519 height 26
click at [1335, 7] on button "search Otsi" at bounding box center [1276, 21] width 114 height 28
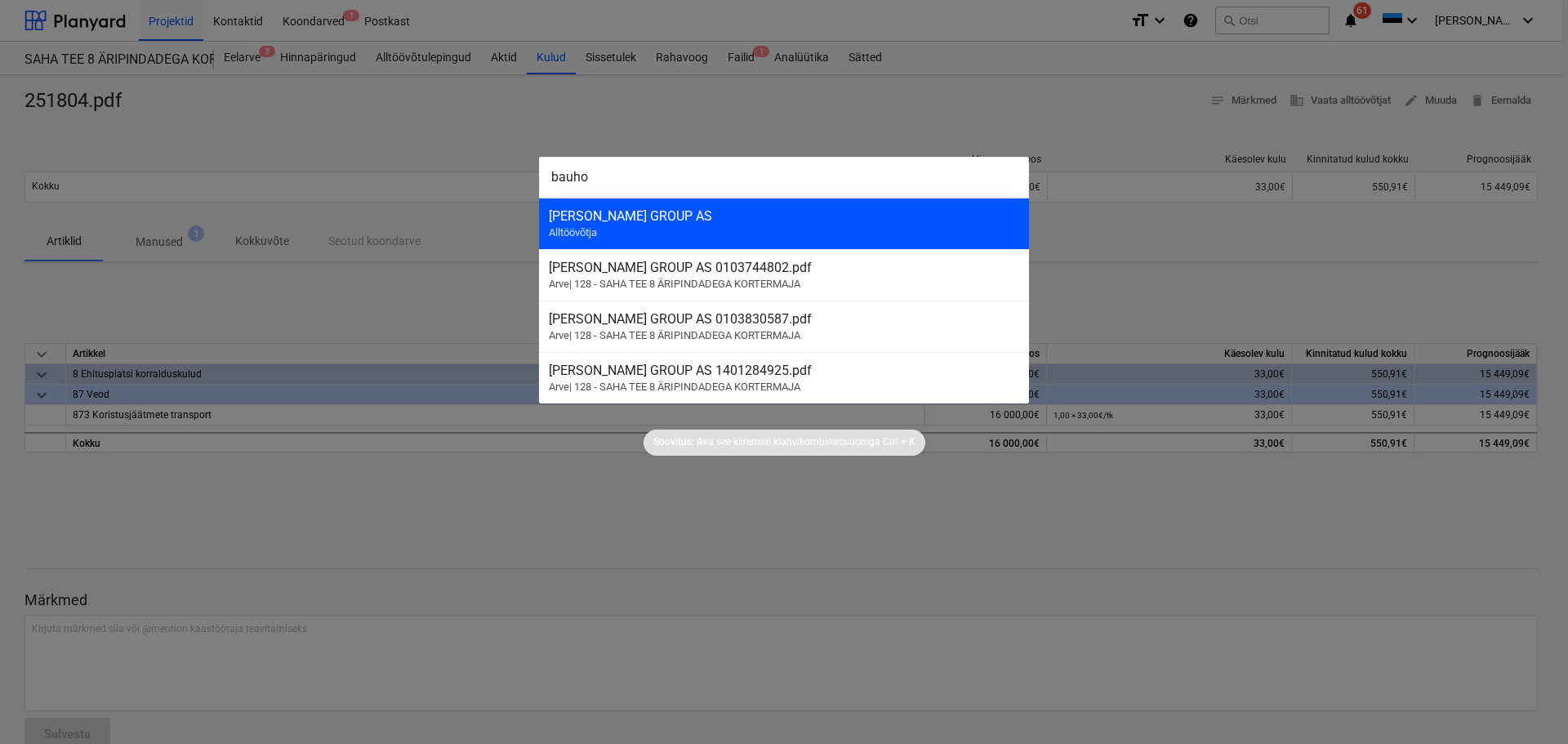
type input "bauho"
click at [761, 232] on div "[PERSON_NAME] GROUP AS Alltöövõtja" at bounding box center [784, 223] width 490 height 52
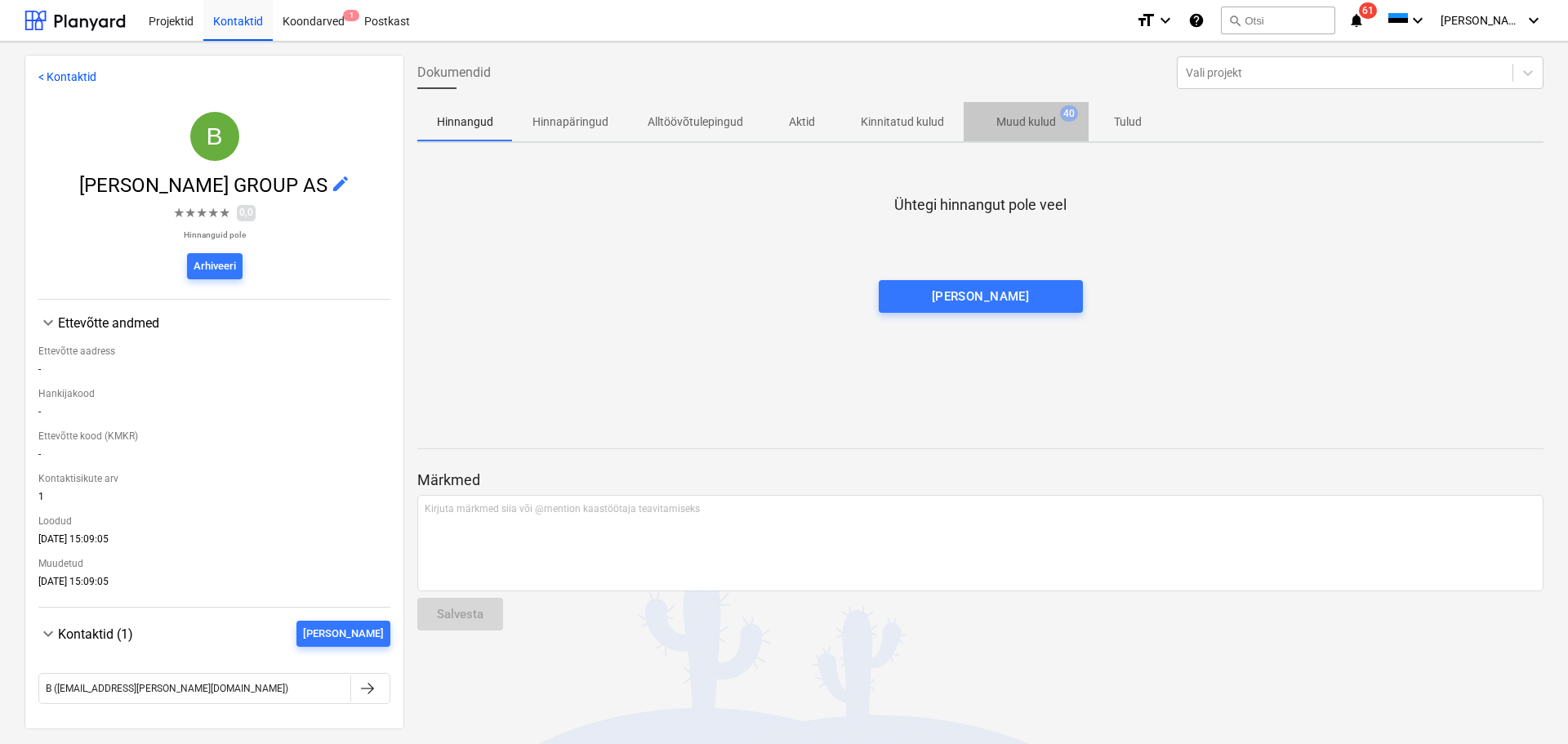
click at [1012, 114] on p "Muud kulud" at bounding box center [1026, 121] width 60 height 17
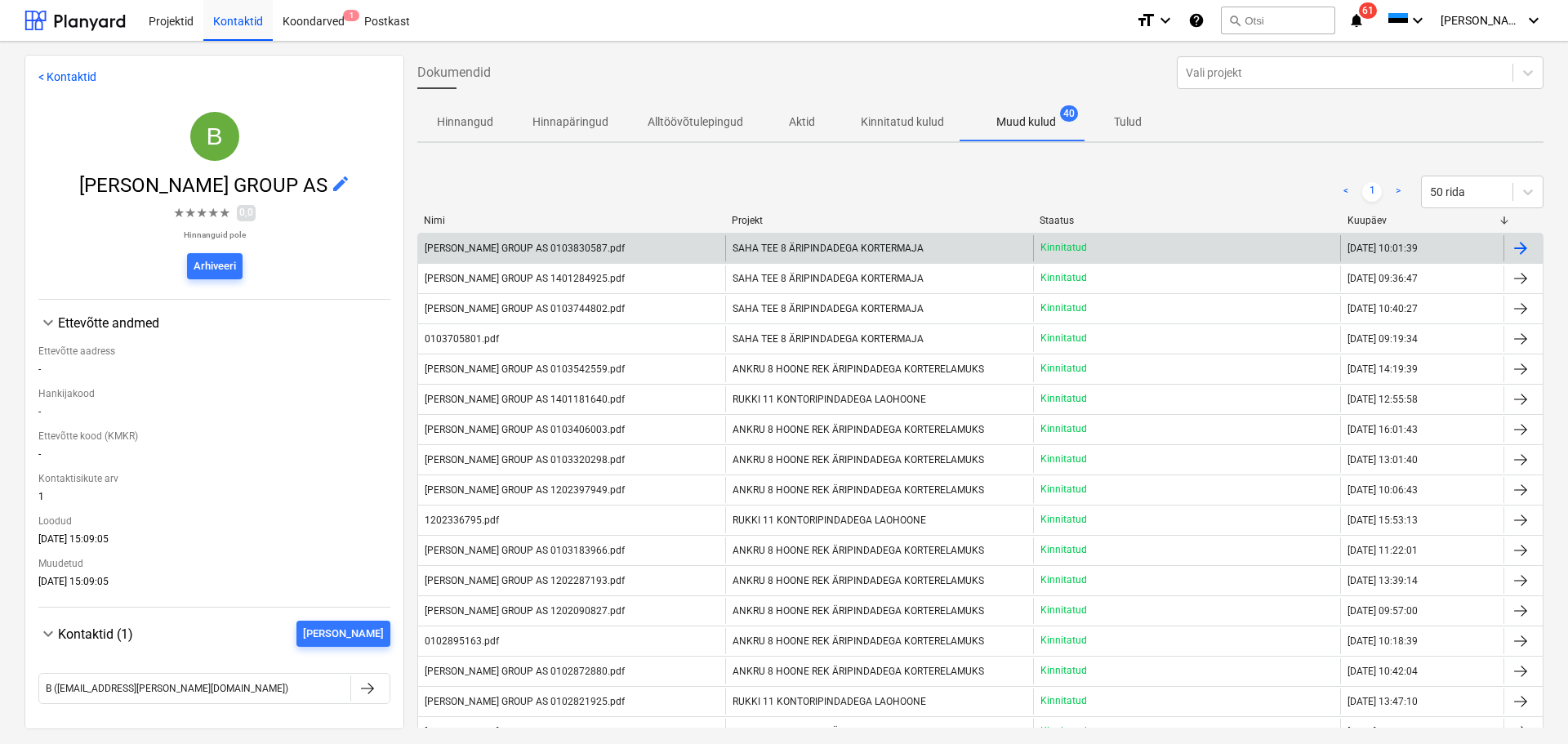
click at [819, 248] on span "SAHA TEE 8 ÄRIPINDADEGA KORTERMAJA" at bounding box center [828, 249] width 191 height 12
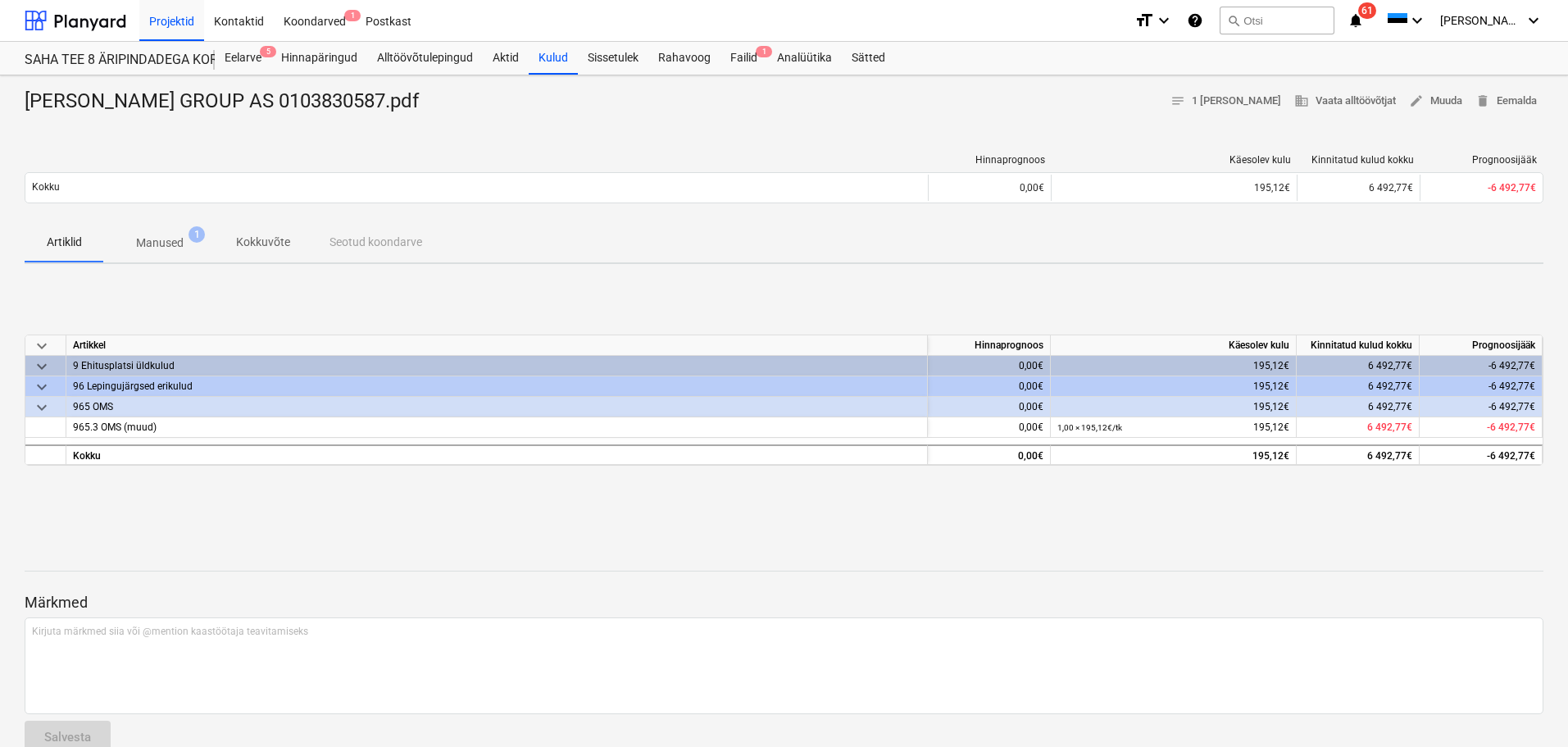
click at [167, 240] on p "Manused" at bounding box center [160, 243] width 48 height 17
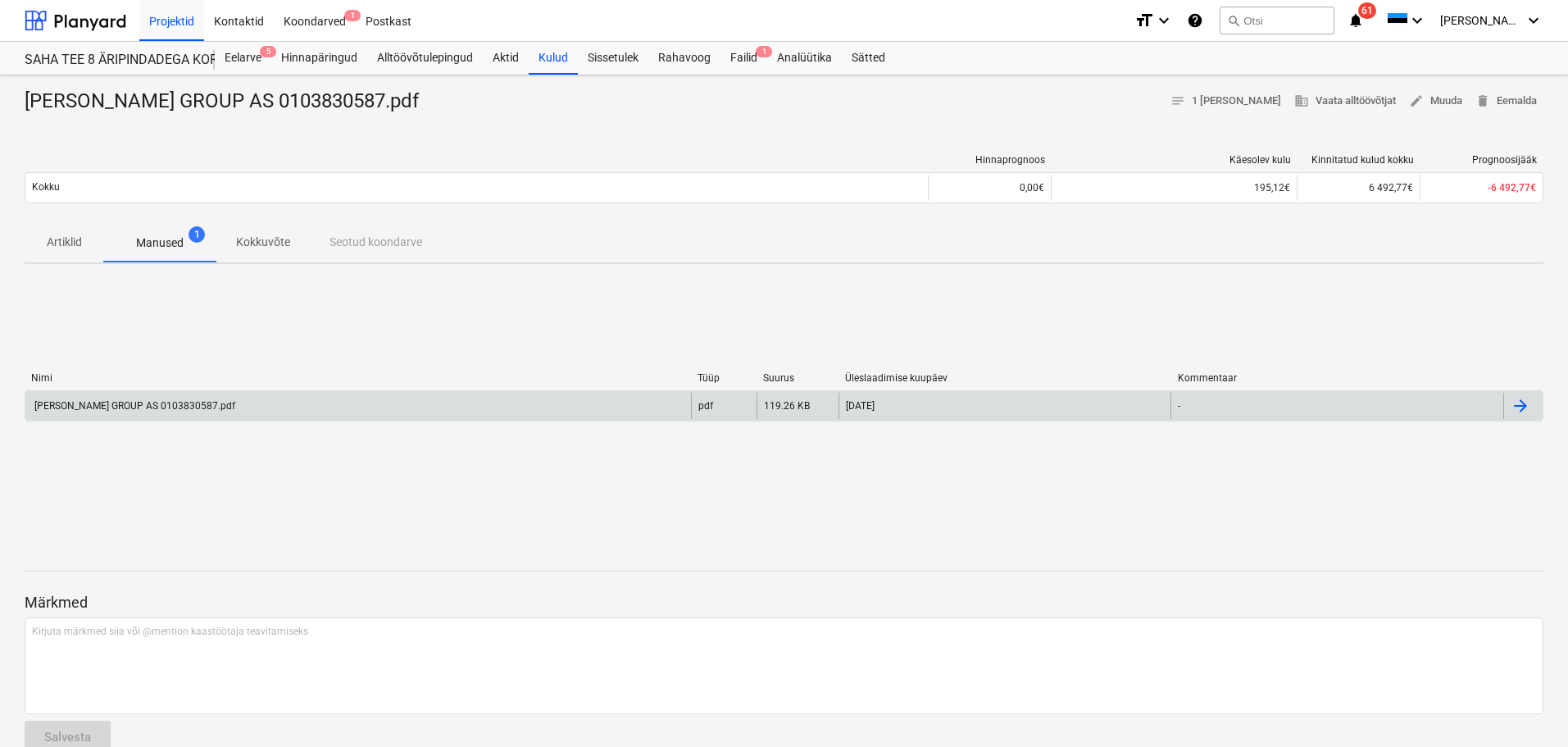
click at [146, 413] on div "[PERSON_NAME] GROUP AS 0103830587.pdf" at bounding box center [358, 405] width 666 height 26
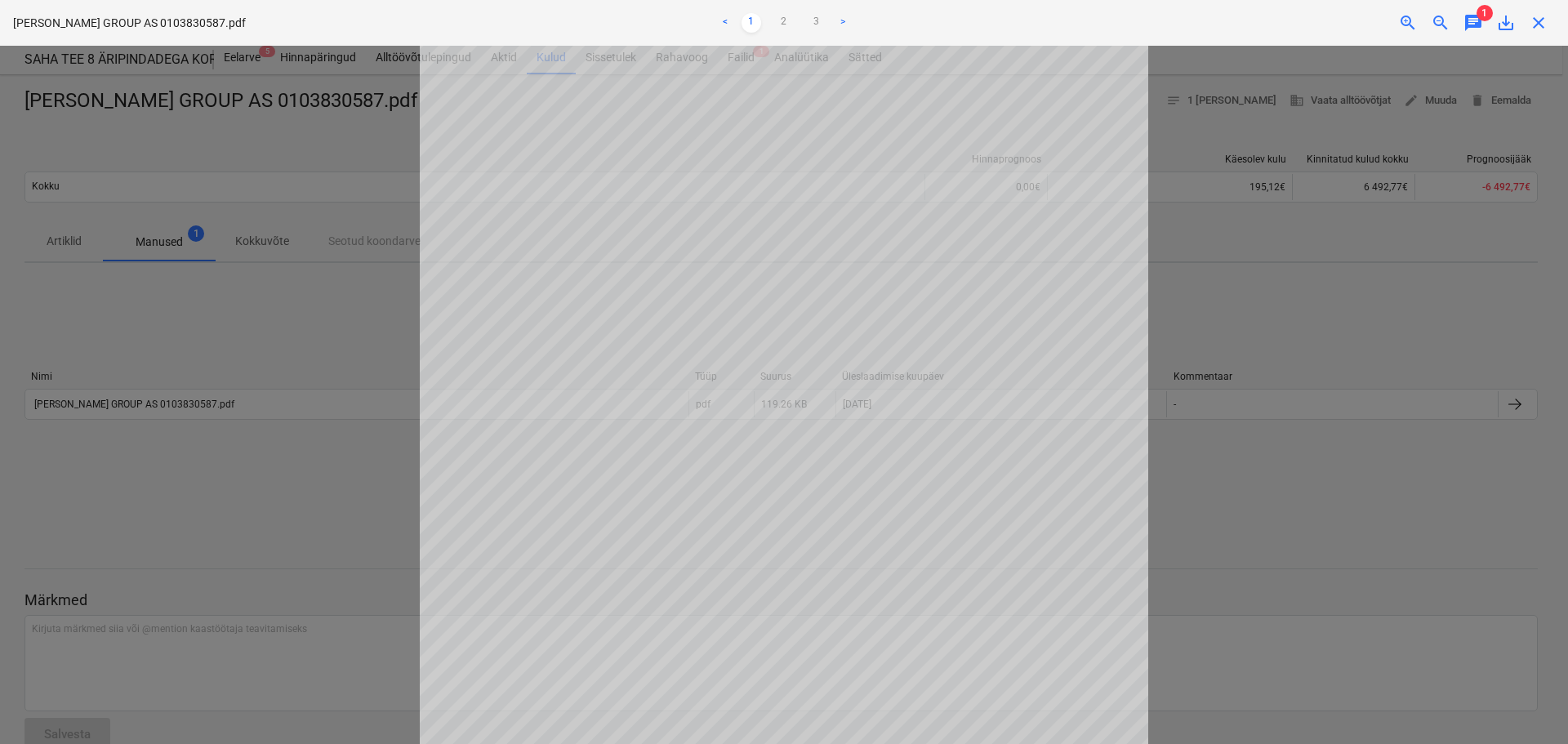
scroll to position [255, 0]
click at [784, 28] on link "2" at bounding box center [784, 23] width 20 height 20
click at [813, 24] on link "3" at bounding box center [817, 23] width 20 height 20
click at [1542, 19] on span "close" at bounding box center [1539, 23] width 20 height 20
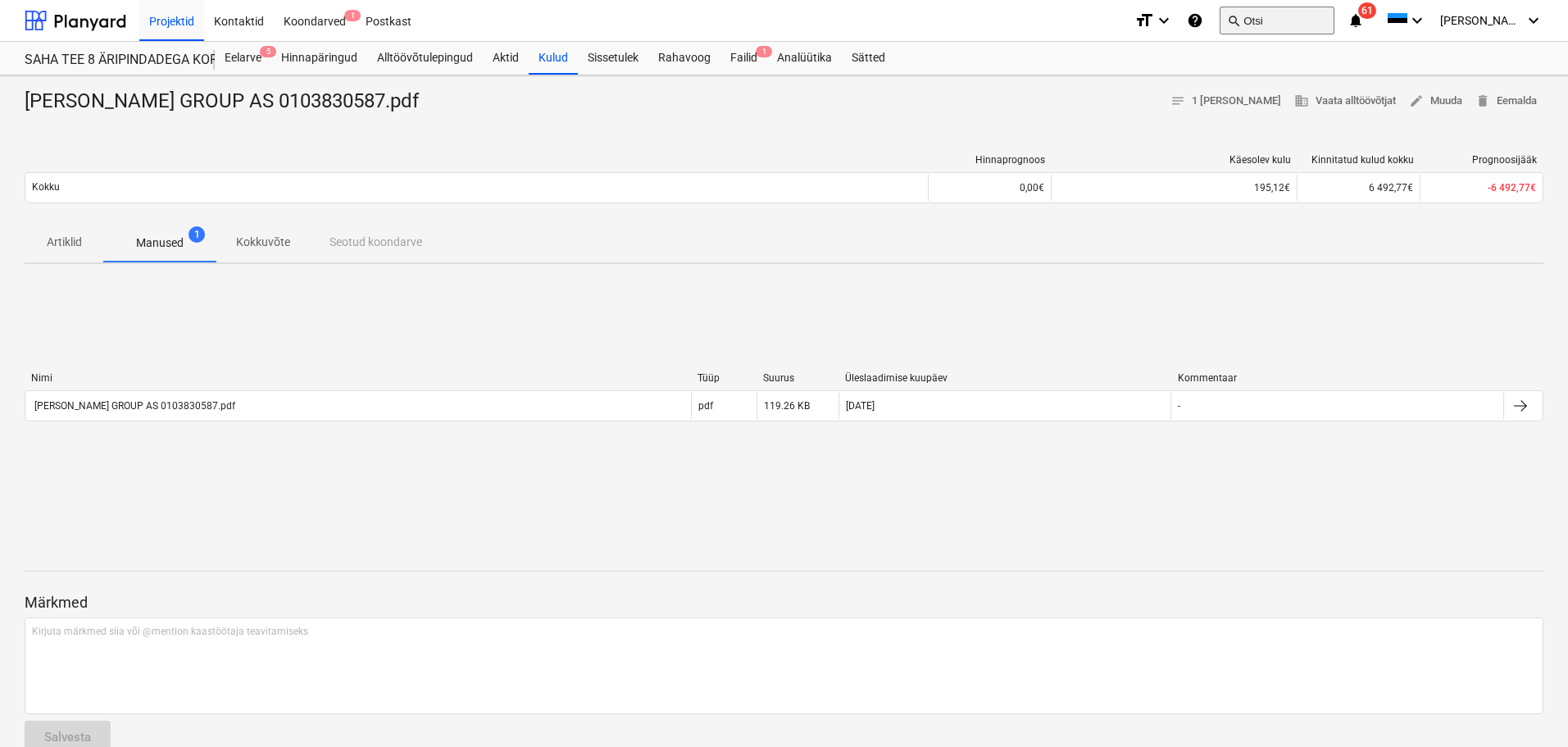
click at [1285, 16] on button "search Otsi" at bounding box center [1276, 21] width 114 height 28
click at [1310, 24] on button "search Otsi" at bounding box center [1276, 21] width 114 height 28
click at [1281, 17] on button "search Otsi" at bounding box center [1276, 21] width 114 height 28
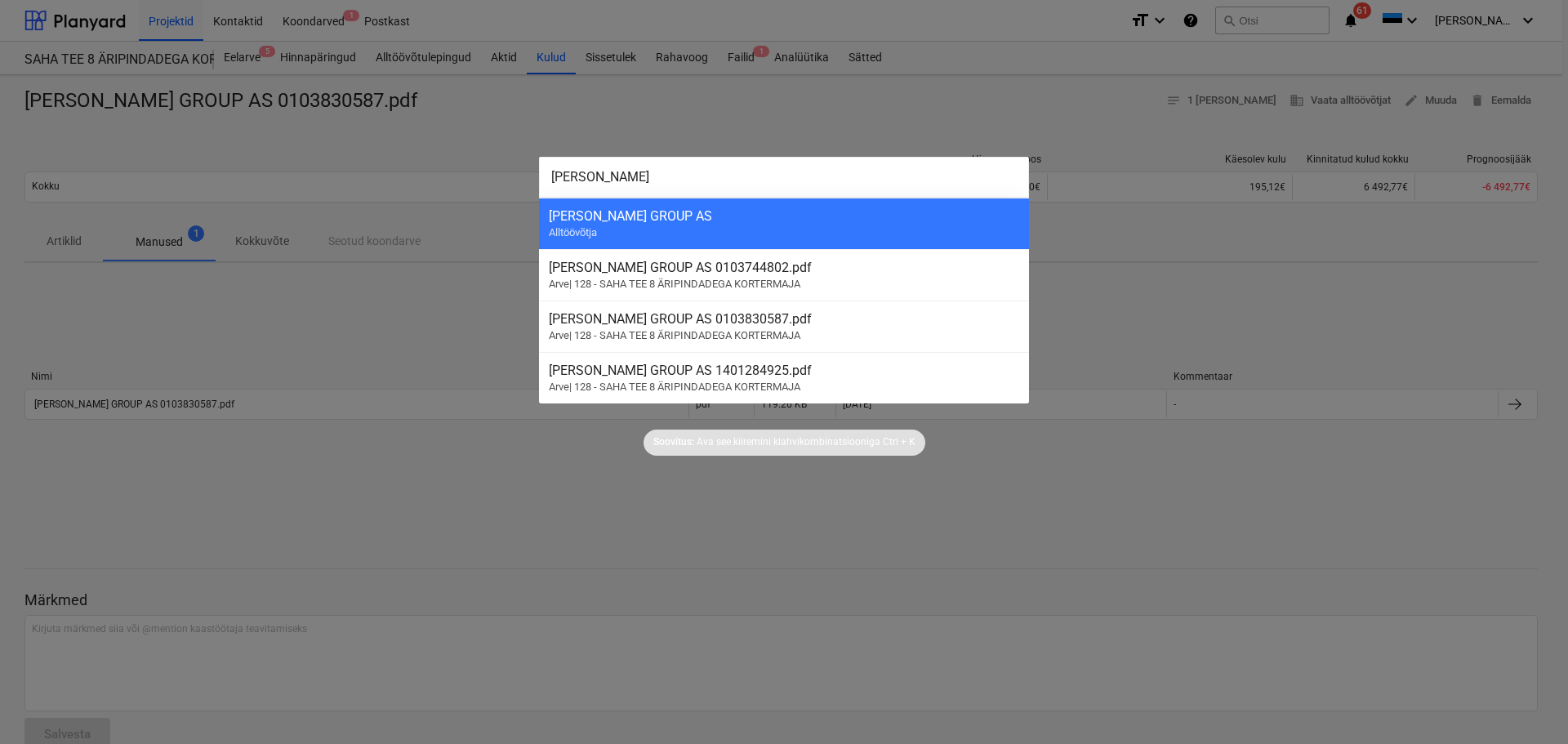
type input "[PERSON_NAME]"
click at [692, 220] on div "[PERSON_NAME] GROUP AS" at bounding box center [784, 216] width 470 height 16
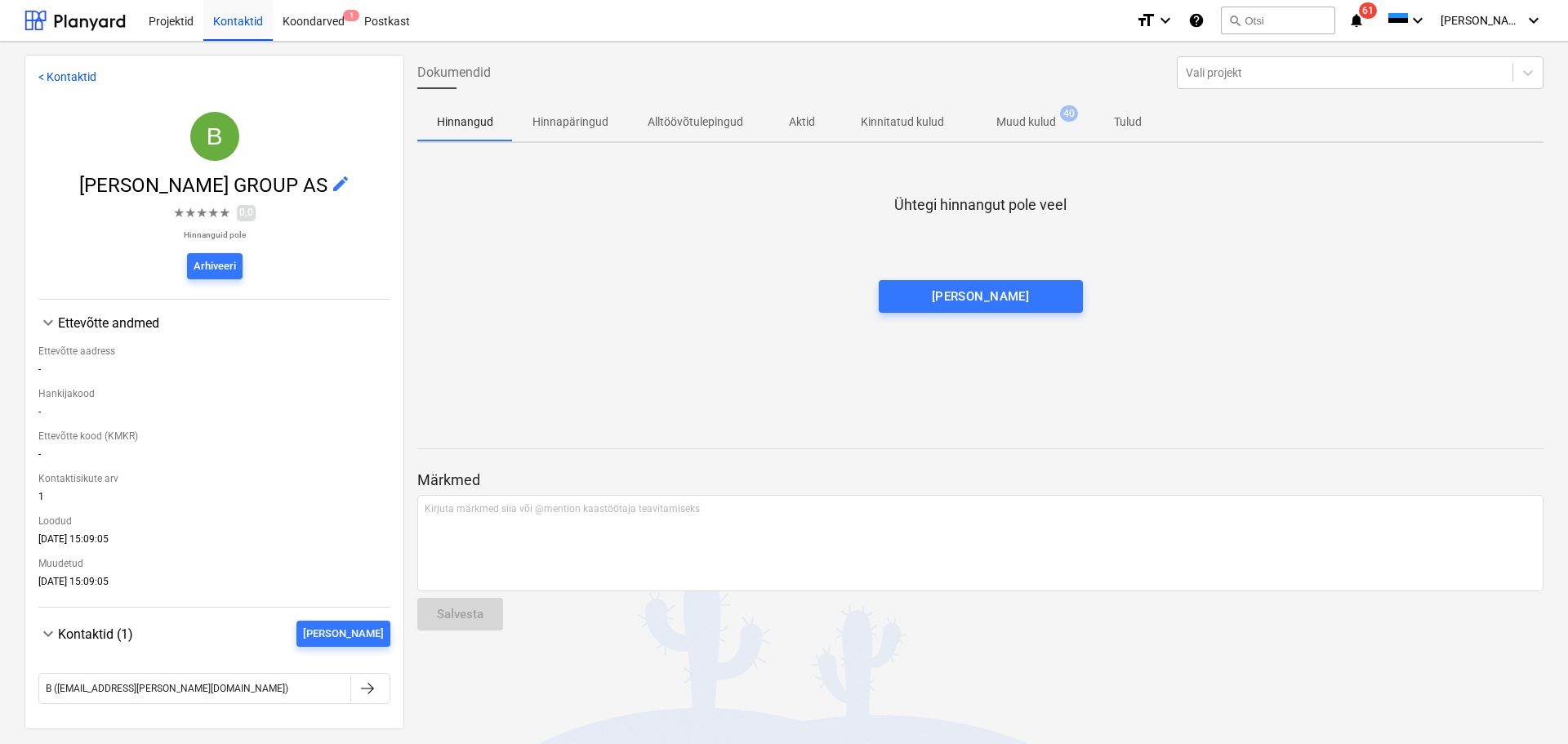
click at [1032, 134] on span "Muud kulud 40" at bounding box center [1026, 122] width 125 height 30
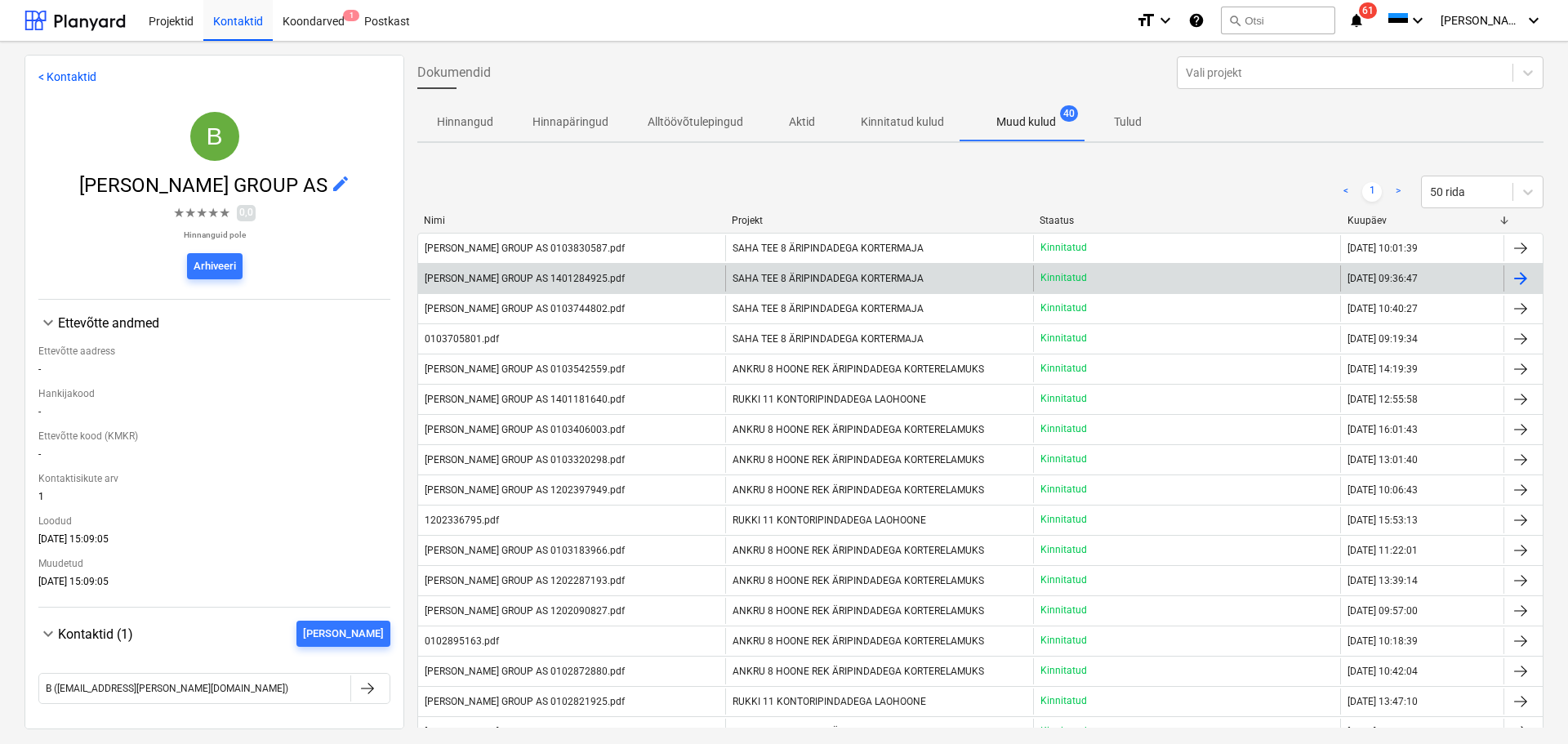
click at [677, 283] on div "[PERSON_NAME] GROUP AS 1401284925.pdf" at bounding box center [572, 279] width 307 height 26
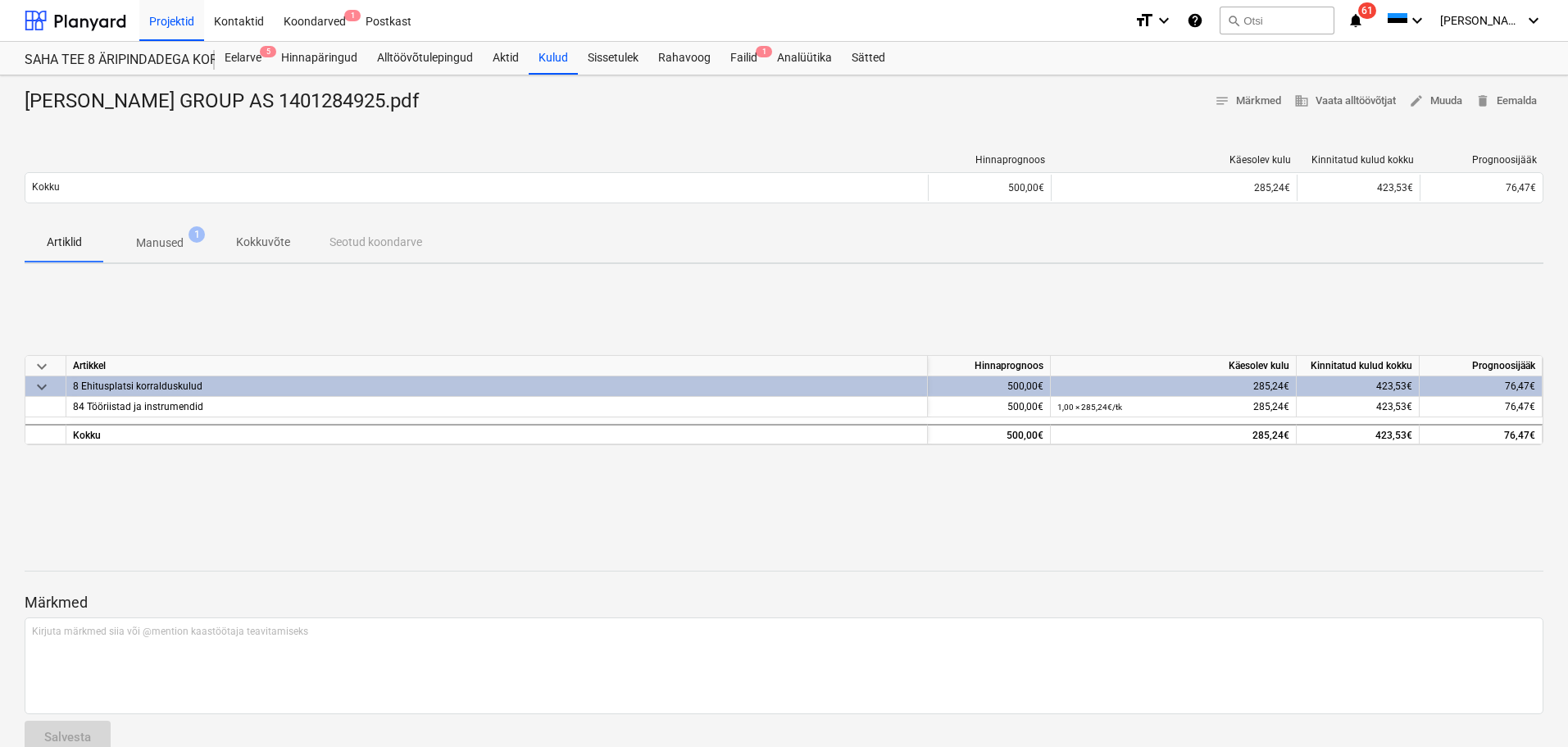
click at [161, 228] on span "Manused 1" at bounding box center [160, 243] width 113 height 30
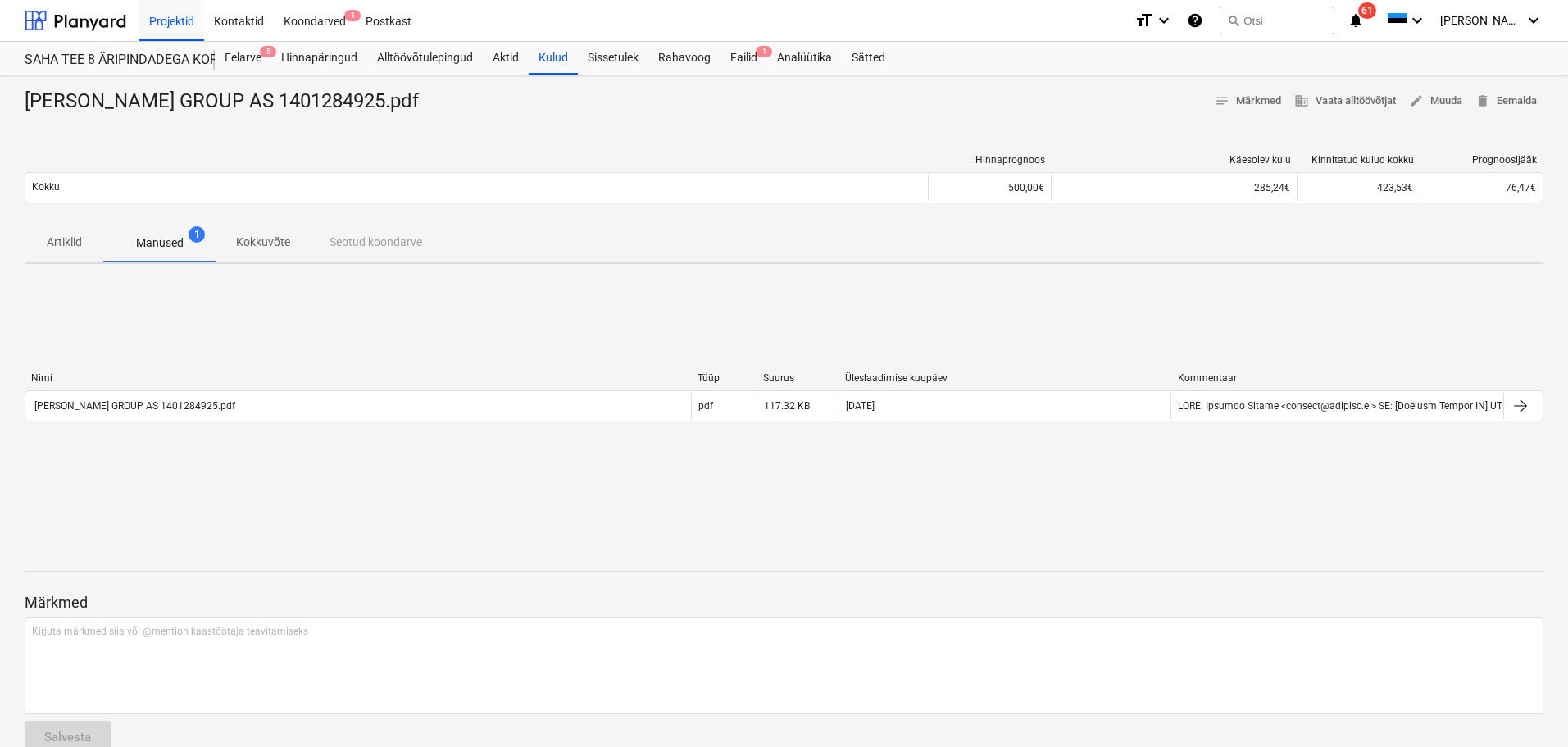
click at [68, 242] on p "Artiklid" at bounding box center [64, 242] width 40 height 17
click at [1317, 20] on button "search Otsi" at bounding box center [1276, 21] width 114 height 28
click at [1307, 6] on div "search Otsi" at bounding box center [1276, 21] width 114 height 40
click at [1305, 16] on button "search Otsi" at bounding box center [1276, 21] width 114 height 28
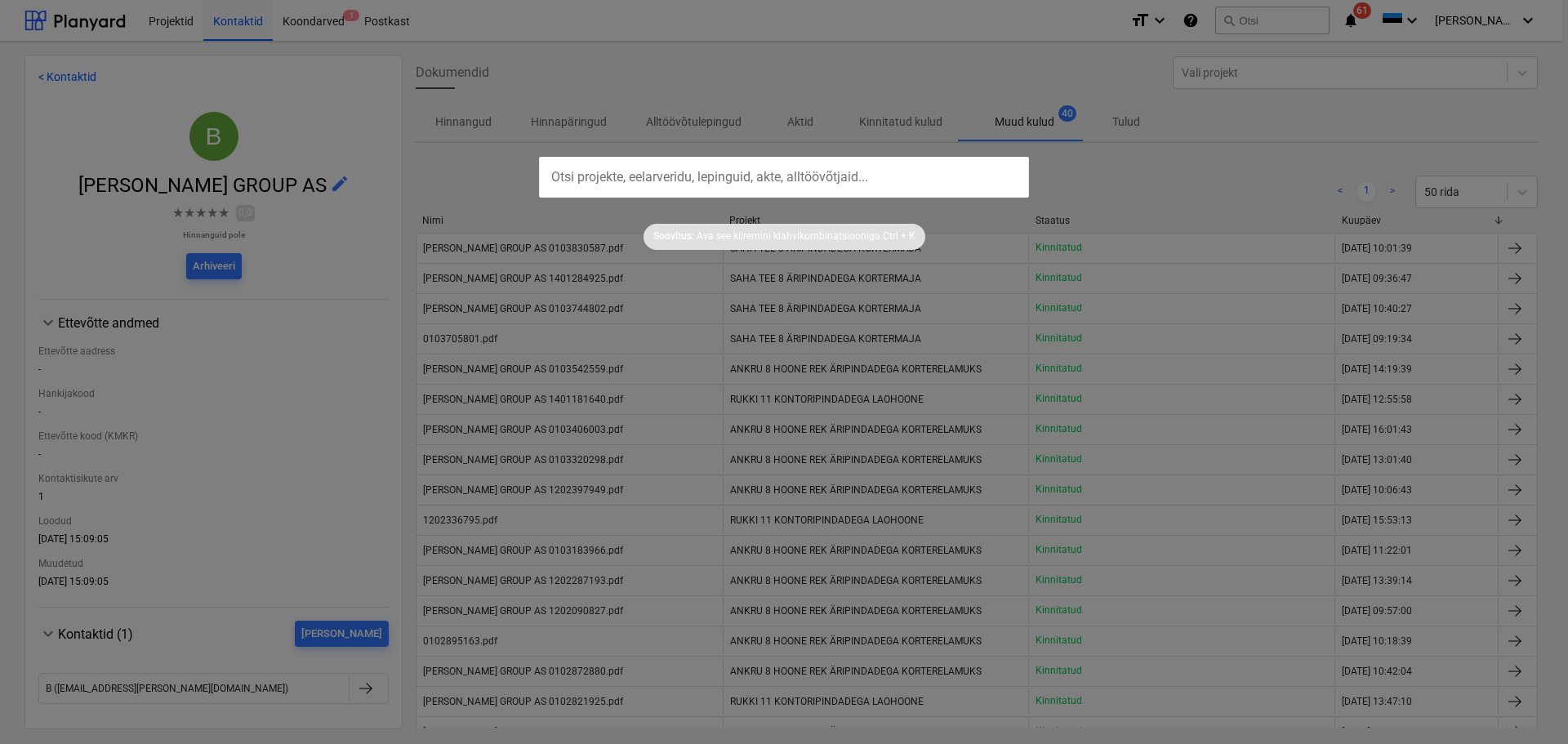
click at [1031, 312] on div at bounding box center [784, 372] width 1568 height 744
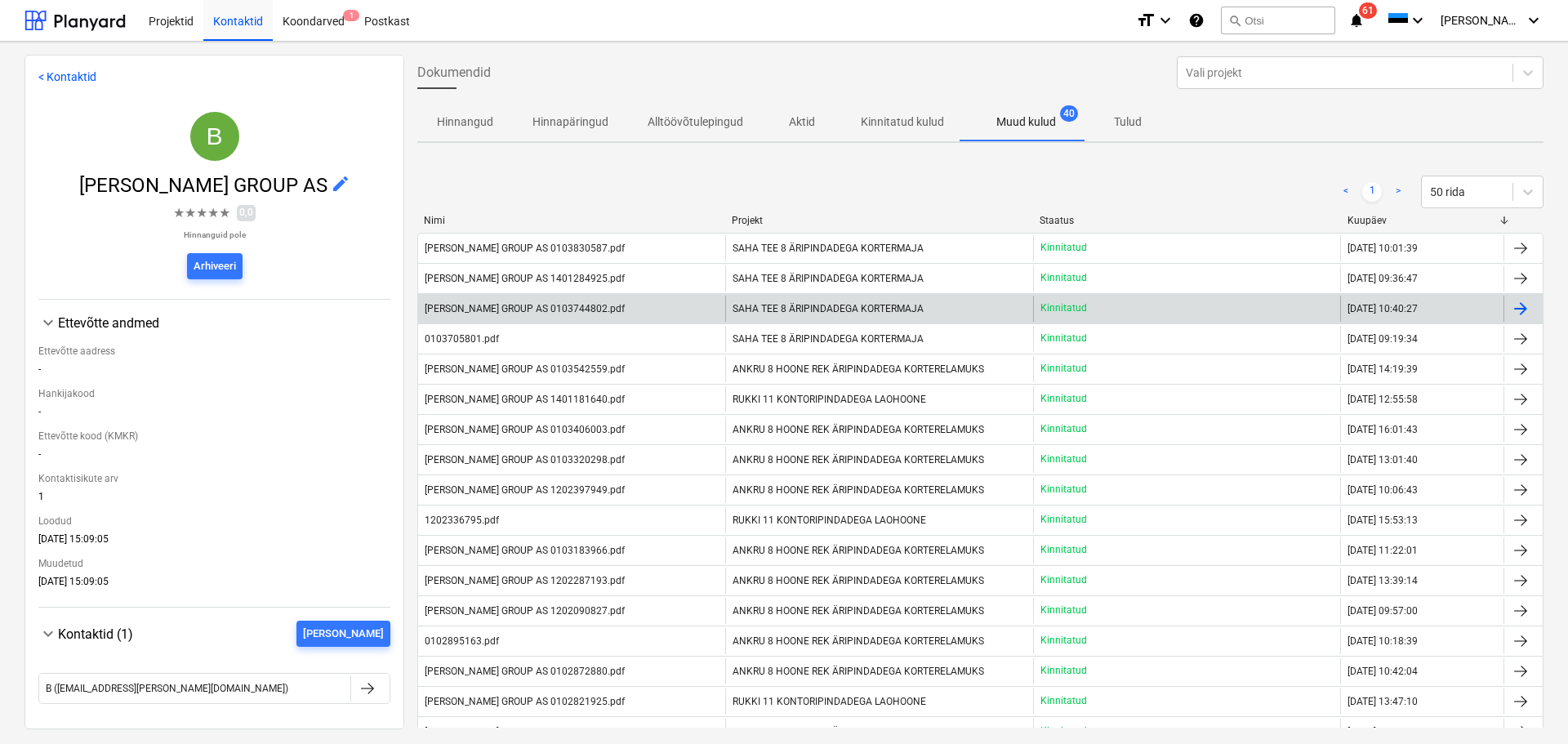
click at [954, 310] on div "SAHA TEE 8 ÄRIPINDADEGA KORTERMAJA" at bounding box center [879, 309] width 307 height 26
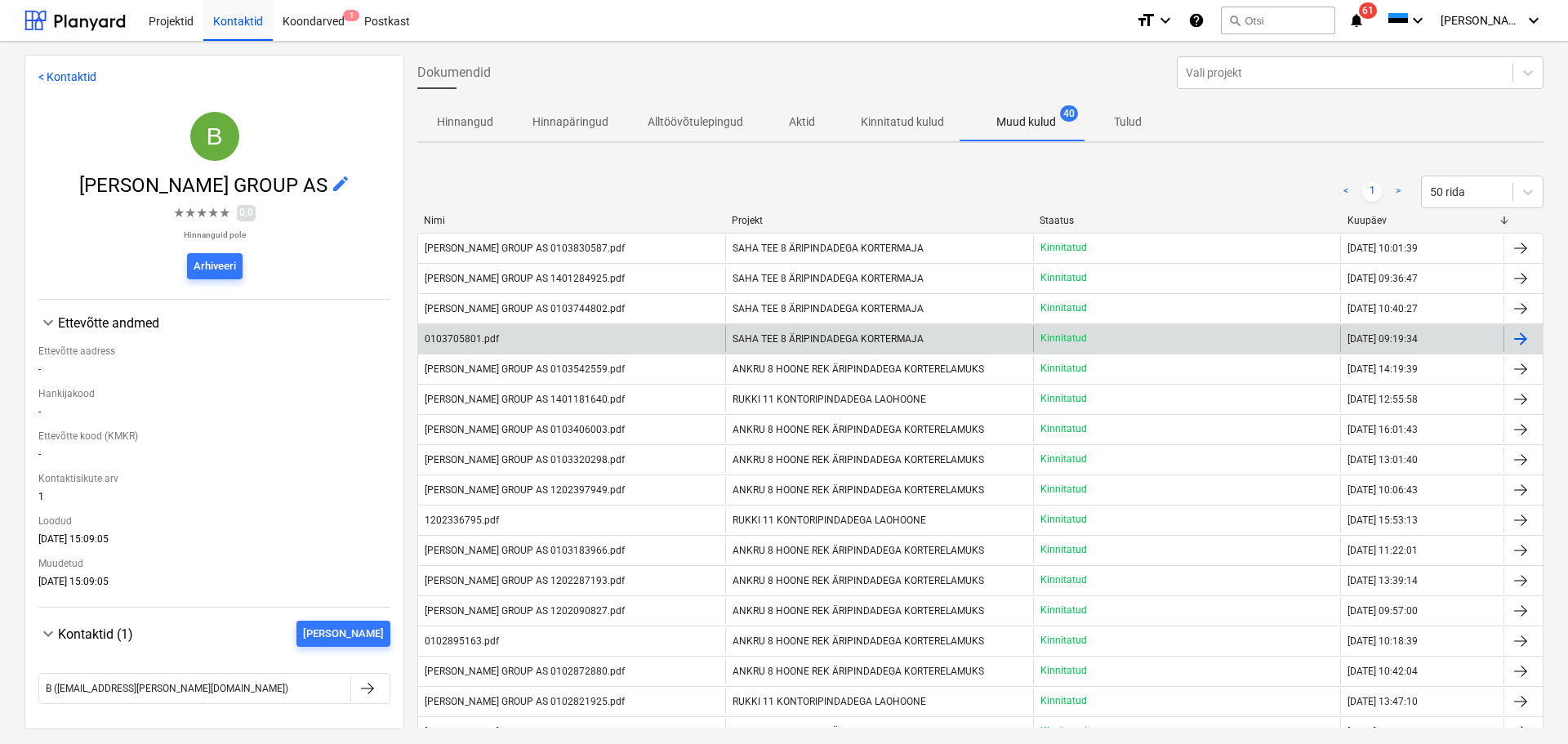
click at [813, 342] on span "SAHA TEE 8 ÄRIPINDADEGA KORTERMAJA" at bounding box center [828, 339] width 191 height 12
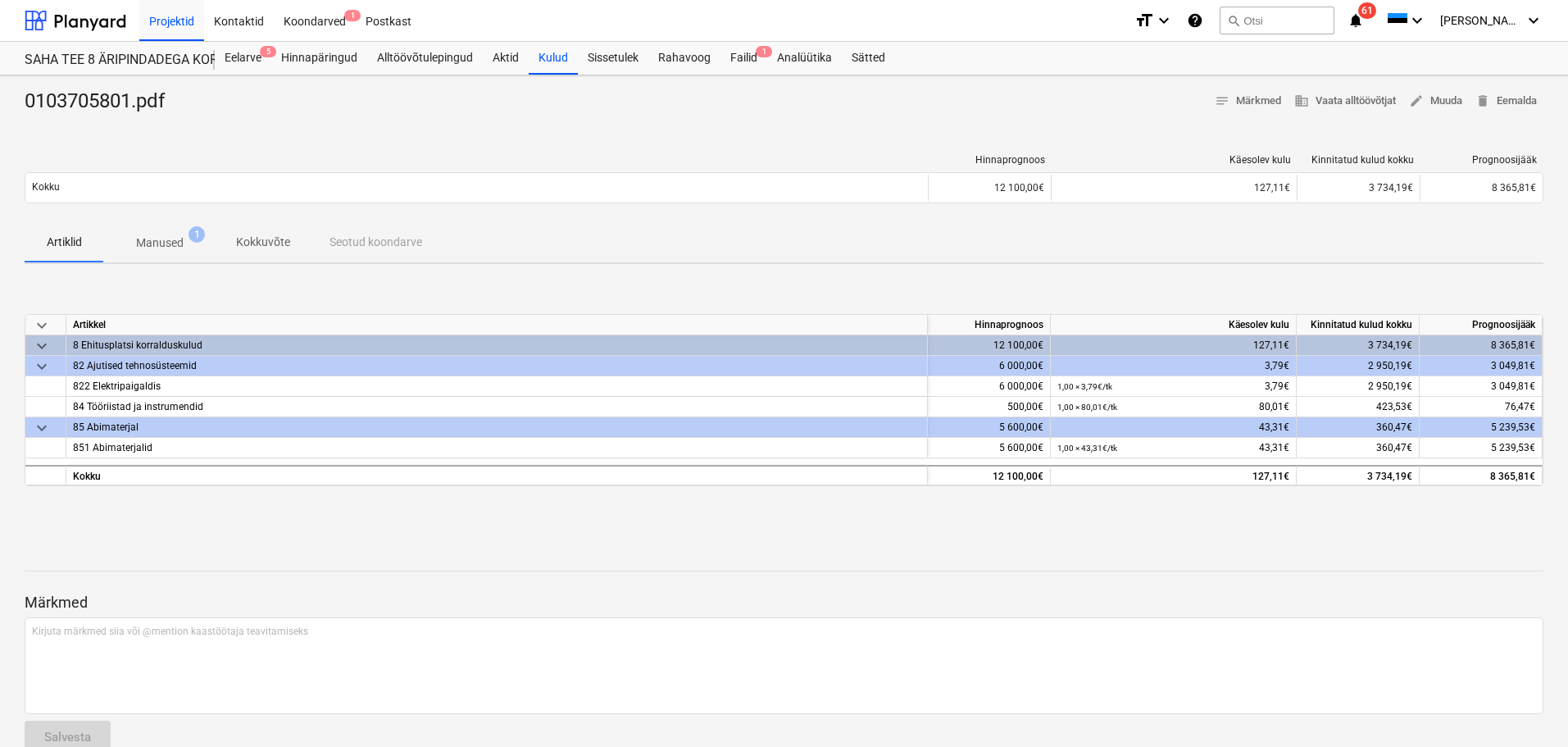
click at [171, 229] on span "Manused 1" at bounding box center [160, 243] width 113 height 30
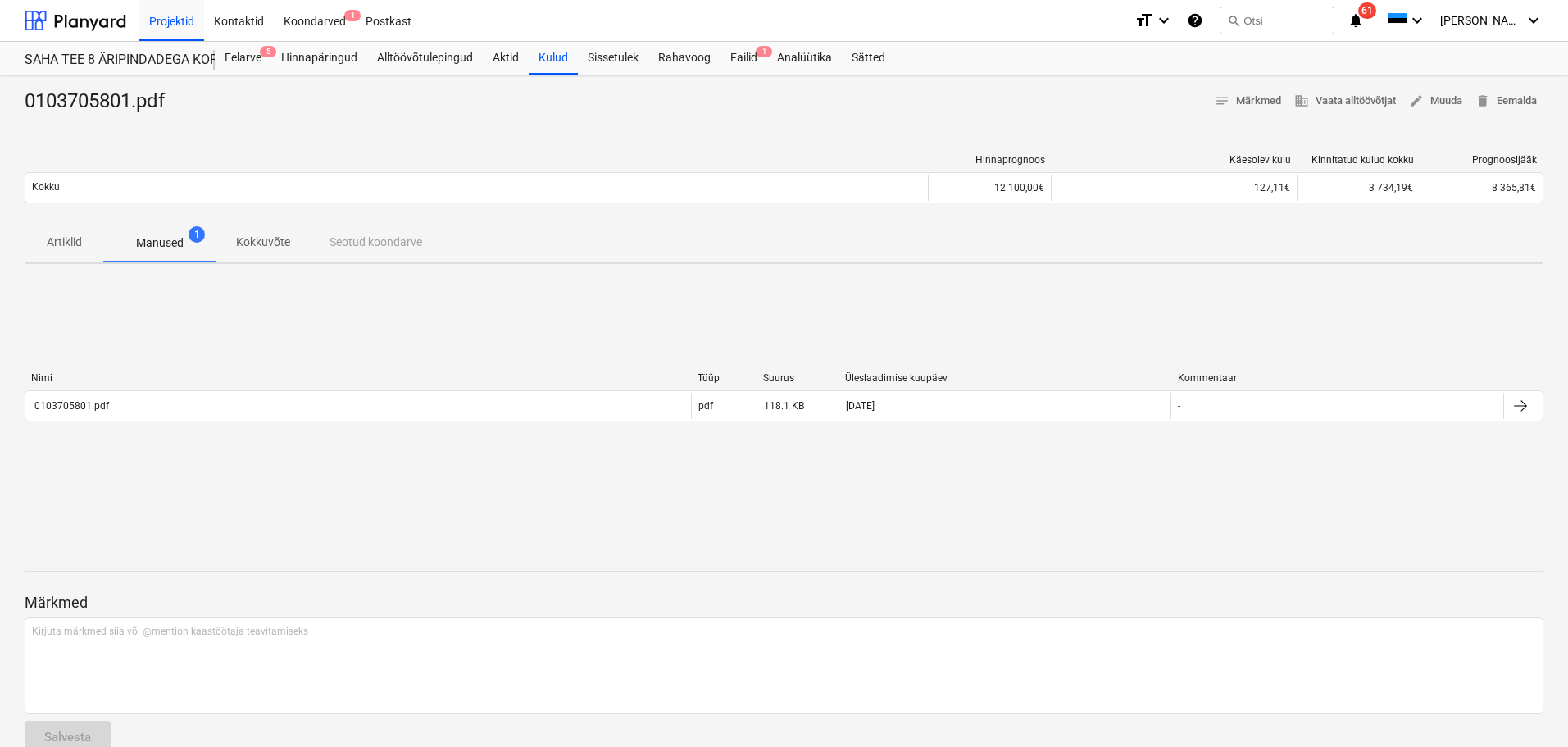
click at [143, 383] on div "Nimi" at bounding box center [357, 378] width 653 height 12
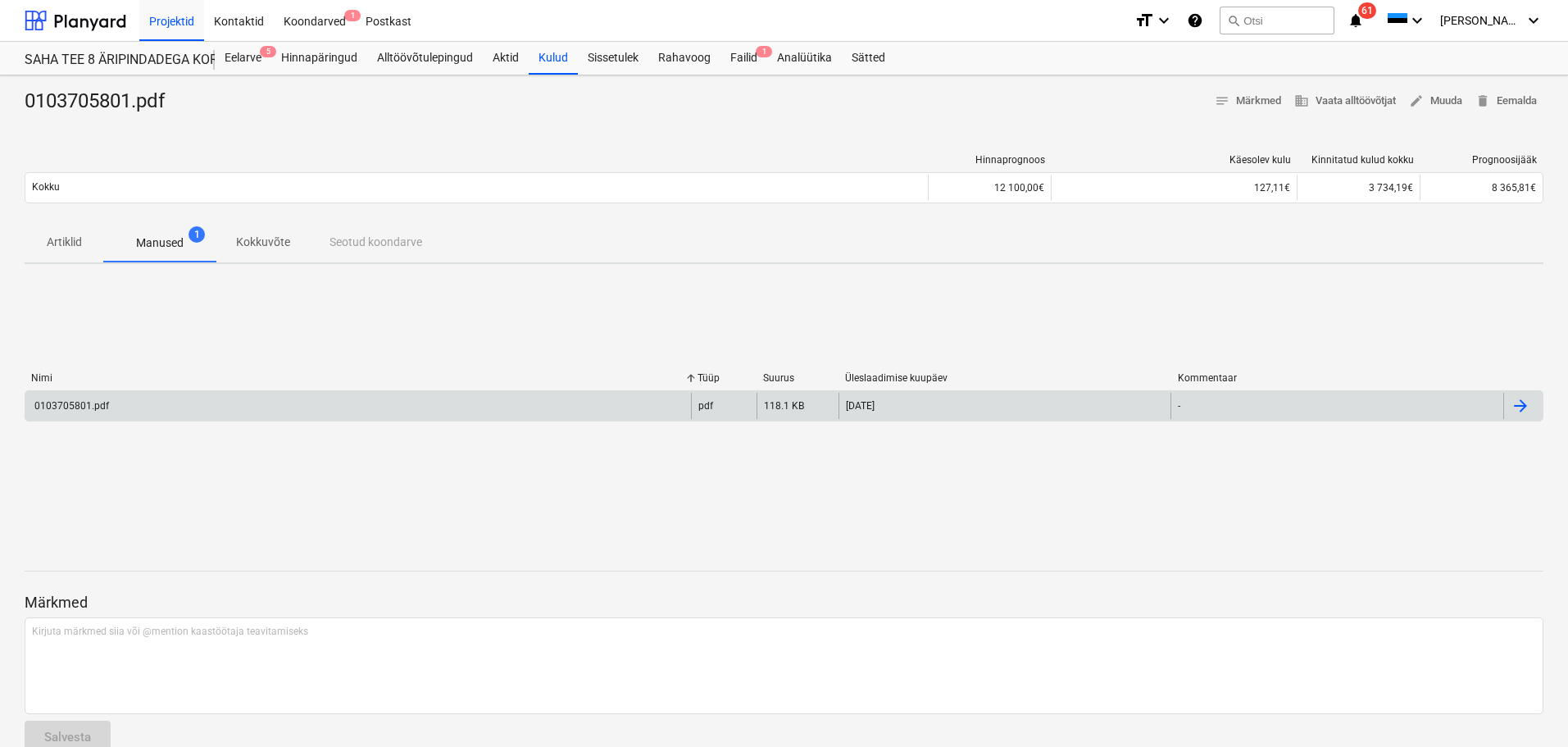
click at [144, 416] on div "0103705801.pdf" at bounding box center [358, 405] width 666 height 26
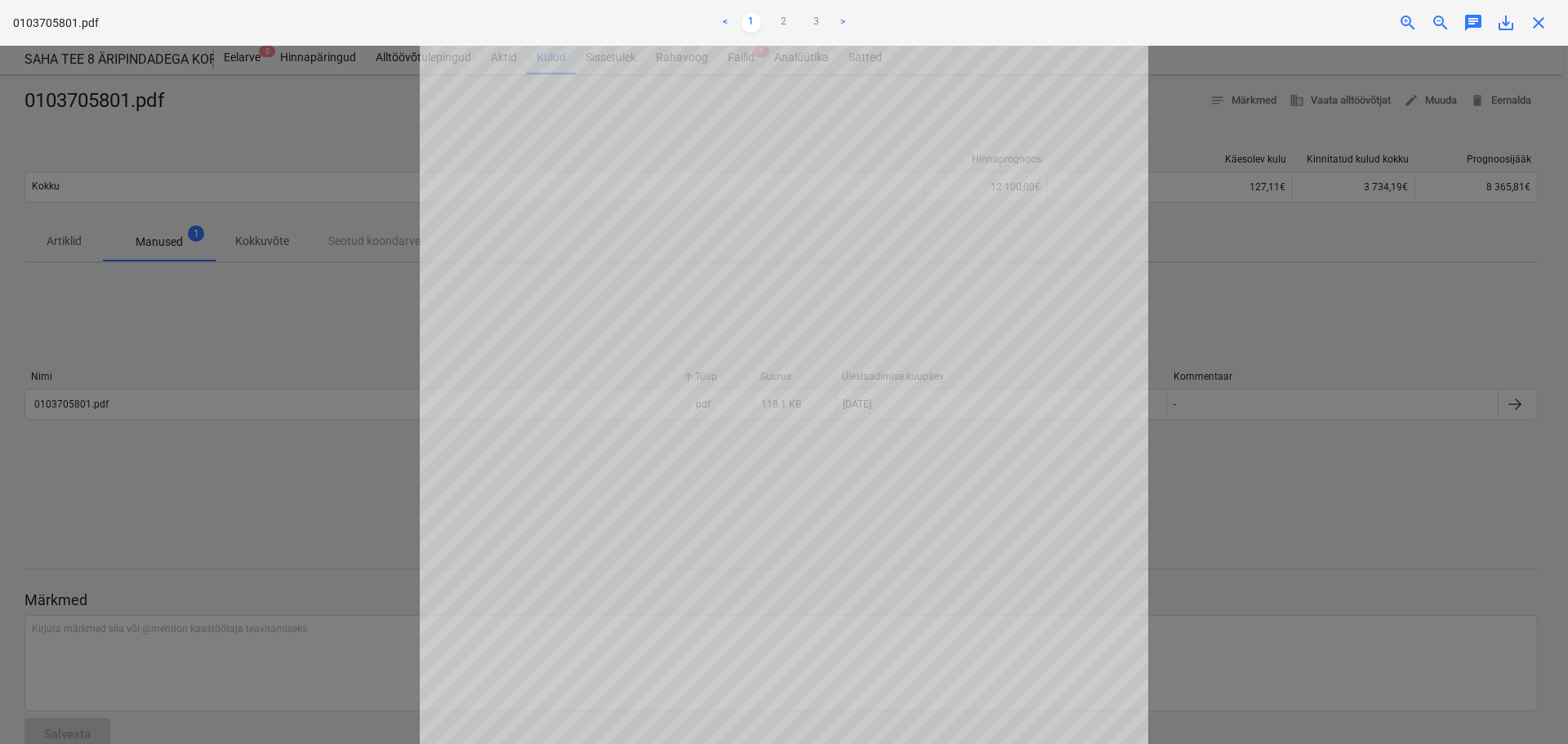
scroll to position [336, 0]
click at [784, 22] on link "2" at bounding box center [784, 23] width 20 height 20
